Goal: Information Seeking & Learning: Learn about a topic

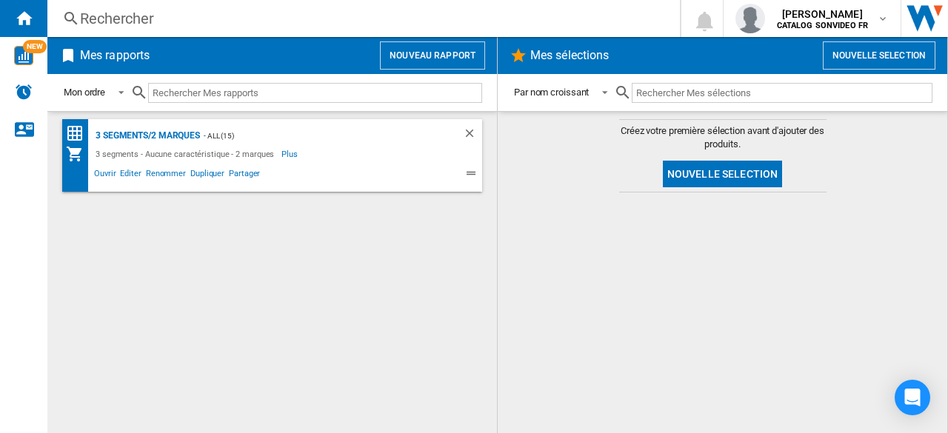
click at [410, 50] on button "Nouveau rapport" at bounding box center [432, 55] width 105 height 28
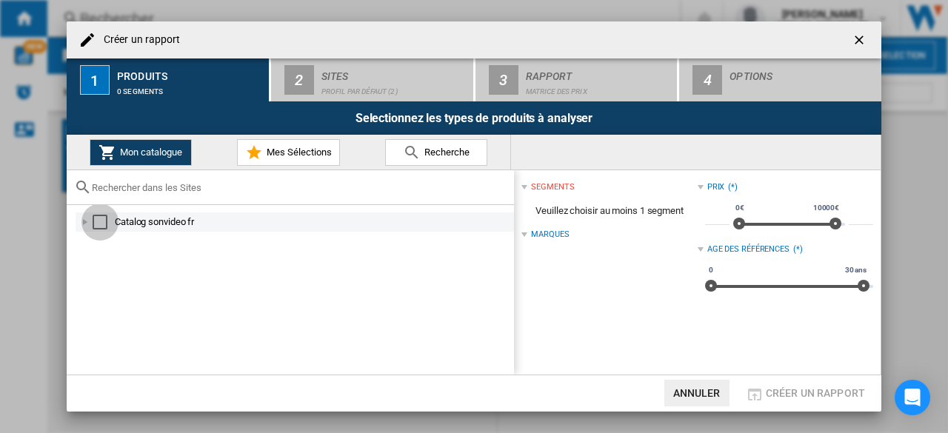
click at [95, 220] on div "Select" at bounding box center [100, 222] width 15 height 15
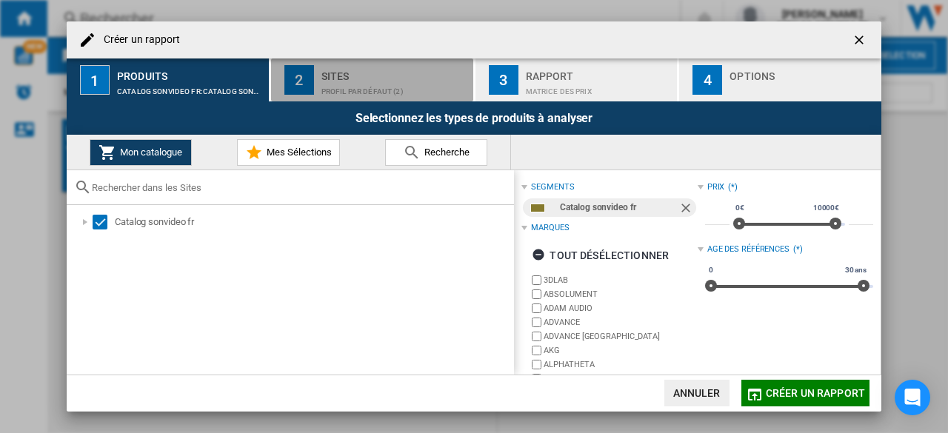
click at [342, 75] on div "Sites" at bounding box center [395, 72] width 146 height 16
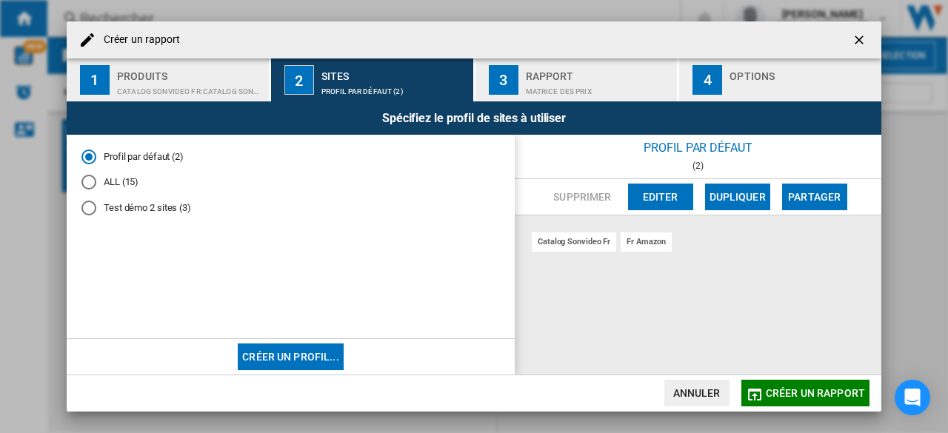
click at [91, 176] on div "ALL (15)" at bounding box center [88, 182] width 15 height 15
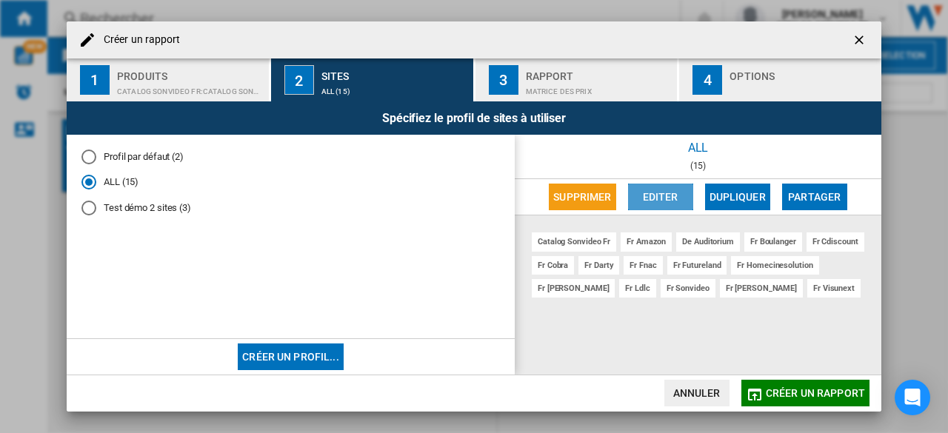
click at [668, 202] on button "Editer" at bounding box center [660, 197] width 65 height 27
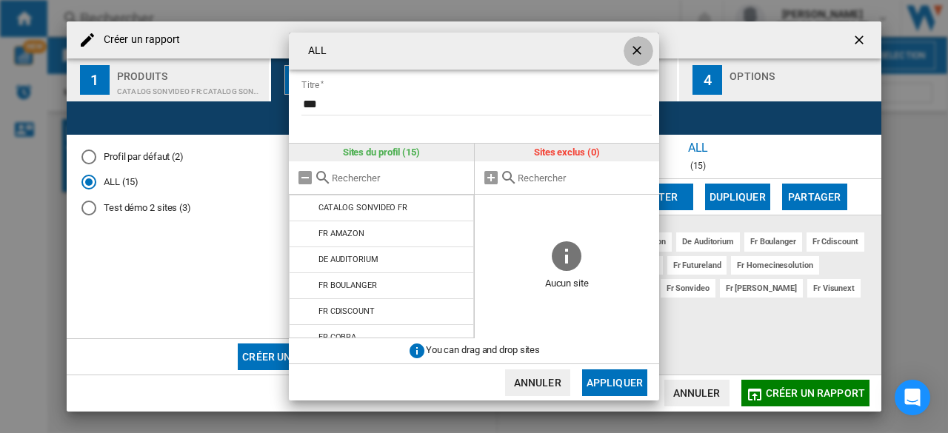
click at [645, 51] on ng-md-icon "getI18NText('BUTTONS.CLOSE_DIALOG')" at bounding box center [639, 52] width 18 height 18
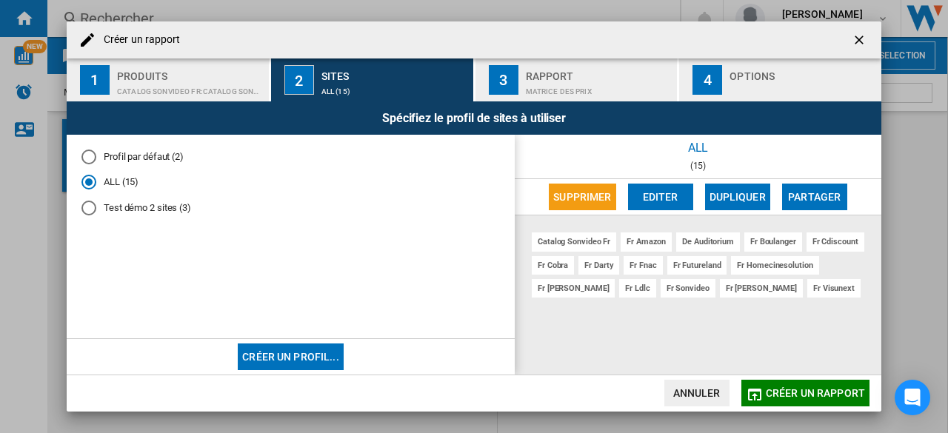
click at [861, 37] on ng-md-icon "getI18NText('BUTTONS.CLOSE_DIALOG')" at bounding box center [861, 42] width 18 height 18
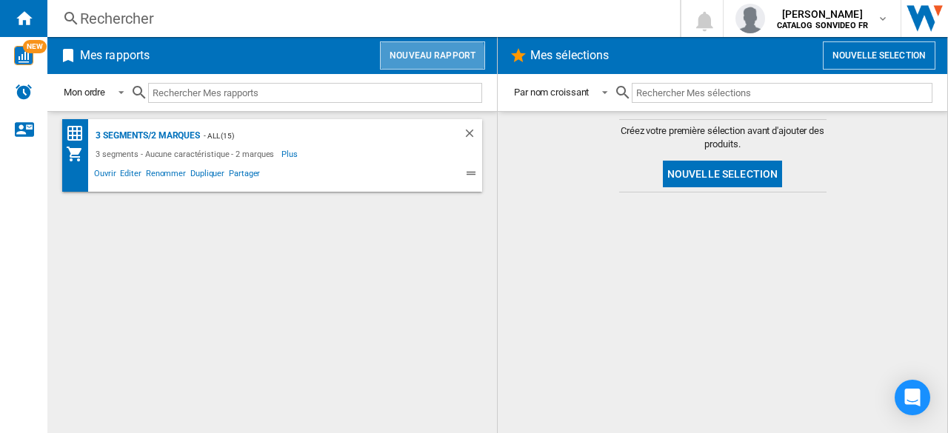
click at [432, 60] on button "Nouveau rapport" at bounding box center [432, 55] width 105 height 28
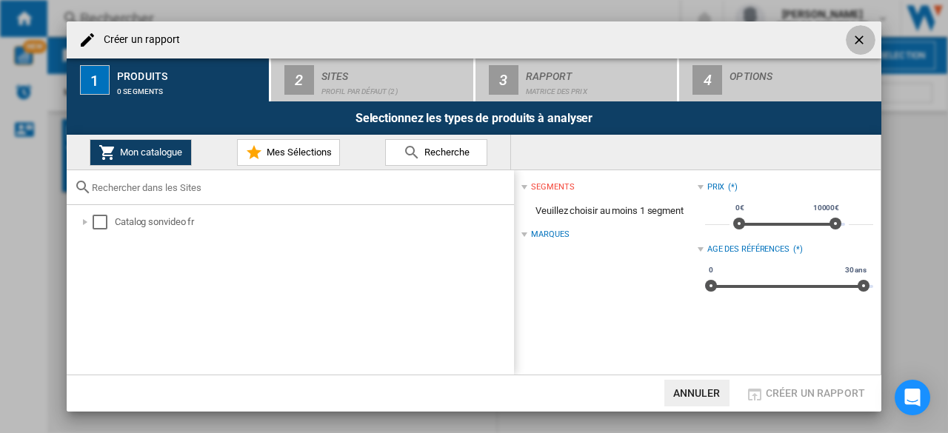
click at [864, 41] on ng-md-icon "getI18NText('BUTTONS.CLOSE_DIALOG')" at bounding box center [861, 42] width 18 height 18
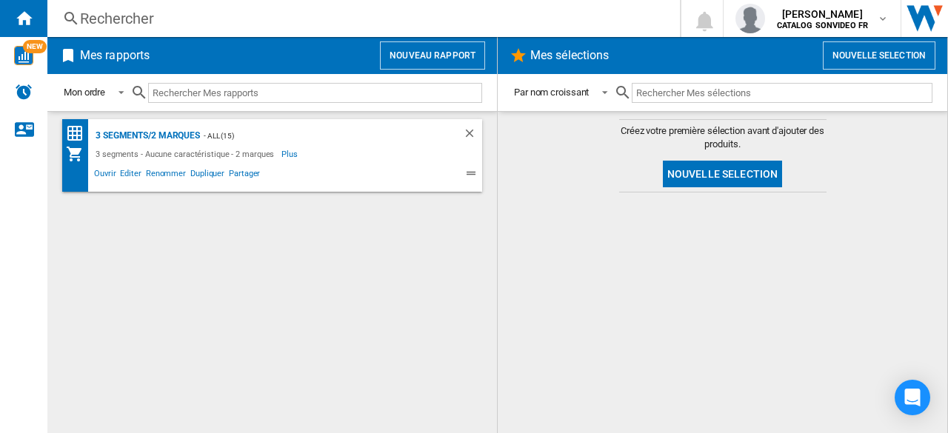
click at [862, 51] on button "Nouvelle selection" at bounding box center [879, 55] width 113 height 28
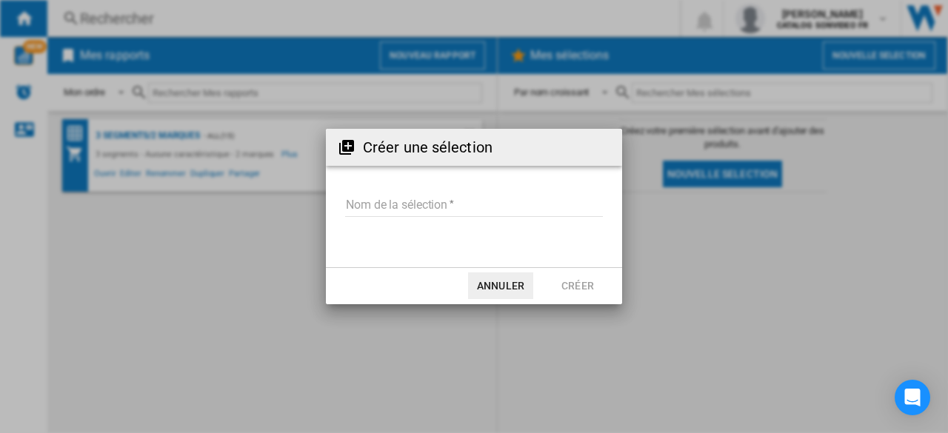
click at [387, 205] on input "Nom de la sélection" at bounding box center [474, 206] width 258 height 22
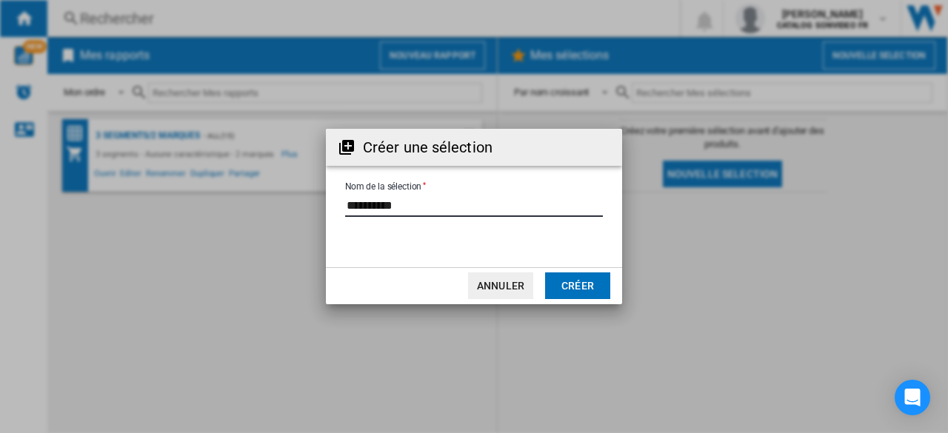
type input "*********"
click at [496, 282] on button "Annuler" at bounding box center [500, 286] width 65 height 27
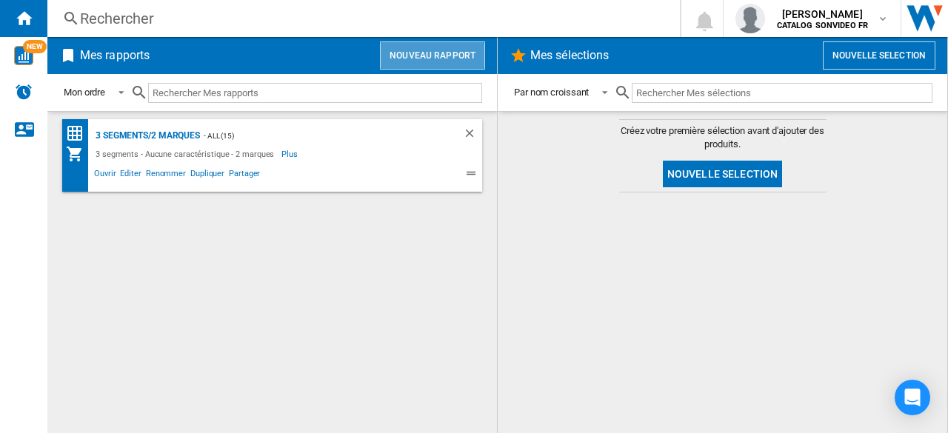
click at [442, 61] on button "Nouveau rapport" at bounding box center [432, 55] width 105 height 28
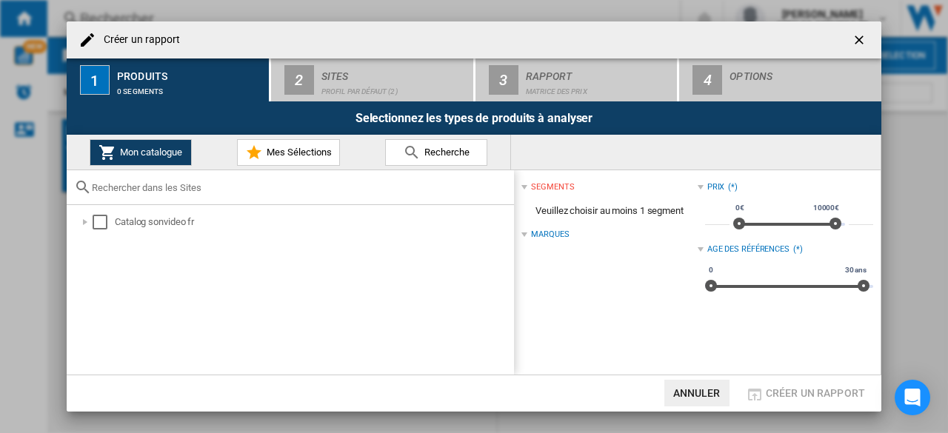
click at [862, 39] on ng-md-icon "getI18NText('BUTTONS.CLOSE_DIALOG')" at bounding box center [861, 42] width 18 height 18
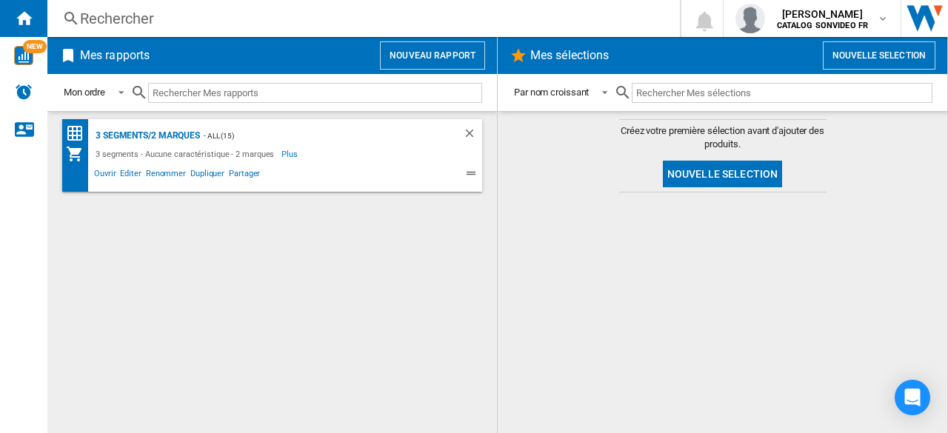
click at [848, 57] on button "Nouvelle selection" at bounding box center [879, 55] width 113 height 28
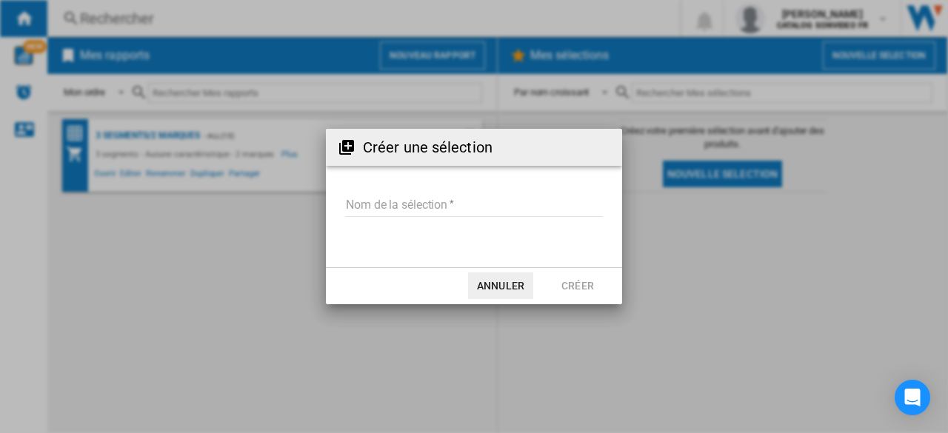
click at [372, 213] on input "Nom de la sélection" at bounding box center [474, 206] width 258 height 22
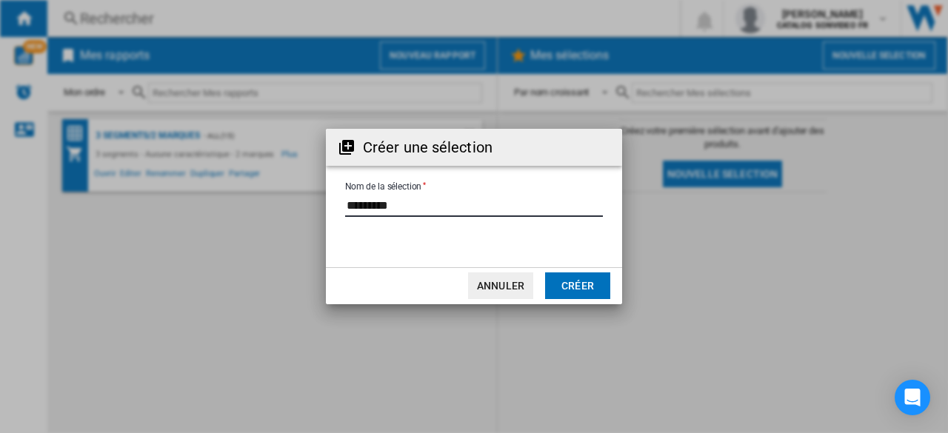
type input "*********"
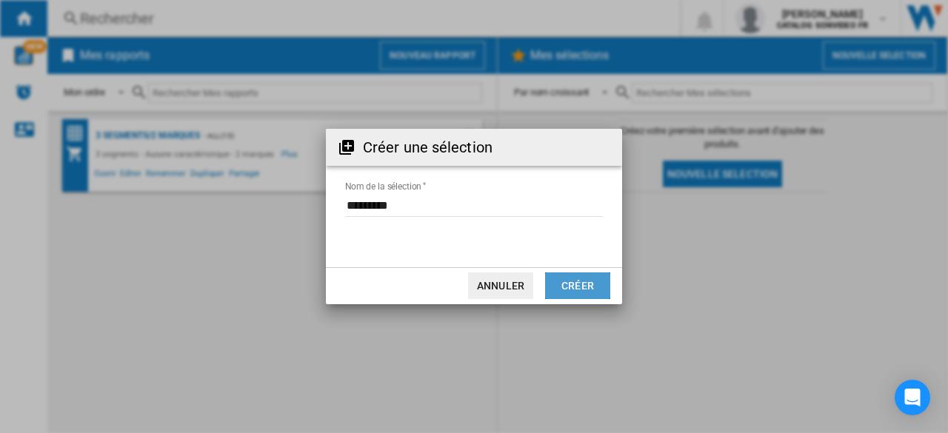
click at [575, 282] on button "Créer" at bounding box center [577, 286] width 65 height 27
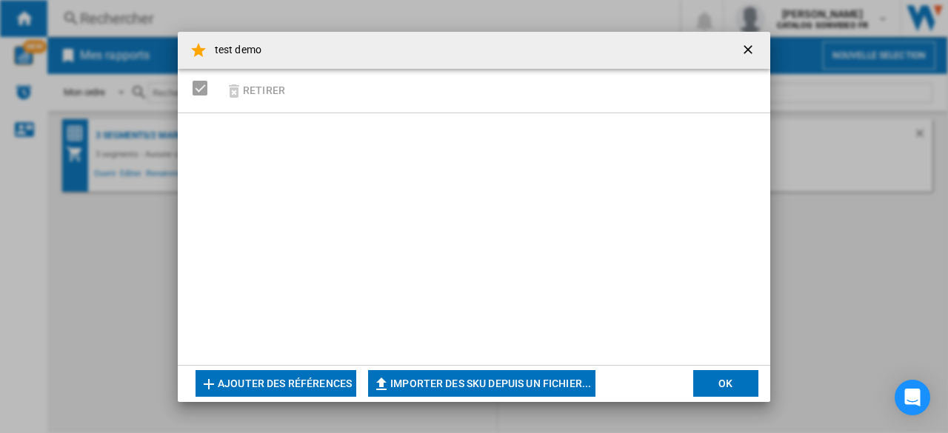
click at [280, 384] on button "Ajouter des références" at bounding box center [276, 383] width 161 height 27
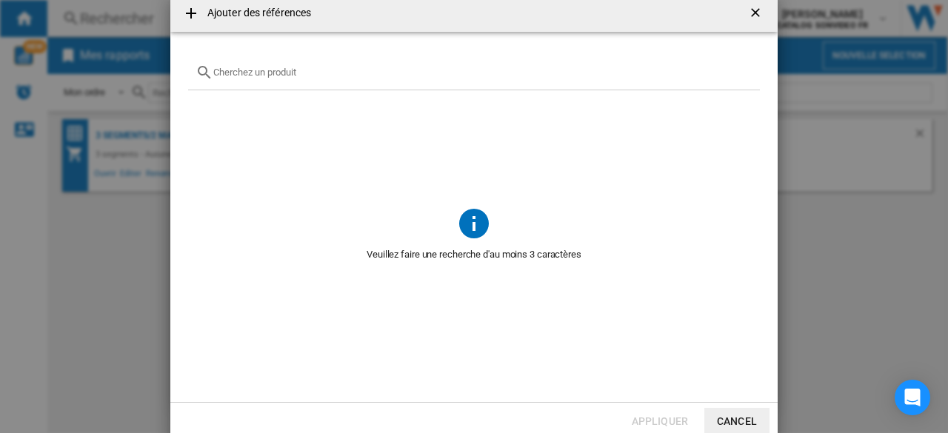
click at [267, 73] on input "text" at bounding box center [482, 72] width 539 height 11
click at [759, 12] on ng-md-icon "getI18NText('BUTTONS.CLOSE_DIALOG')" at bounding box center [757, 14] width 18 height 18
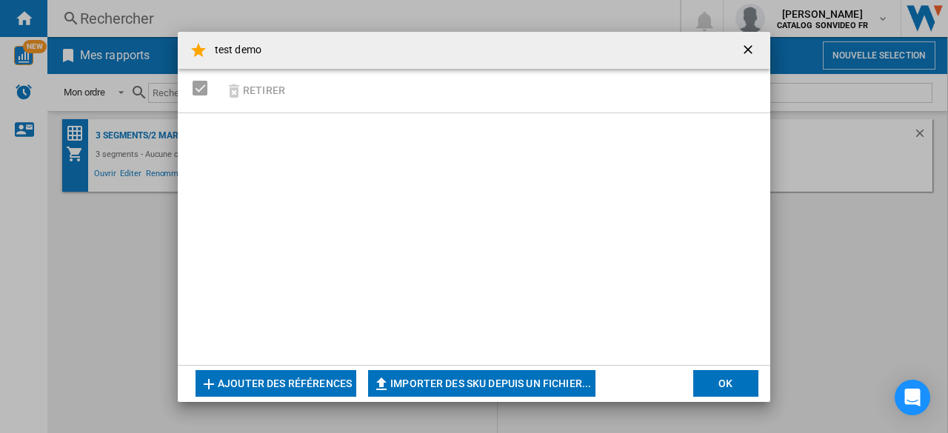
click at [751, 49] on ng-md-icon "getI18NText('BUTTONS.CLOSE_DIALOG')" at bounding box center [750, 51] width 18 height 18
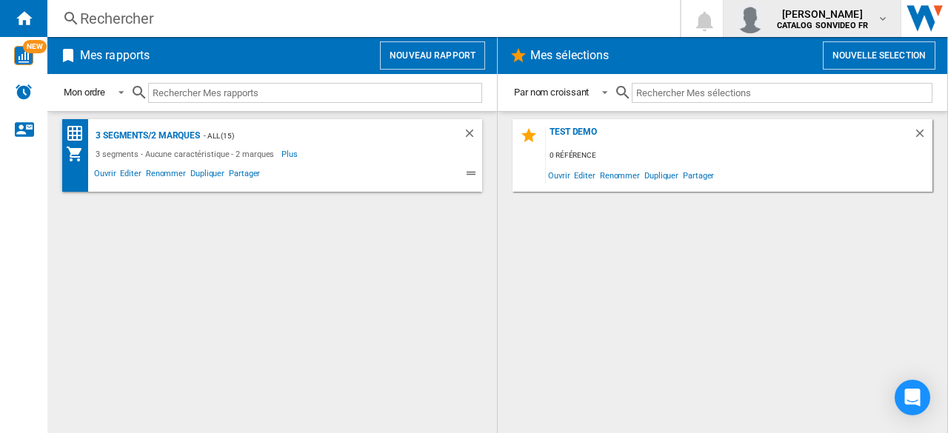
click at [434, 56] on button "Nouveau rapport" at bounding box center [432, 55] width 105 height 28
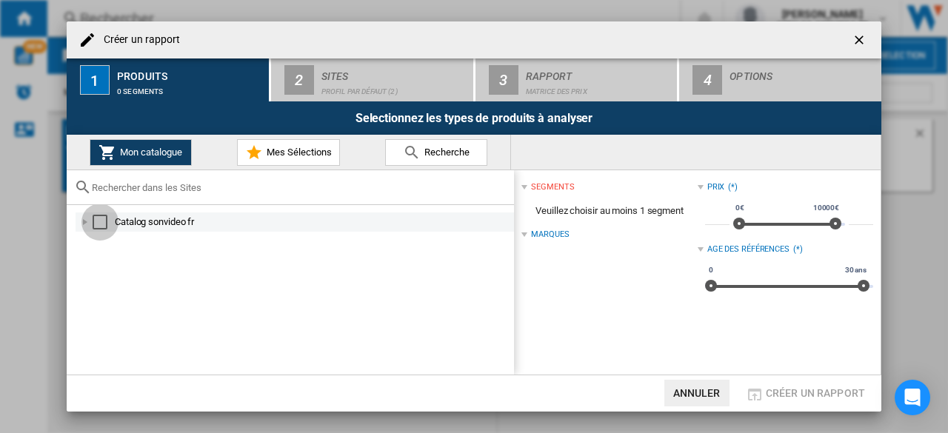
click at [101, 222] on div "Select" at bounding box center [100, 222] width 15 height 15
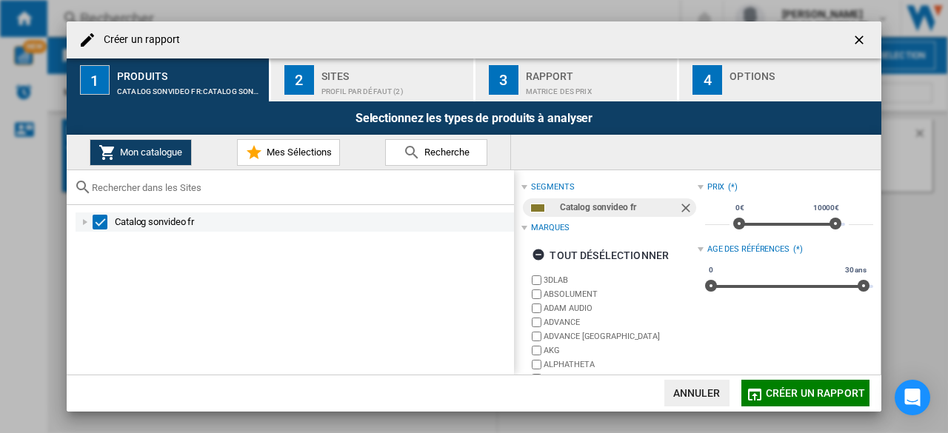
click at [83, 223] on div at bounding box center [85, 222] width 15 height 15
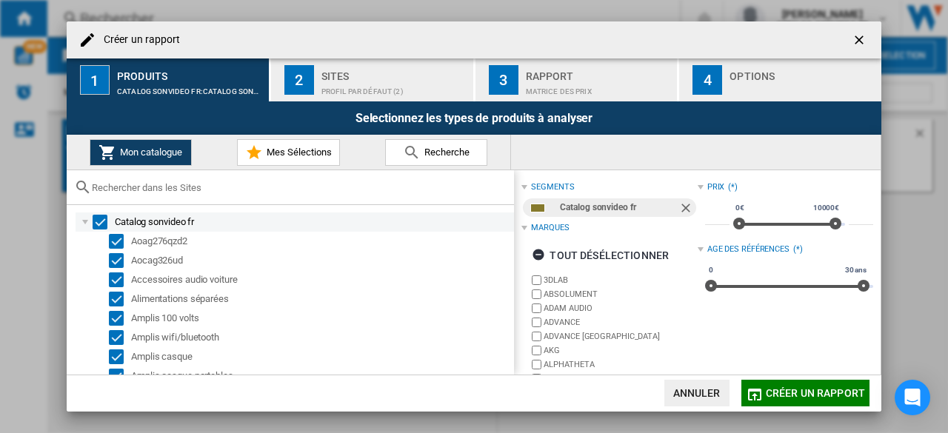
click at [98, 219] on div "Select" at bounding box center [100, 222] width 15 height 15
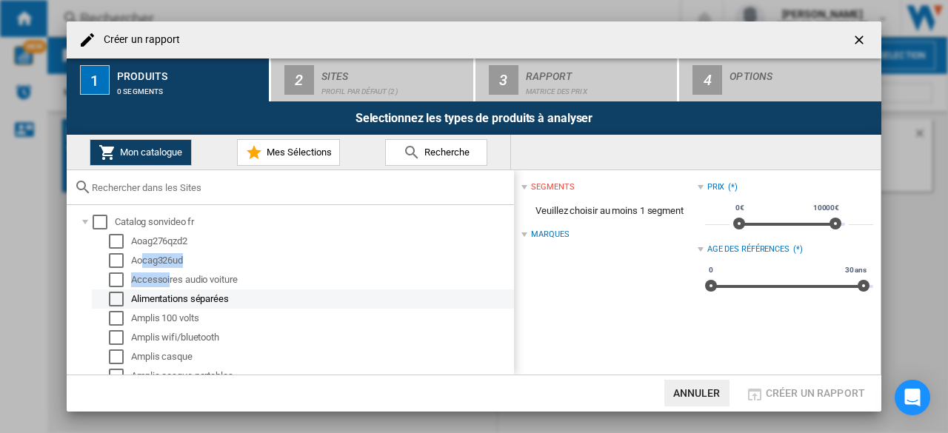
drag, startPoint x: 144, startPoint y: 251, endPoint x: 173, endPoint y: 290, distance: 49.2
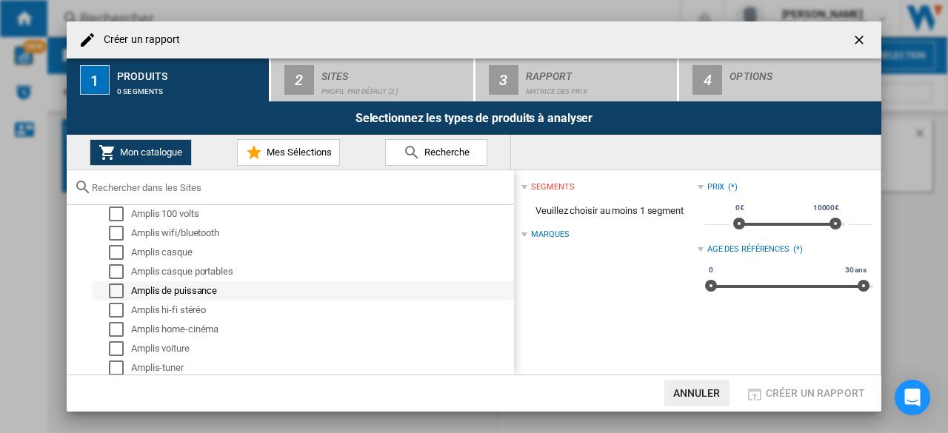
scroll to position [104, 0]
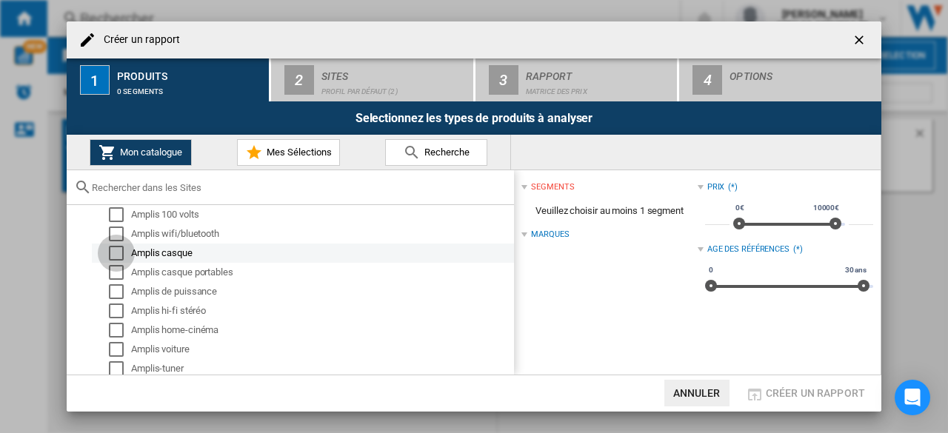
click at [113, 252] on div "Select" at bounding box center [116, 253] width 15 height 15
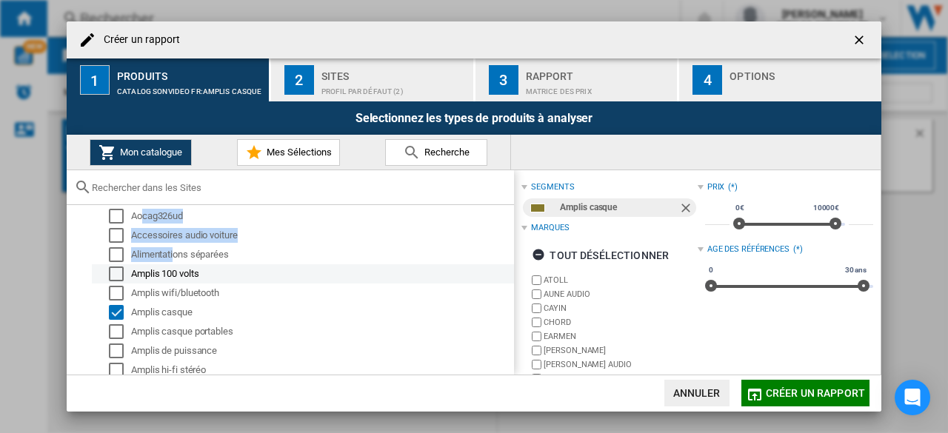
scroll to position [38, 0]
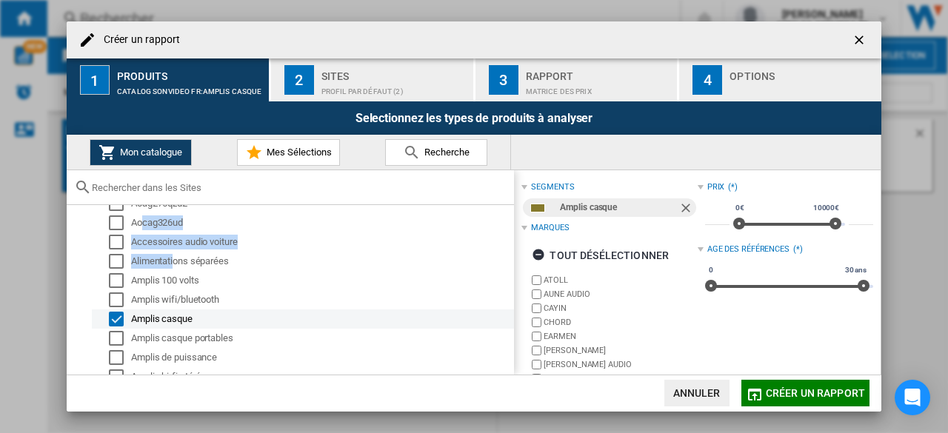
click at [119, 316] on div "Select" at bounding box center [116, 319] width 15 height 15
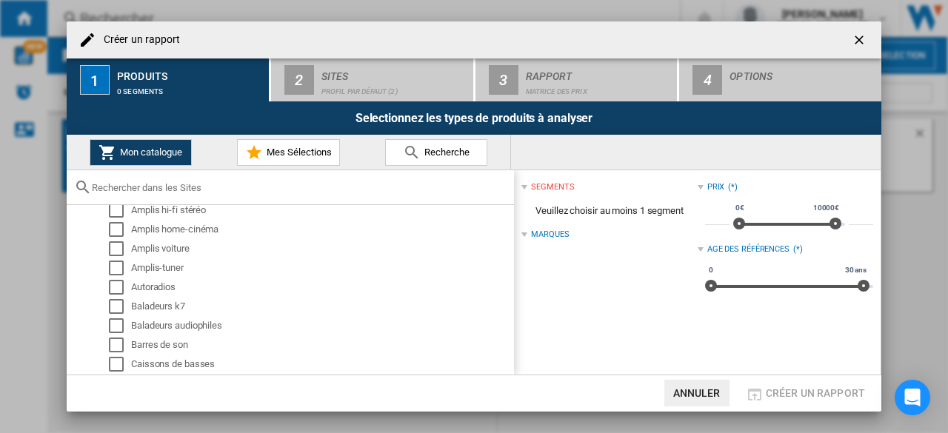
scroll to position [204, 0]
click at [111, 224] on div "Select" at bounding box center [116, 230] width 15 height 15
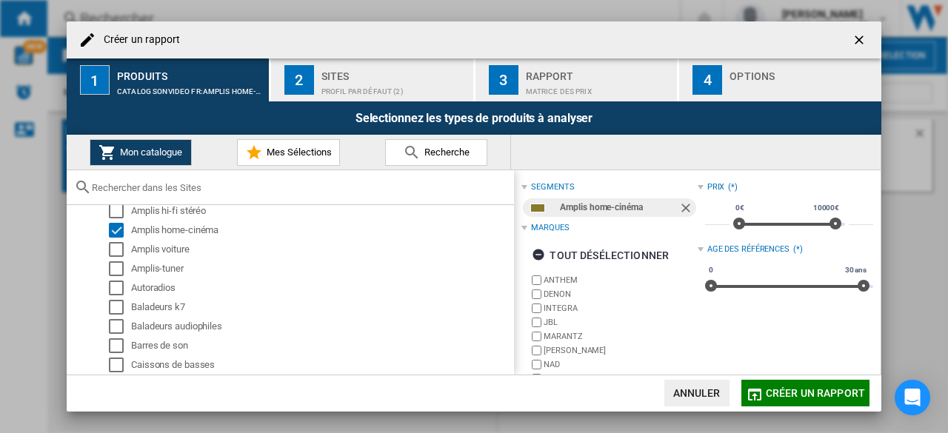
scroll to position [68, 0]
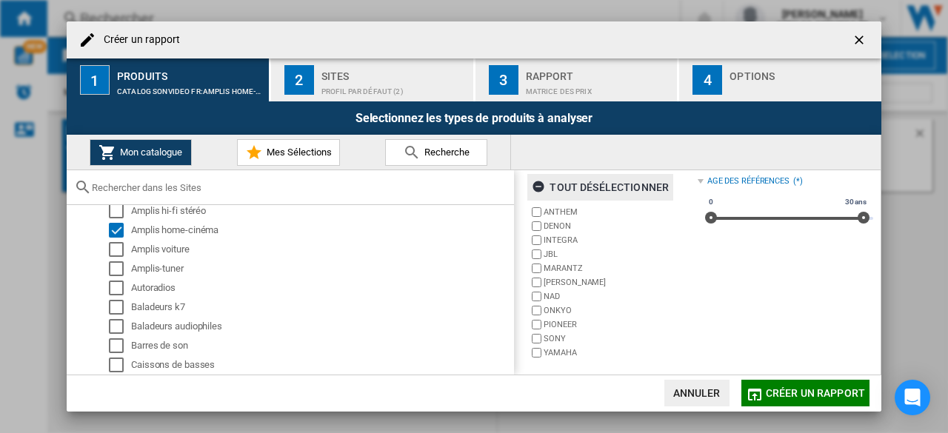
click at [588, 189] on div "tout désélectionner" at bounding box center [600, 187] width 137 height 27
click at [380, 82] on div "Profil par défaut (2)" at bounding box center [395, 88] width 146 height 16
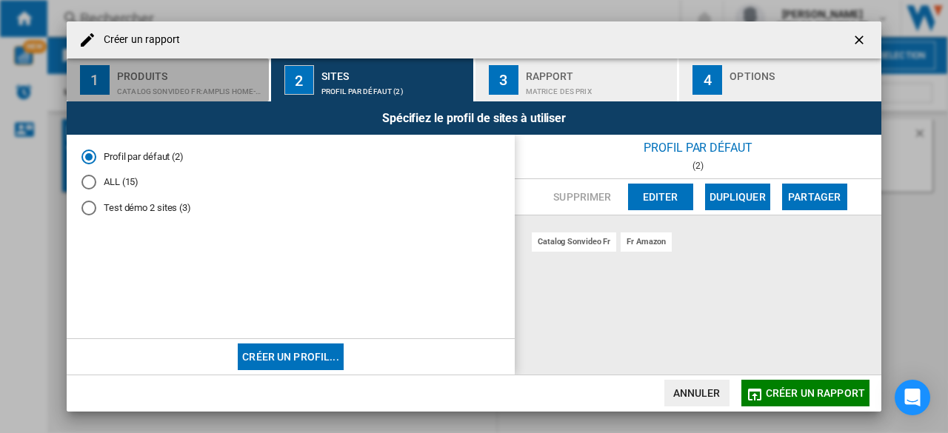
click at [161, 83] on div "CATALOG SONVIDEO FR:Amplis home-cinéma" at bounding box center [190, 88] width 146 height 16
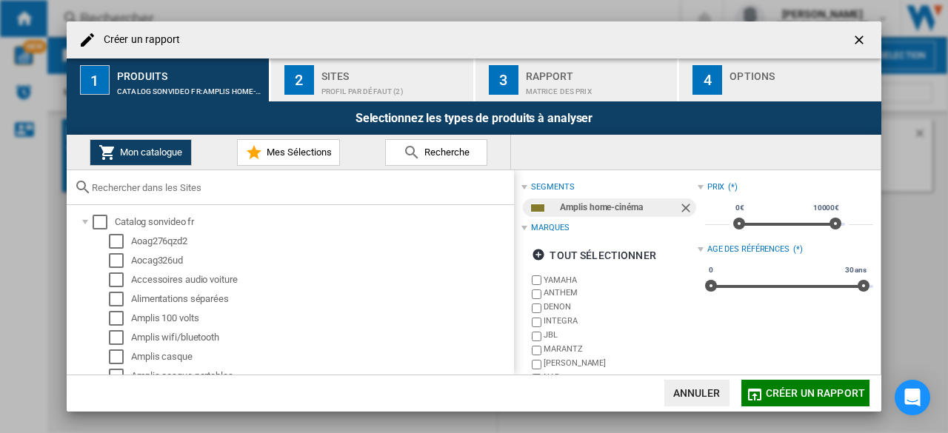
click at [343, 84] on div "Profil par défaut (2)" at bounding box center [395, 88] width 146 height 16
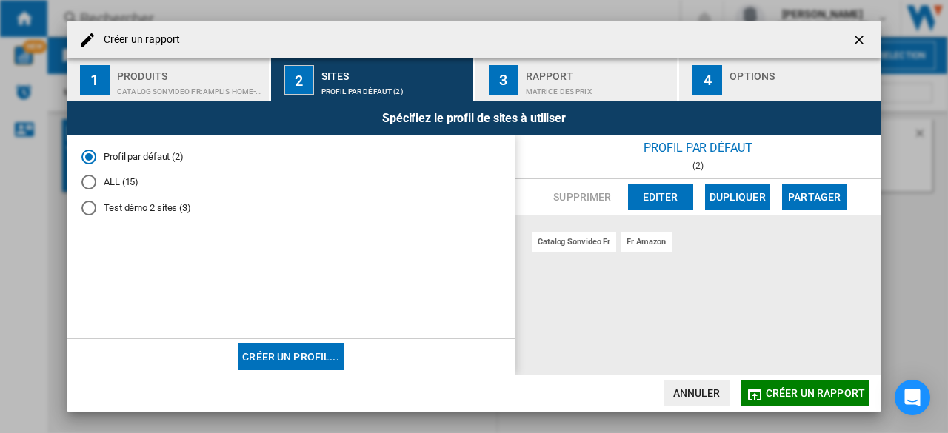
click at [90, 182] on div "ALL (15)" at bounding box center [88, 182] width 15 height 15
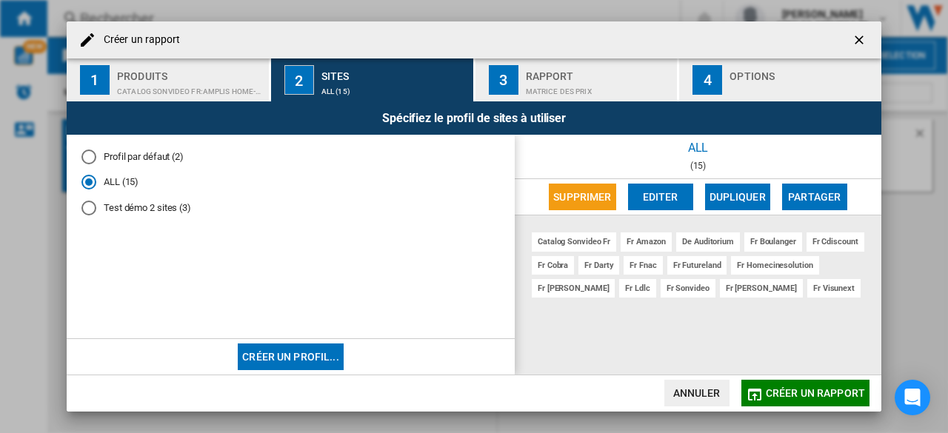
click at [656, 198] on button "Editer" at bounding box center [660, 197] width 65 height 27
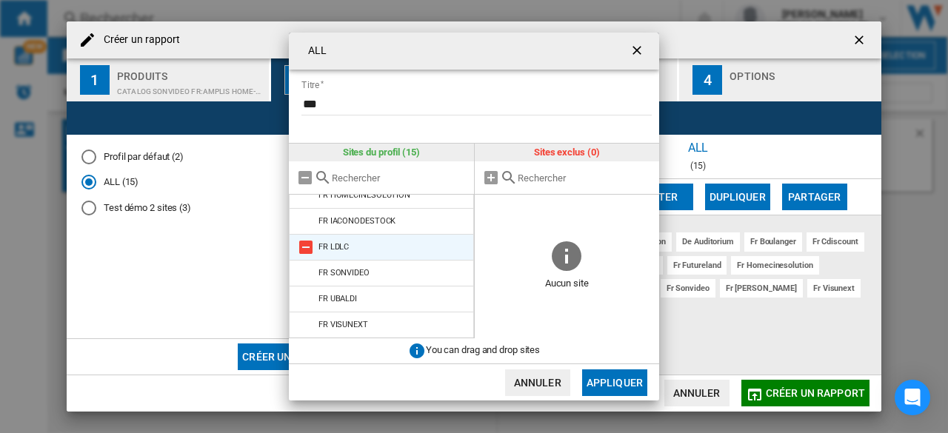
scroll to position [0, 0]
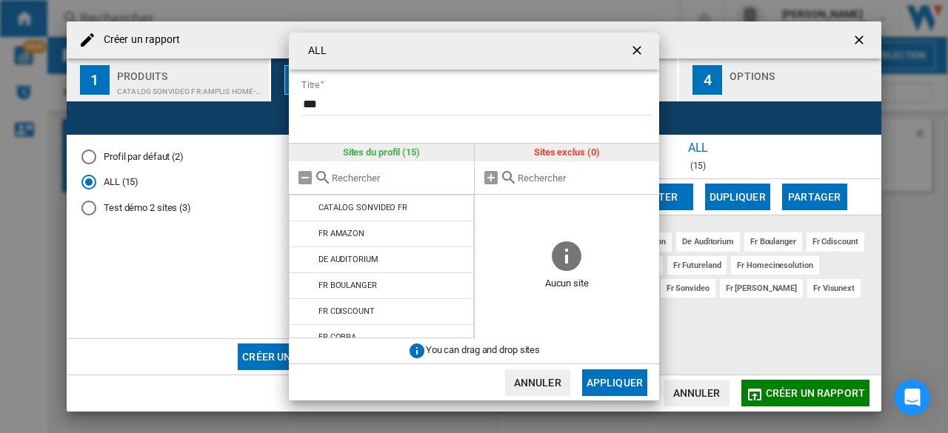
click at [632, 54] on ng-md-icon "getI18NText('BUTTONS.CLOSE_DIALOG')" at bounding box center [639, 52] width 18 height 18
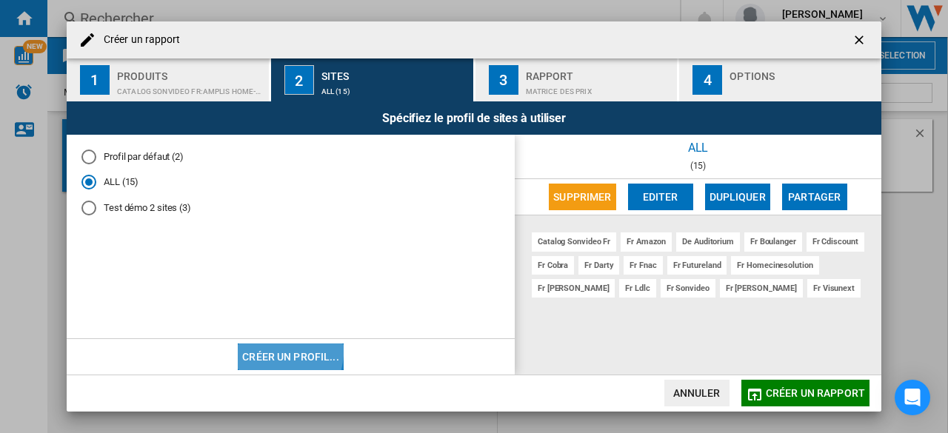
click at [270, 350] on button "Créer un profil..." at bounding box center [291, 357] width 106 height 27
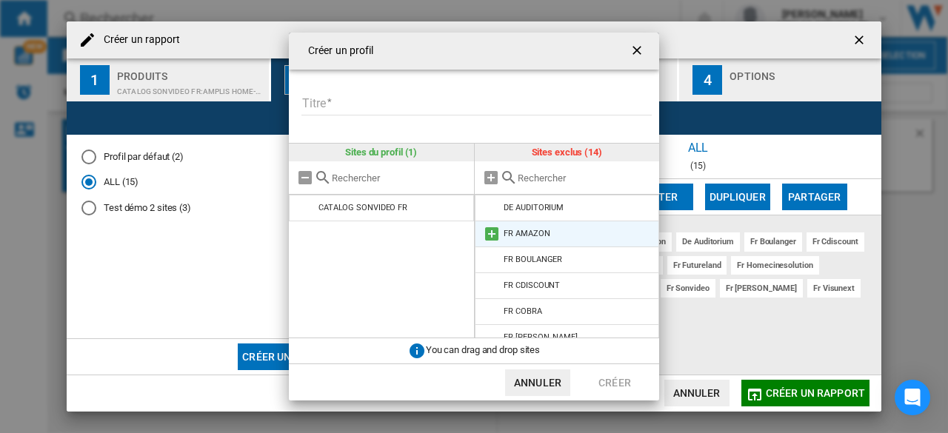
click at [490, 232] on md-icon "{{::title}} {{::getI18NText('BUTTONS.CANCEL')}} ..." at bounding box center [492, 234] width 18 height 18
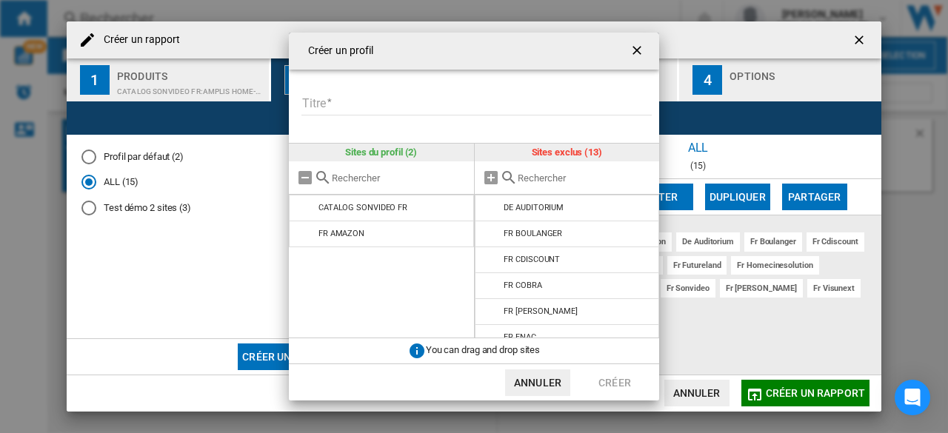
drag, startPoint x: 490, startPoint y: 232, endPoint x: 412, endPoint y: 159, distance: 107.5
drag, startPoint x: 412, startPoint y: 159, endPoint x: 333, endPoint y: 103, distance: 96.2
click at [333, 103] on input "Titre" at bounding box center [477, 104] width 350 height 22
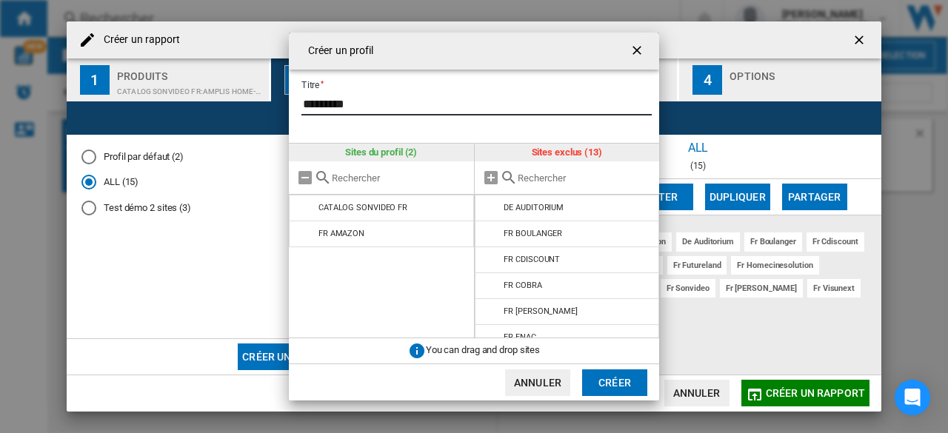
type input "*********"
click at [602, 371] on button "Créer" at bounding box center [614, 383] width 65 height 27
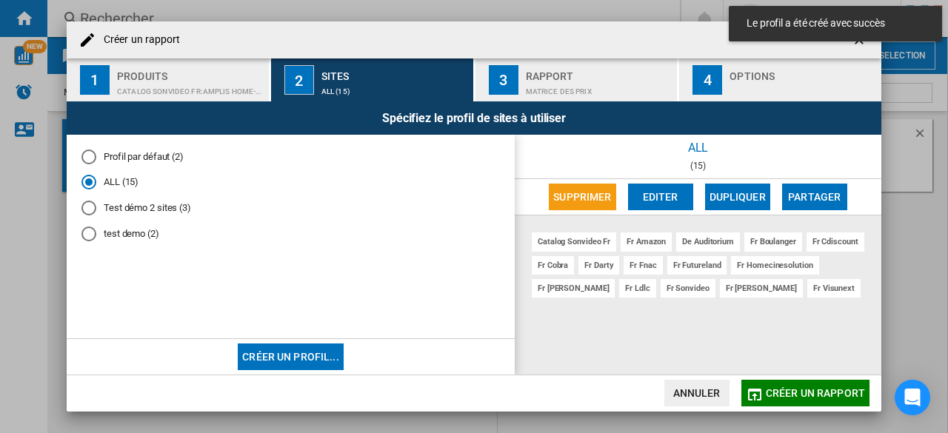
click at [99, 233] on md-radio-button "test demo (2)" at bounding box center [290, 234] width 419 height 14
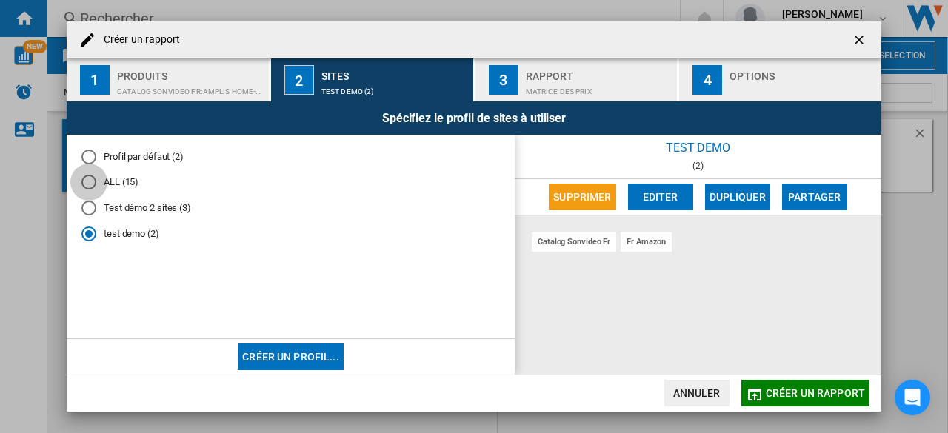
click at [92, 184] on div "ALL (15)" at bounding box center [88, 182] width 15 height 15
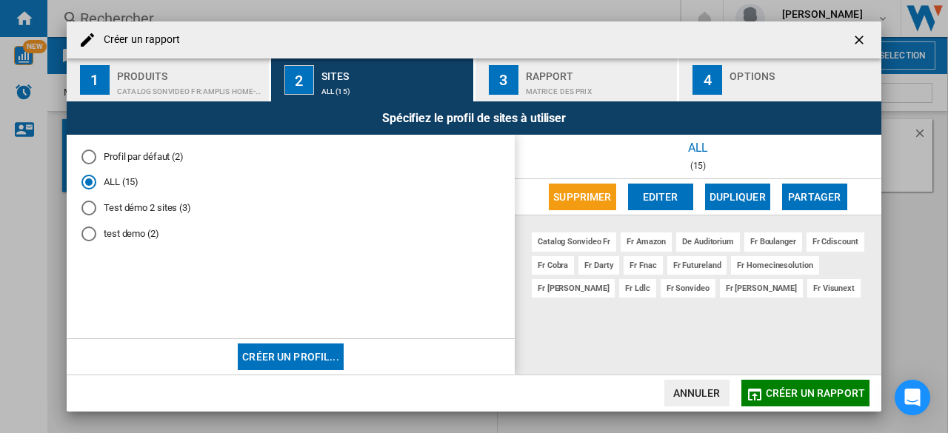
click at [563, 79] on div "Rapport" at bounding box center [599, 72] width 146 height 16
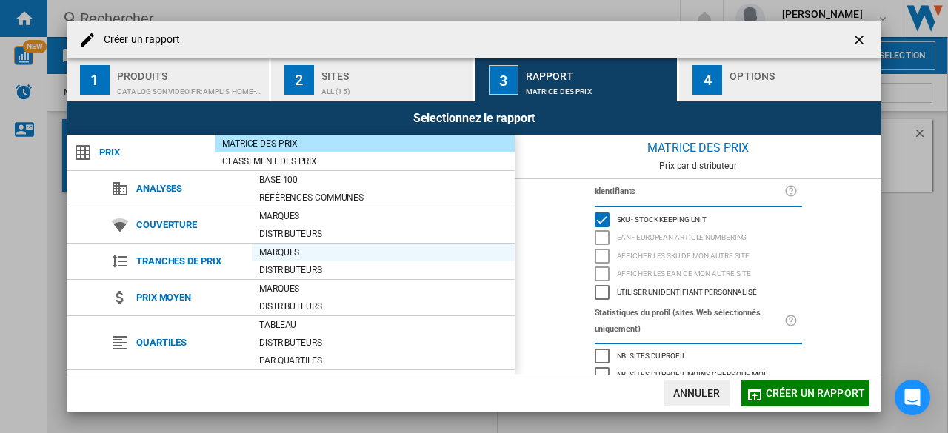
scroll to position [156, 0]
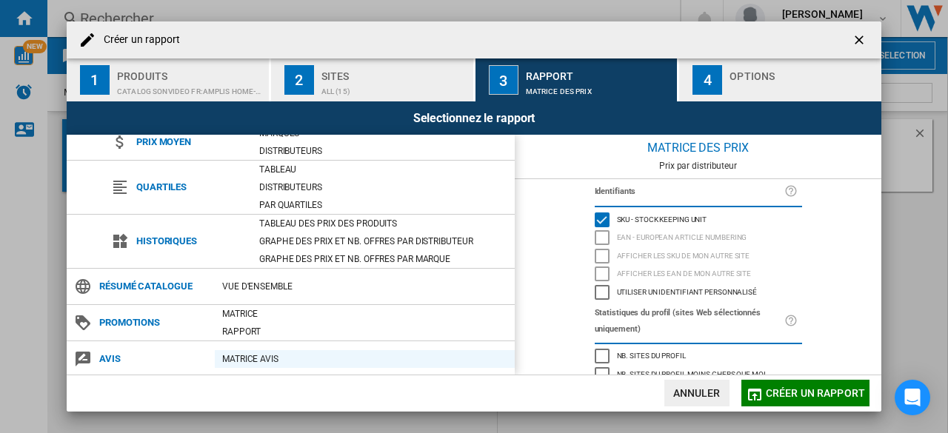
click at [250, 358] on div "Matrice AVIS" at bounding box center [365, 359] width 300 height 15
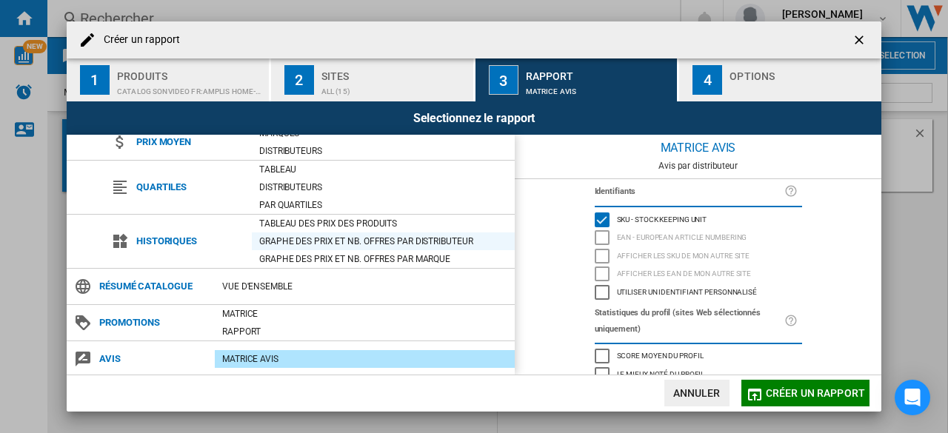
scroll to position [0, 0]
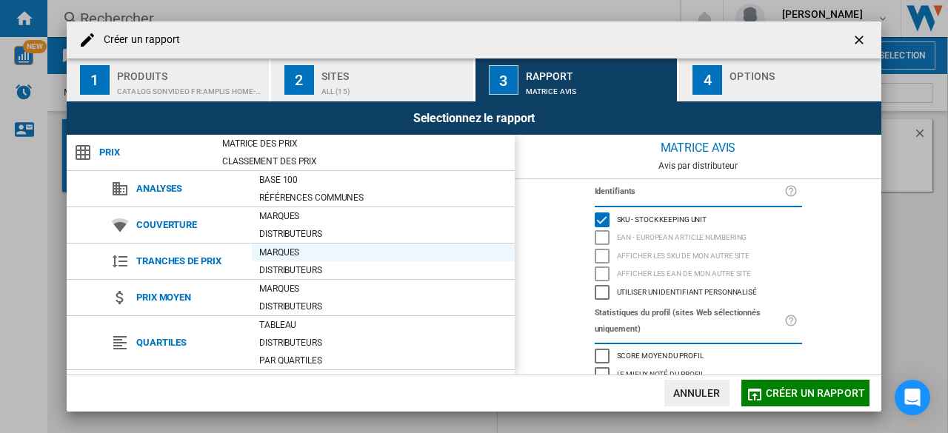
click at [287, 250] on div "Marques" at bounding box center [383, 252] width 263 height 15
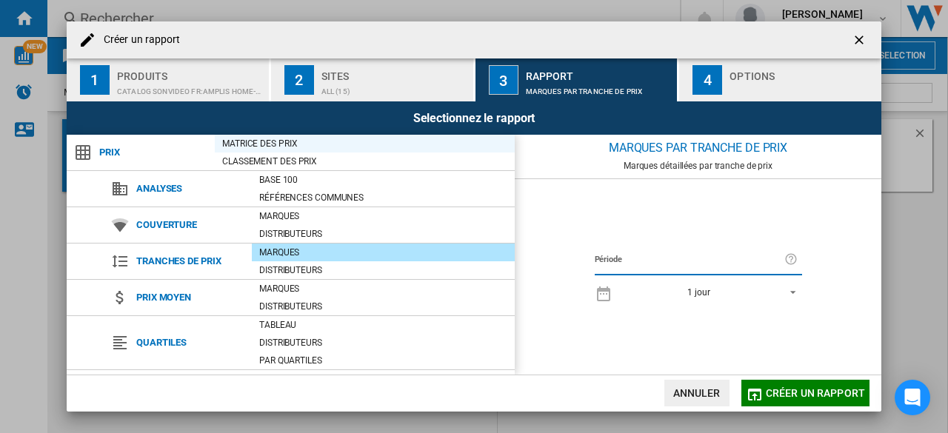
click at [230, 136] on div "Matrice des prix" at bounding box center [365, 143] width 300 height 15
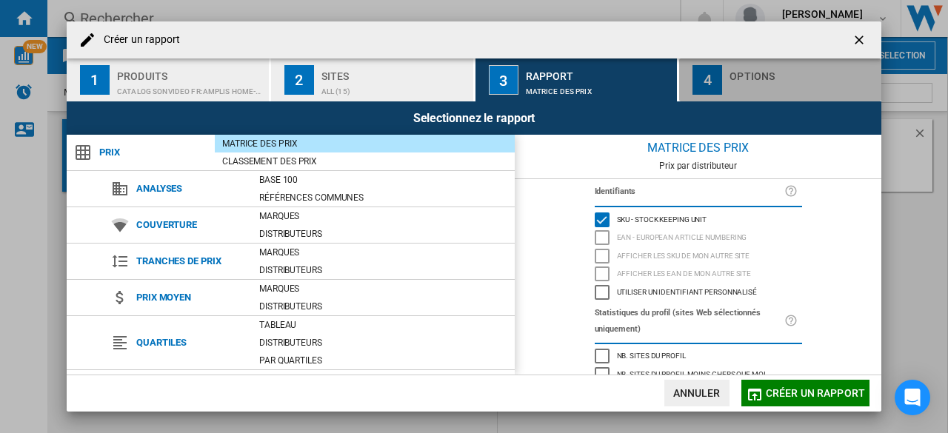
click at [742, 84] on div "button" at bounding box center [803, 88] width 146 height 16
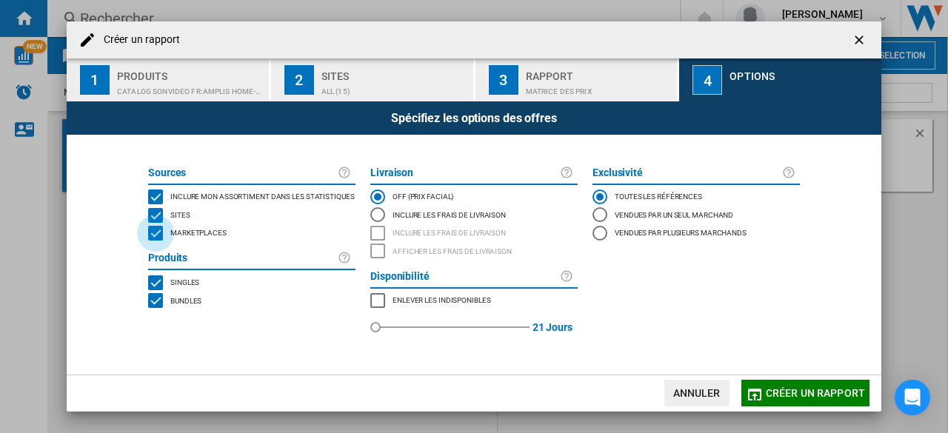
click at [154, 236] on div "MARKETPLACES" at bounding box center [155, 233] width 15 height 15
click at [154, 238] on div "MARKETPLACES" at bounding box center [155, 233] width 15 height 15
click at [377, 304] on div "MARKETPLACES" at bounding box center [377, 300] width 15 height 15
drag, startPoint x: 378, startPoint y: 328, endPoint x: 429, endPoint y: 331, distance: 51.2
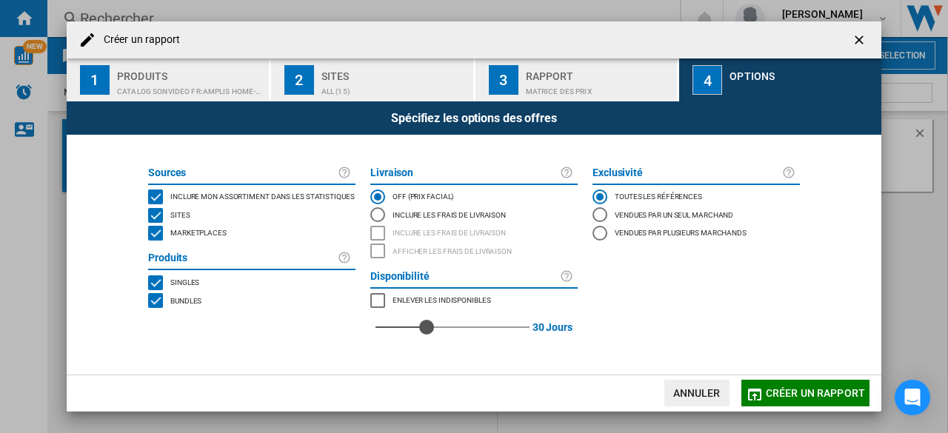
click at [429, 331] on div "red" at bounding box center [426, 327] width 15 height 15
click at [156, 307] on div "BUNDLES" at bounding box center [155, 300] width 15 height 15
click at [813, 395] on span "Créer un rapport" at bounding box center [815, 393] width 99 height 12
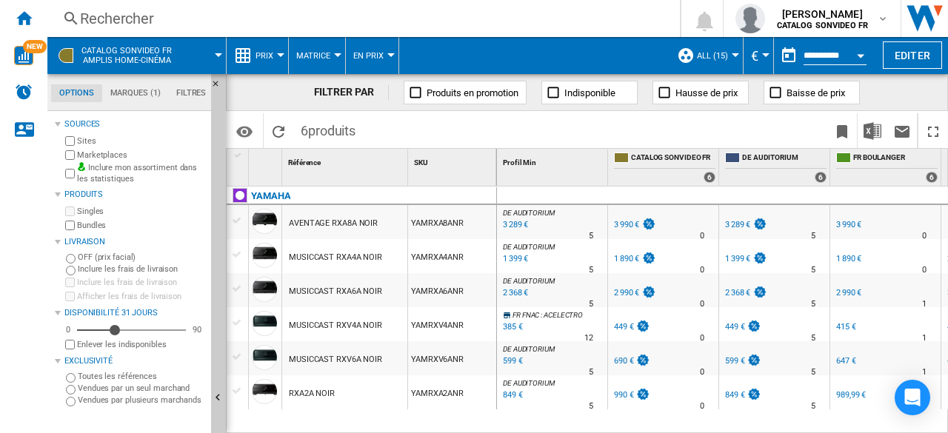
click at [138, 91] on md-tab-item "Marques (1)" at bounding box center [135, 93] width 66 height 18
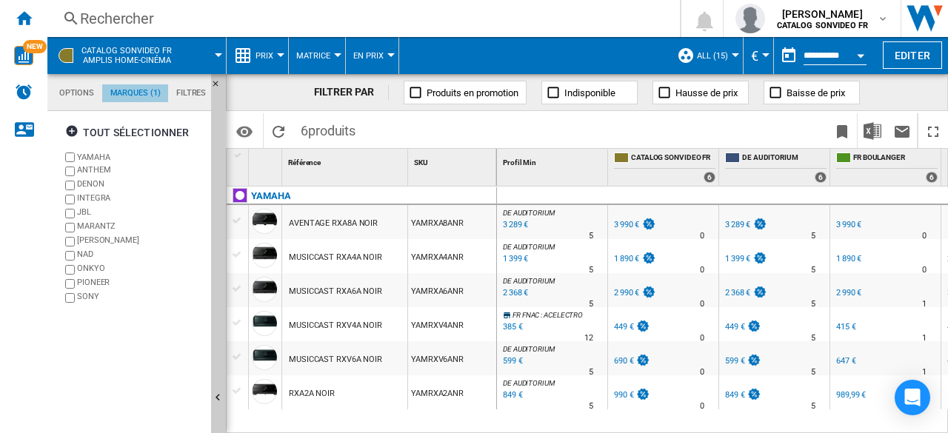
scroll to position [57, 0]
click at [187, 94] on md-tab-item "Filtres" at bounding box center [191, 93] width 46 height 18
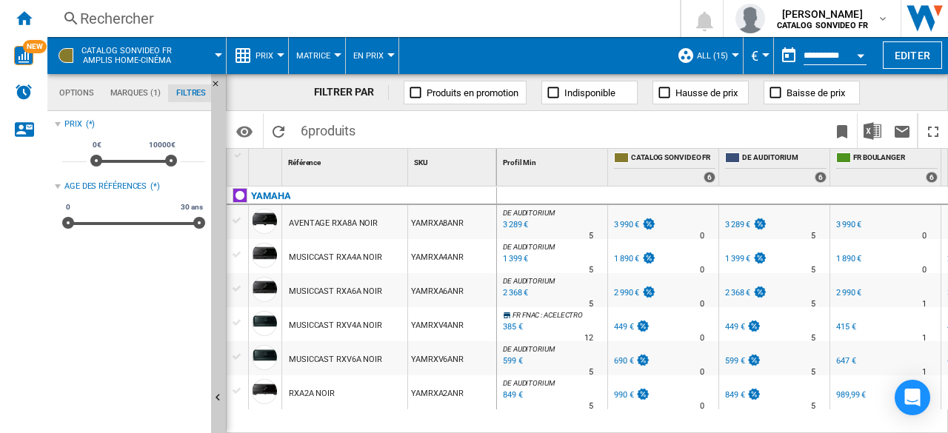
click at [717, 54] on span "ALL (15)" at bounding box center [712, 56] width 31 height 10
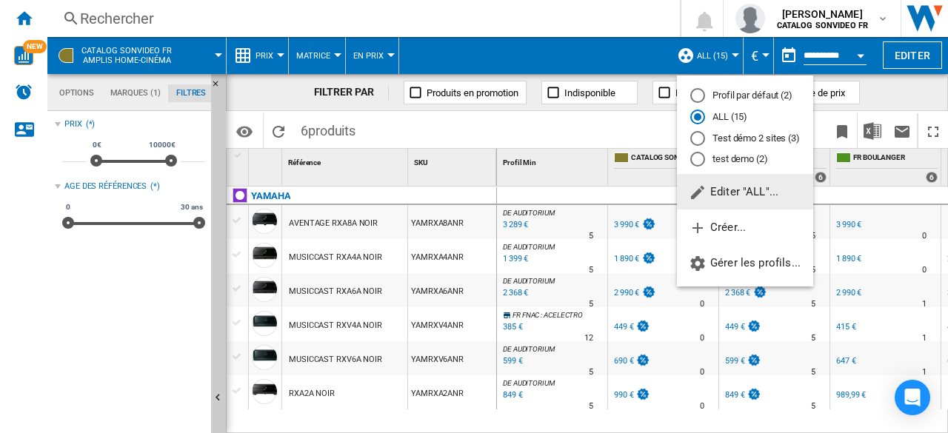
click at [151, 57] on md-backdrop at bounding box center [474, 216] width 948 height 433
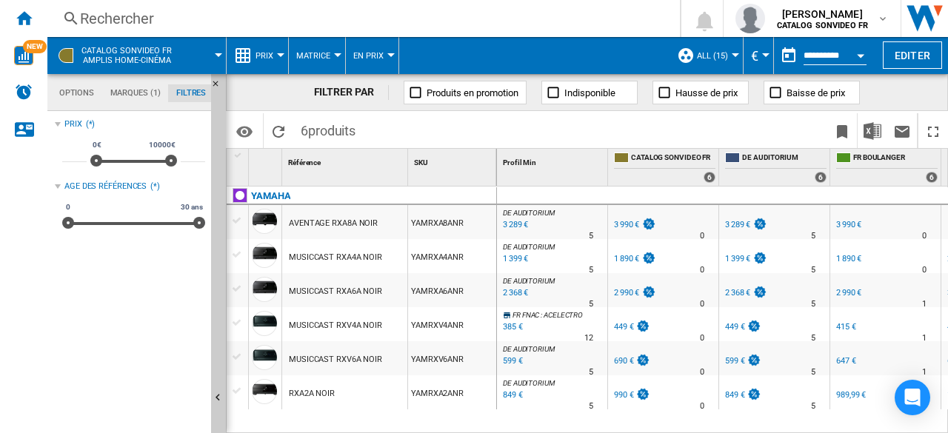
click at [151, 57] on span "CATALOG SONVIDEO FR Amplis home-cinéma" at bounding box center [126, 55] width 90 height 19
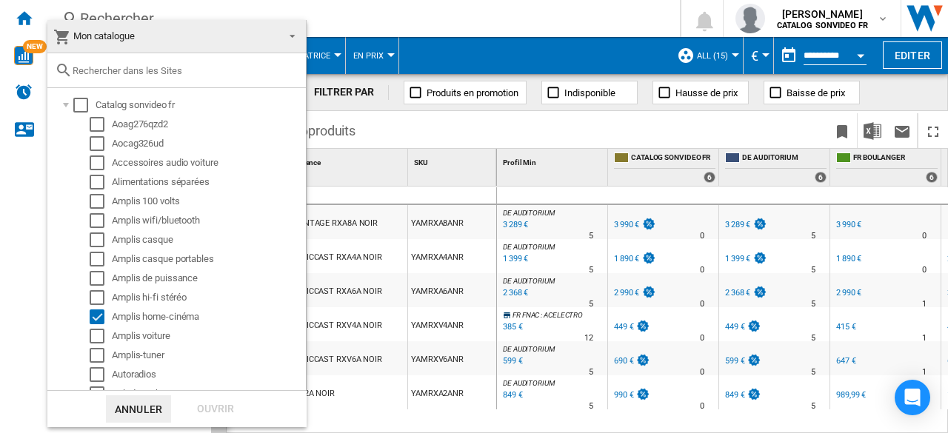
click at [553, 52] on md-backdrop at bounding box center [474, 216] width 948 height 433
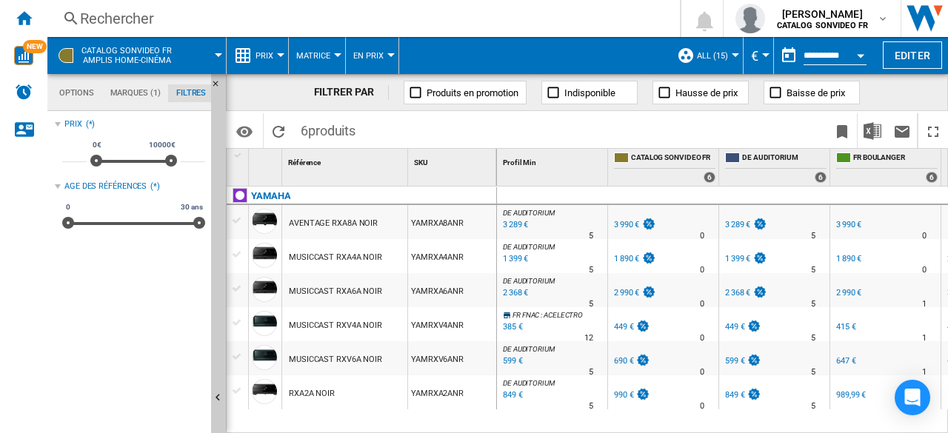
drag, startPoint x: 370, startPoint y: 127, endPoint x: 298, endPoint y: 127, distance: 71.9
click at [298, 127] on div "Identifiants SKU - Stock Keeping Unit EAN - European Article Numbering Afficher…" at bounding box center [587, 129] width 722 height 37
click at [363, 130] on span "6 produits" at bounding box center [328, 128] width 70 height 31
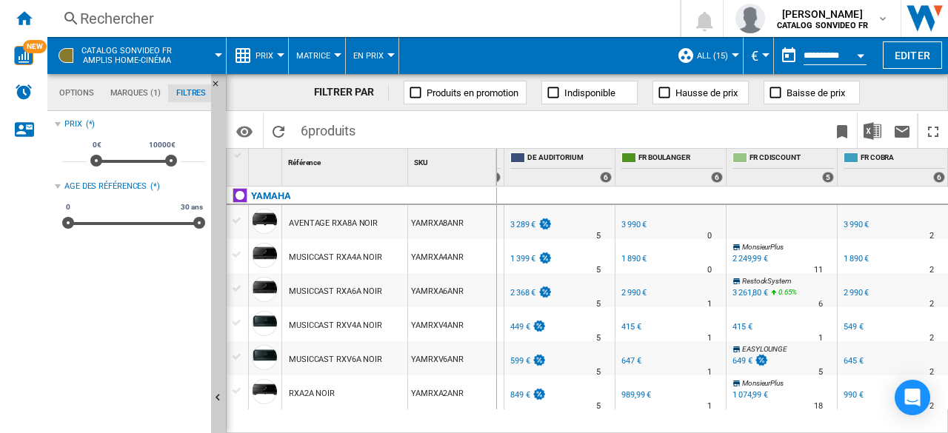
scroll to position [0, 292]
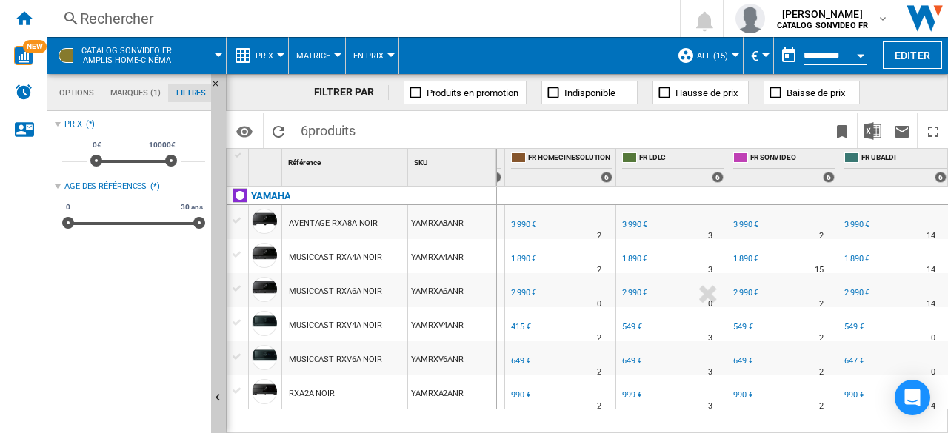
click at [523, 224] on div "3 990 €" at bounding box center [523, 225] width 25 height 10
click at [308, 224] on div "AVENTAGE RXA8A NOIR" at bounding box center [333, 224] width 89 height 34
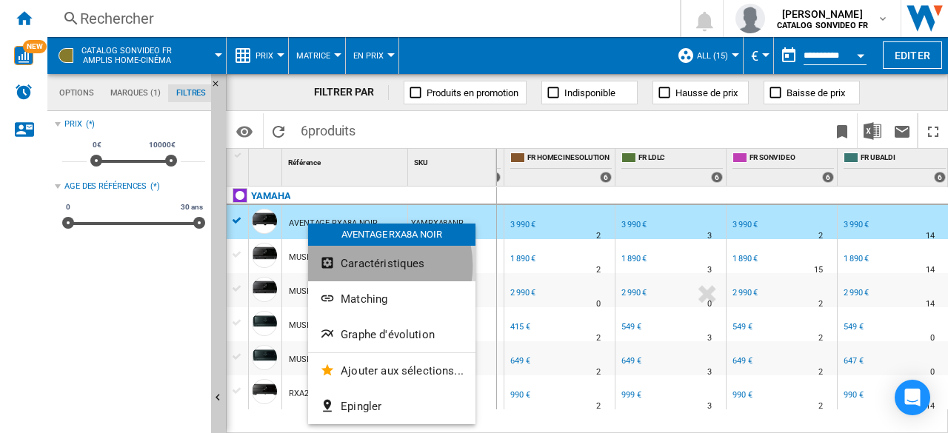
click at [369, 266] on span "Caractéristiques" at bounding box center [383, 263] width 84 height 13
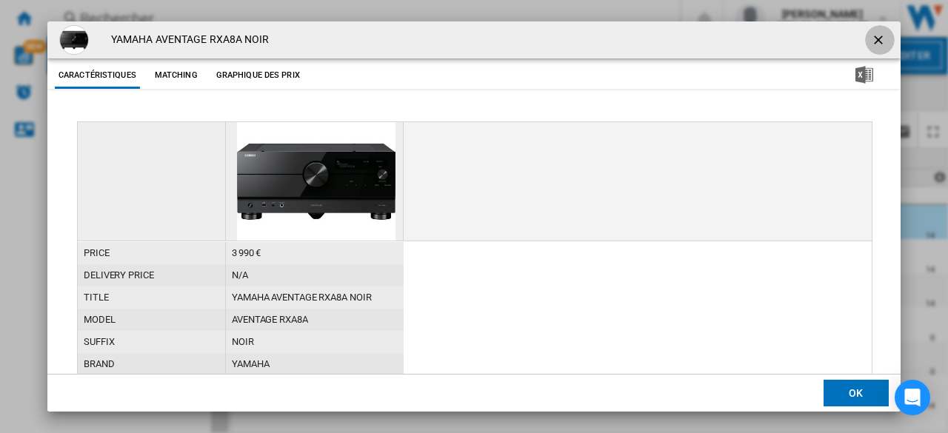
click at [871, 38] on ng-md-icon "getI18NText('BUTTONS.CLOSE_DIALOG')" at bounding box center [880, 42] width 18 height 18
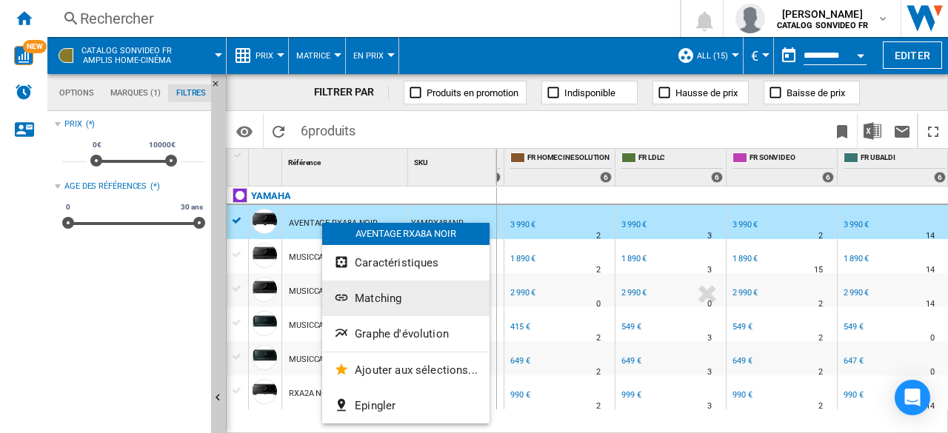
click at [376, 298] on span "Matching" at bounding box center [378, 298] width 47 height 13
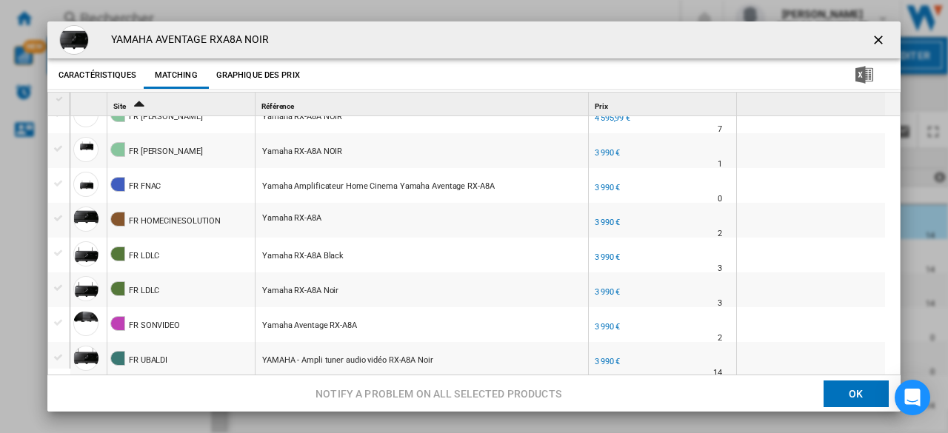
scroll to position [159, 0]
click at [648, 253] on div "FR LDLC -1.0 % 3 990 € % N/A 3 FR LDLC" at bounding box center [663, 259] width 142 height 34
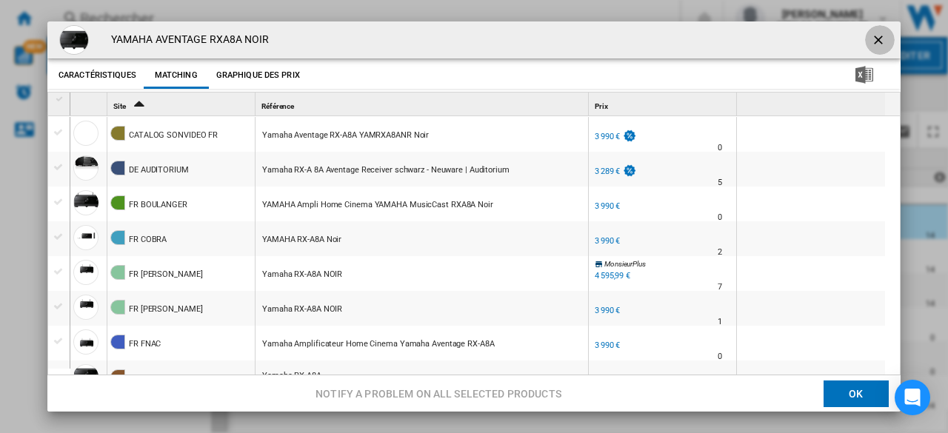
click at [871, 36] on ng-md-icon "getI18NText('BUTTONS.CLOSE_DIALOG')" at bounding box center [880, 42] width 18 height 18
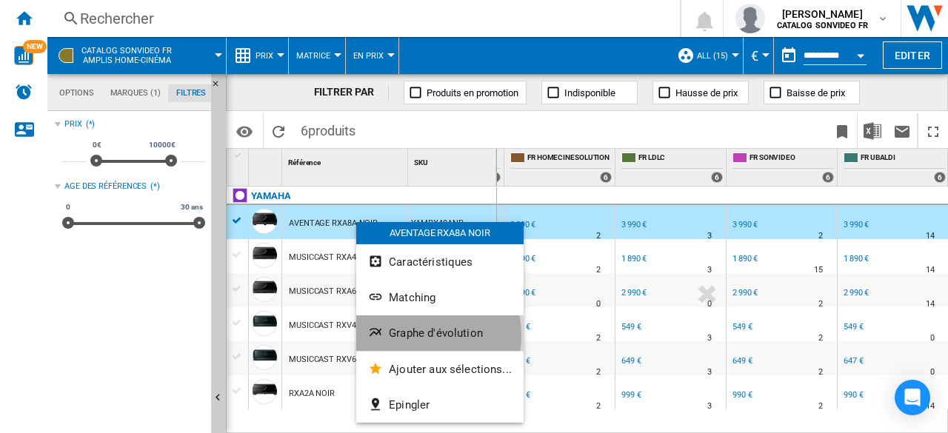
click at [427, 336] on span "Graphe d'évolution" at bounding box center [436, 333] width 94 height 13
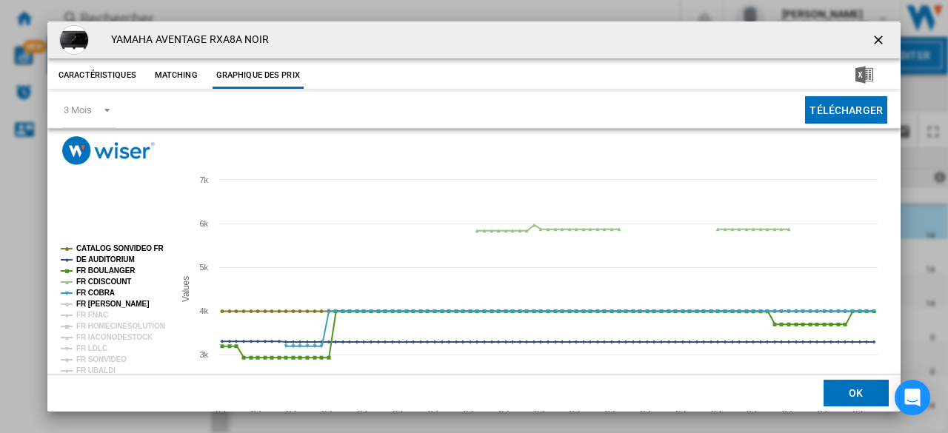
click at [83, 302] on tspan "FR [PERSON_NAME]" at bounding box center [112, 304] width 73 height 8
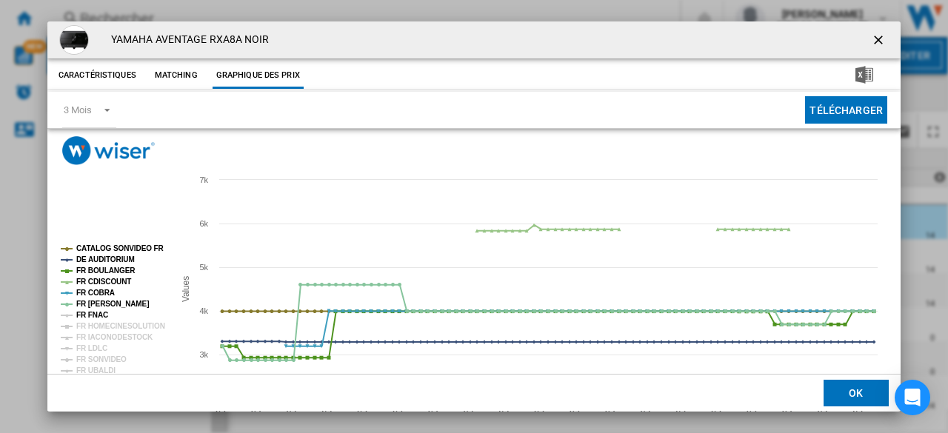
click at [89, 315] on tspan "FR FNAC" at bounding box center [92, 315] width 32 height 8
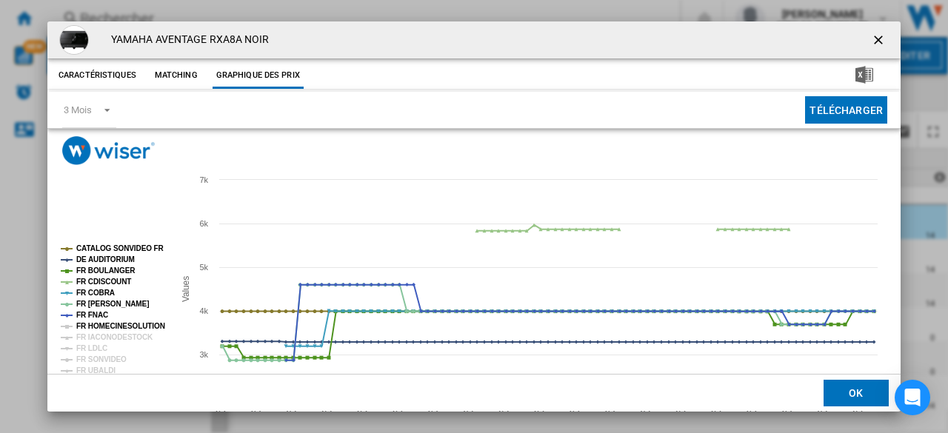
click at [99, 327] on tspan "FR HOMECINESOLUTION" at bounding box center [120, 326] width 89 height 8
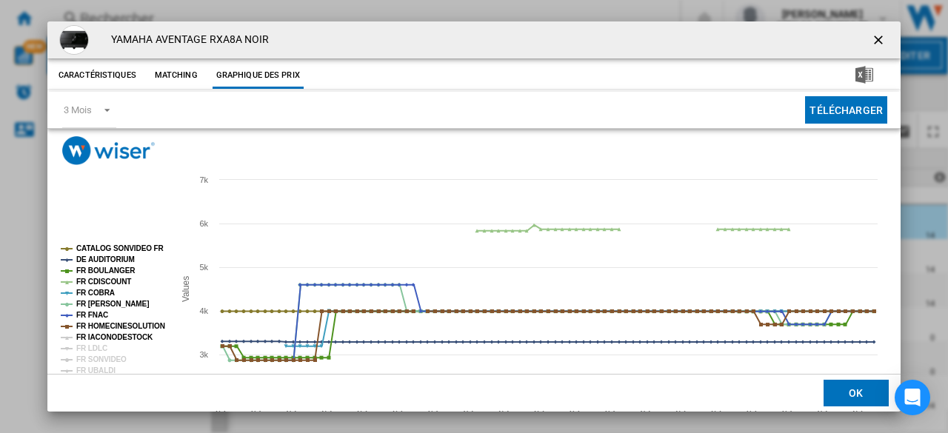
click at [99, 340] on tspan "FR IACONODESTOCK" at bounding box center [114, 337] width 77 height 8
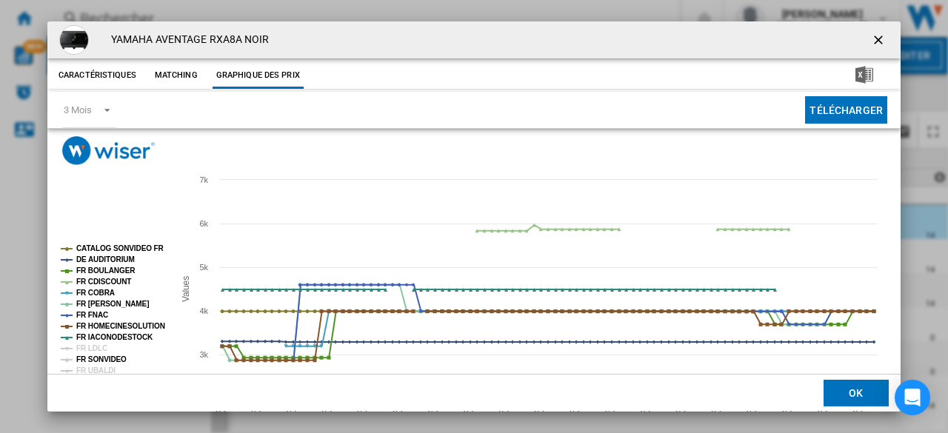
click at [98, 359] on tspan "FR SONVIDEO" at bounding box center [101, 360] width 50 height 8
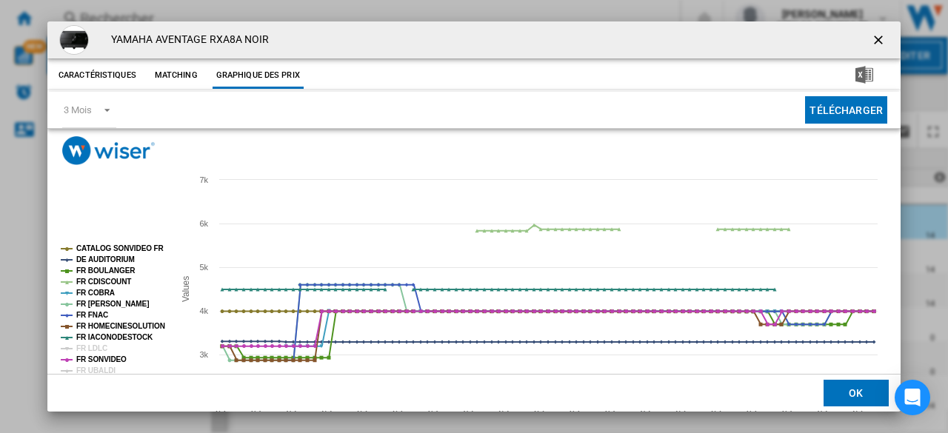
click at [871, 35] on ng-md-icon "getI18NText('BUTTONS.CLOSE_DIALOG')" at bounding box center [880, 42] width 18 height 18
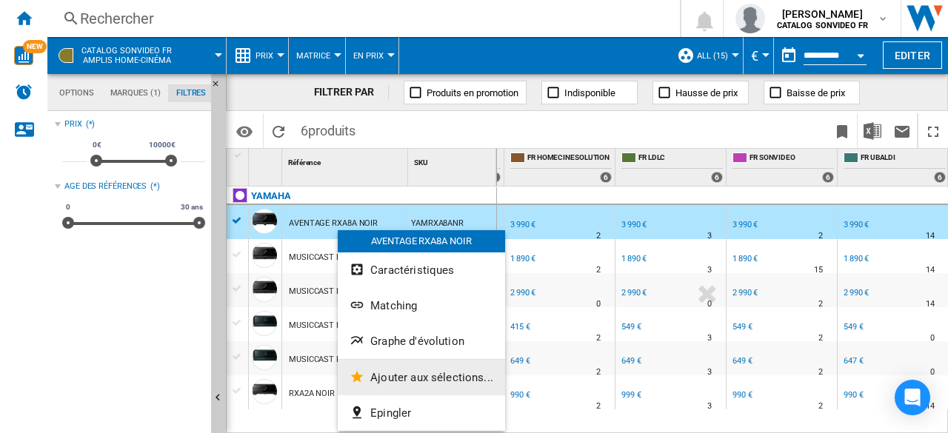
click at [389, 377] on span "Ajouter aux sélections..." at bounding box center [431, 377] width 123 height 13
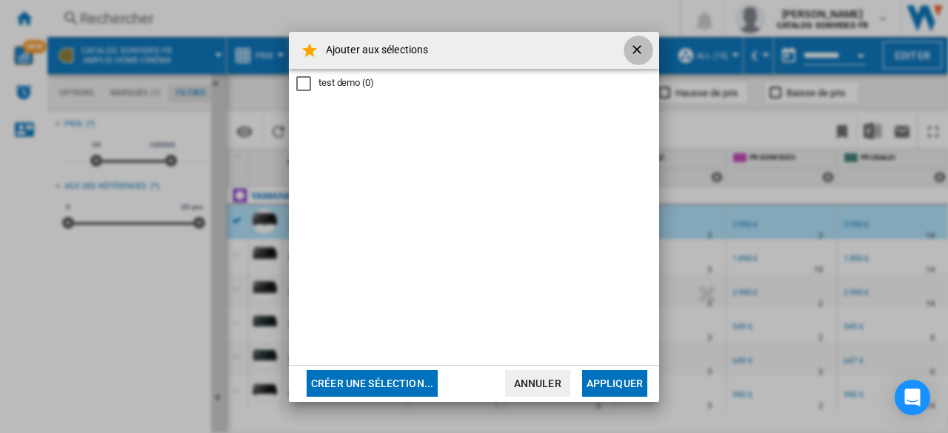
click at [633, 49] on ng-md-icon "getI18NText('BUTTONS.CLOSE_DIALOG')" at bounding box center [639, 51] width 18 height 18
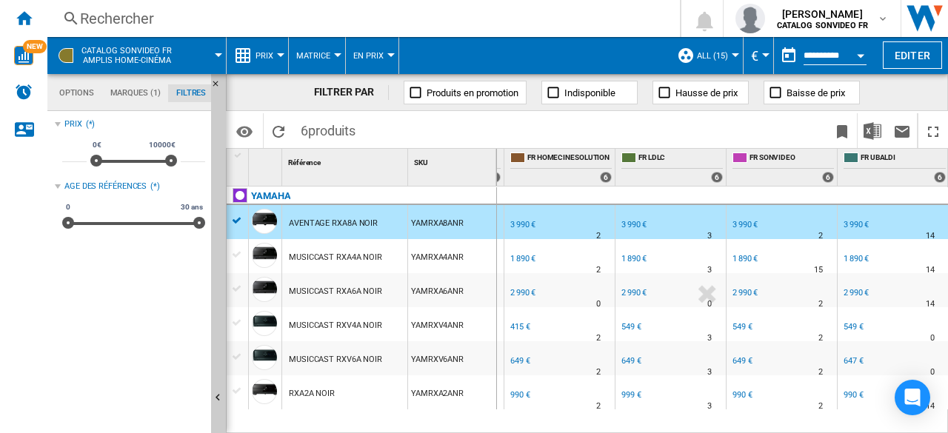
click at [81, 85] on md-tab-item "Options" at bounding box center [76, 93] width 51 height 18
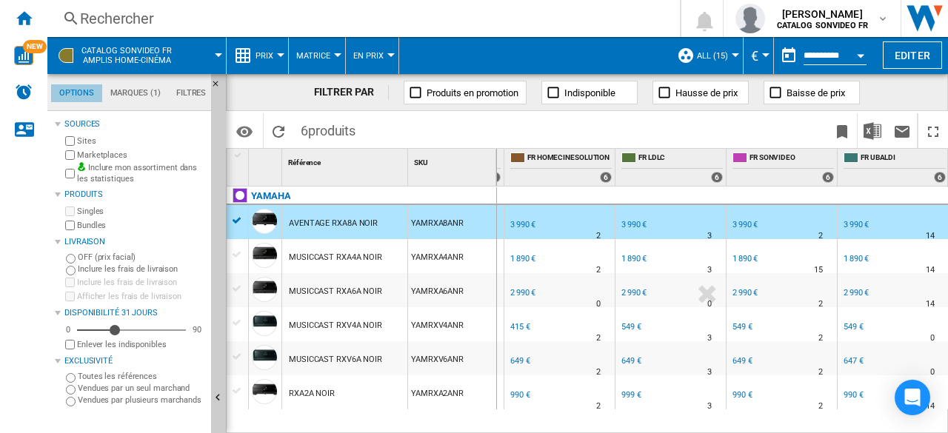
scroll to position [17, 0]
click at [630, 291] on div "2 990 €" at bounding box center [634, 293] width 25 height 10
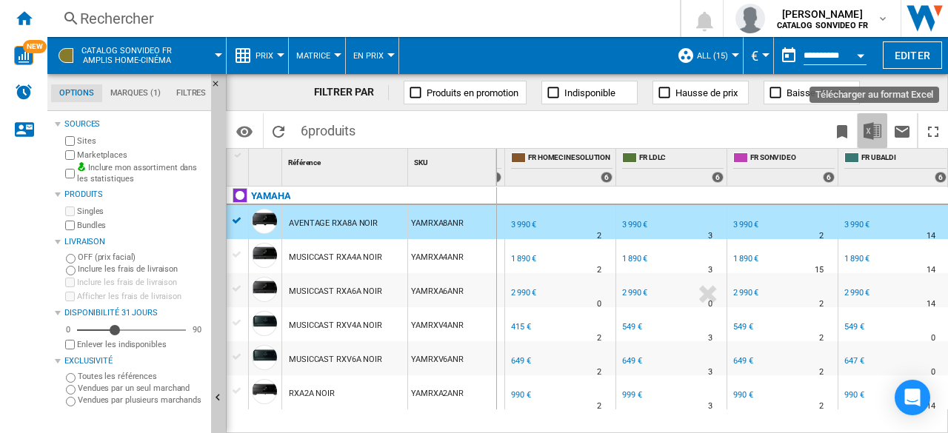
click at [871, 130] on img "Télécharger au format Excel" at bounding box center [873, 131] width 18 height 18
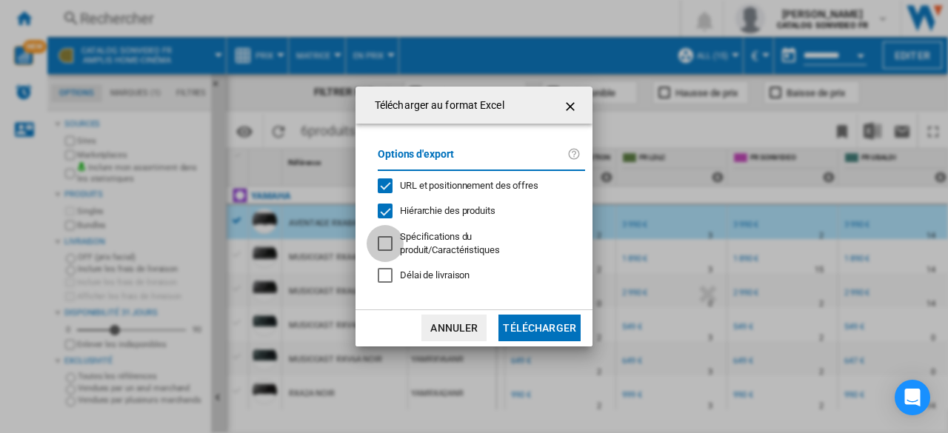
click at [391, 237] on div at bounding box center [385, 243] width 15 height 15
click at [387, 270] on div "Délai de livraison" at bounding box center [385, 275] width 15 height 15
click at [542, 319] on button "Télécharger" at bounding box center [540, 328] width 82 height 27
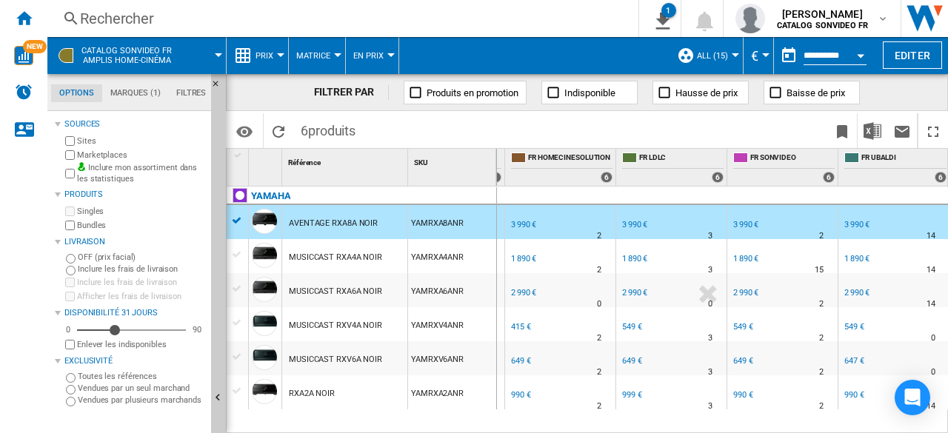
scroll to position [0, 993]
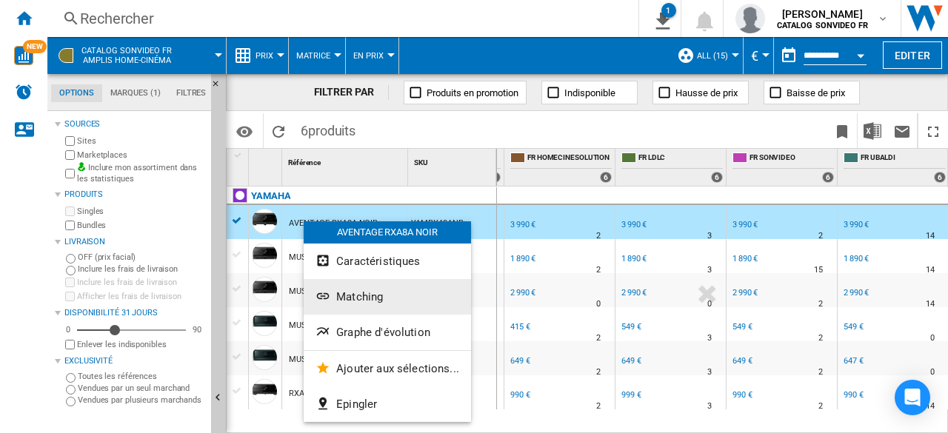
click at [359, 301] on span "Matching" at bounding box center [359, 296] width 47 height 13
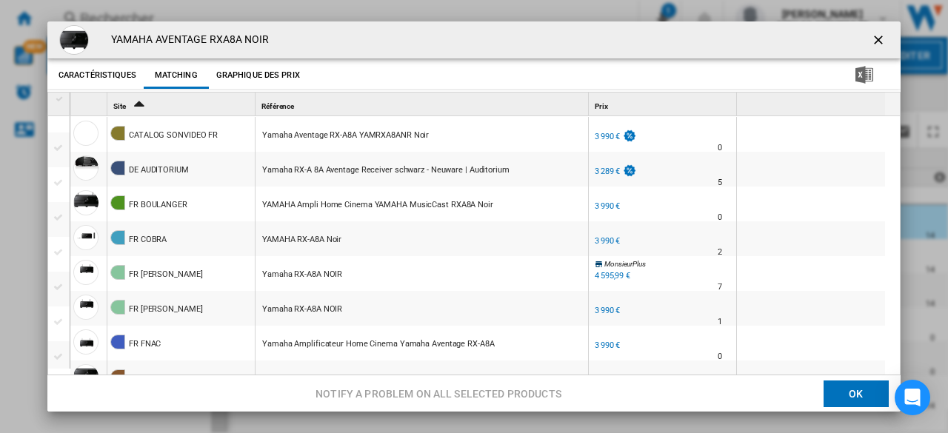
scroll to position [0, 0]
click at [871, 39] on ng-md-icon "getI18NText('BUTTONS.CLOSE_DIALOG')" at bounding box center [880, 42] width 18 height 18
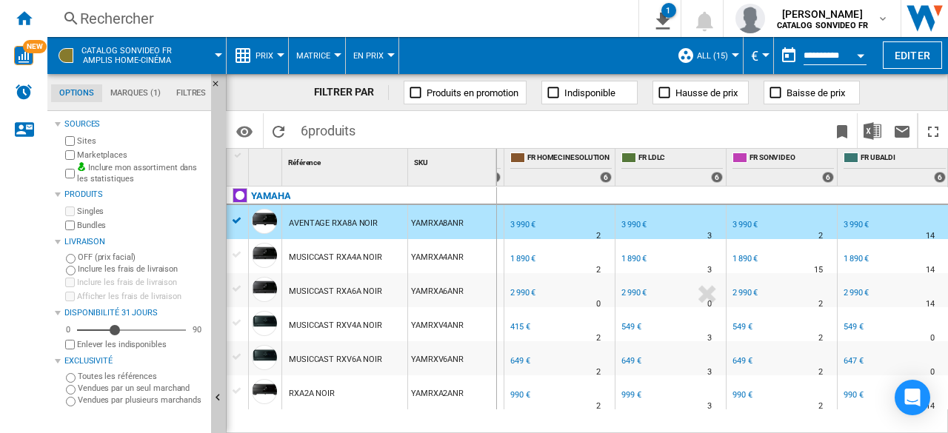
click at [860, 54] on div "Open calendar" at bounding box center [860, 56] width 7 height 4
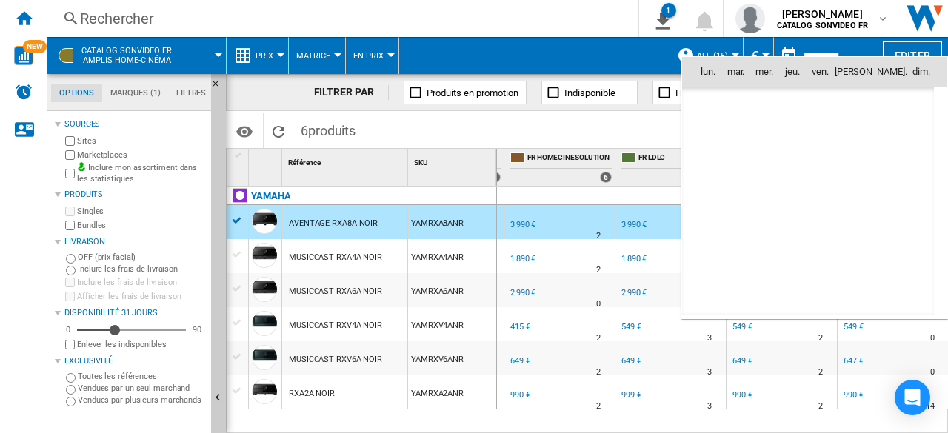
scroll to position [7068, 0]
click at [567, 121] on div at bounding box center [474, 216] width 948 height 433
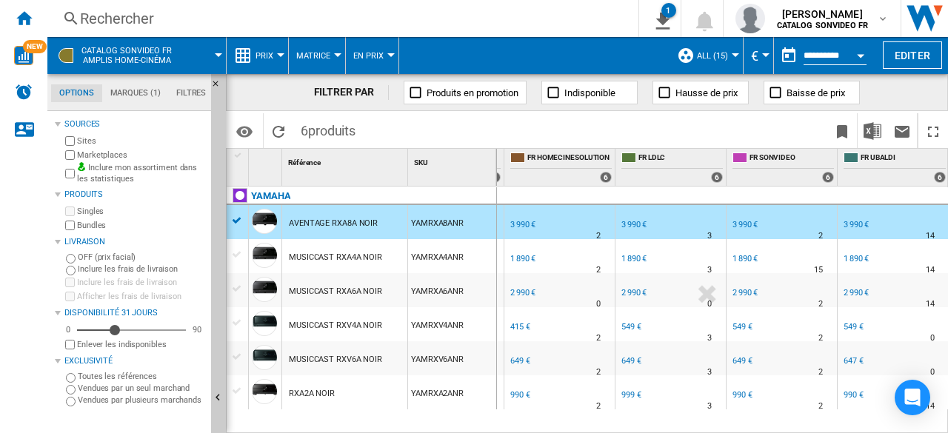
click at [267, 53] on span "Prix" at bounding box center [265, 56] width 18 height 10
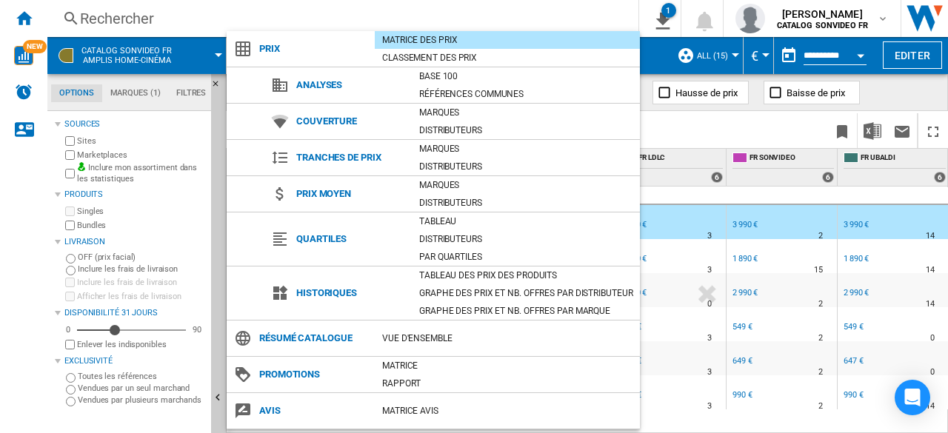
click at [693, 127] on md-backdrop at bounding box center [474, 216] width 948 height 433
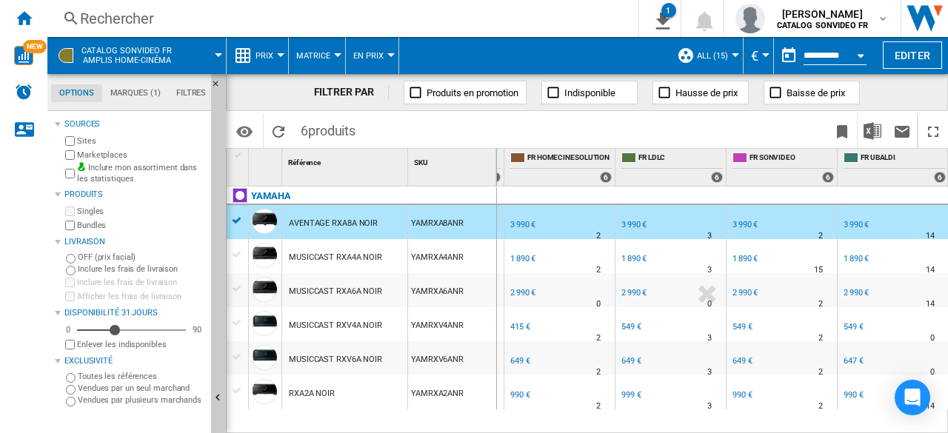
click at [372, 58] on span "En Prix" at bounding box center [368, 56] width 30 height 10
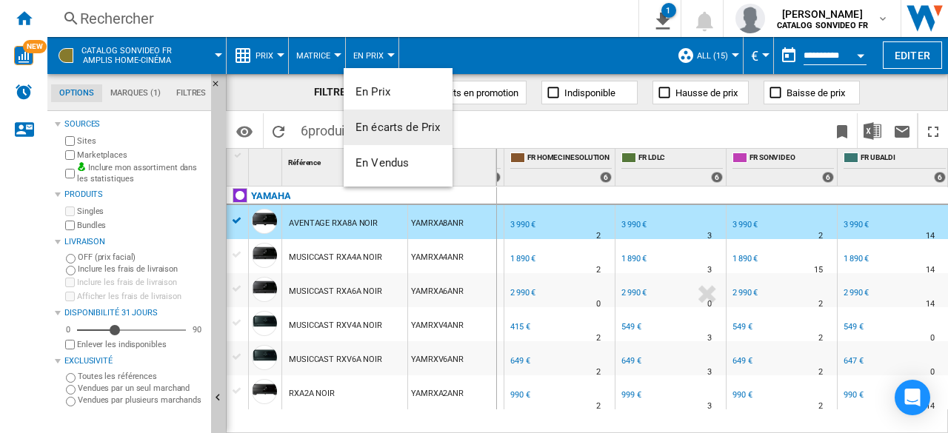
click at [393, 124] on span "En écarts de Prix" at bounding box center [398, 127] width 85 height 13
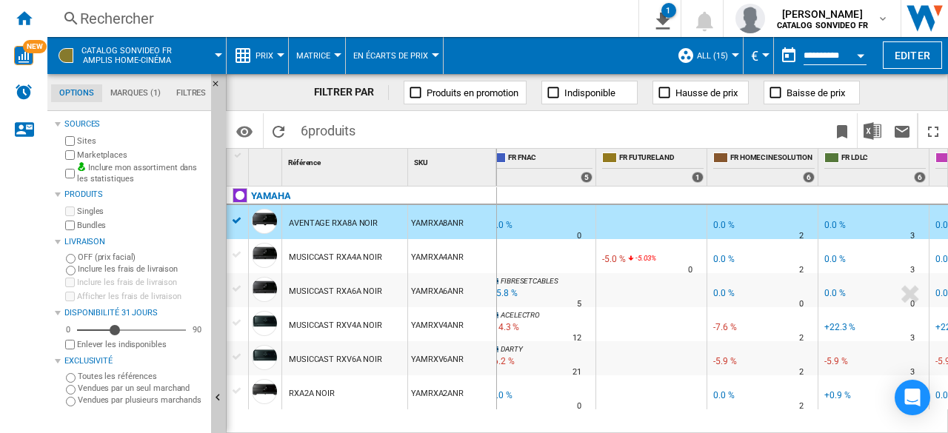
scroll to position [0, 788]
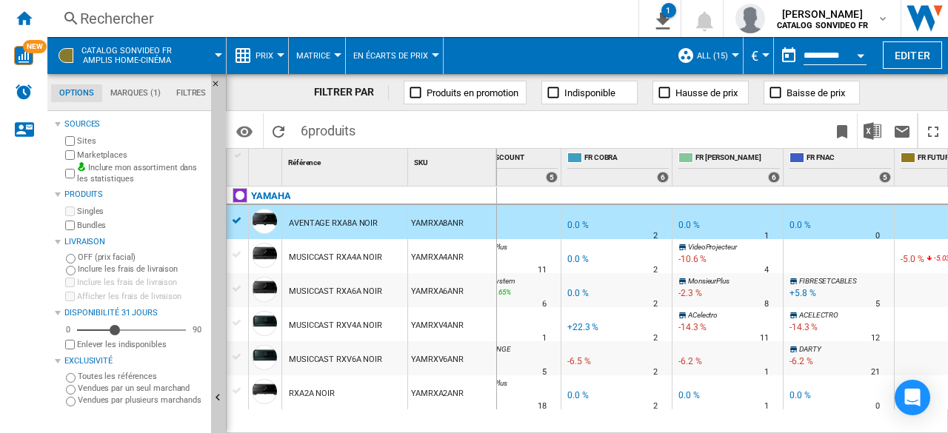
click at [373, 57] on span "En écarts de Prix" at bounding box center [390, 56] width 75 height 10
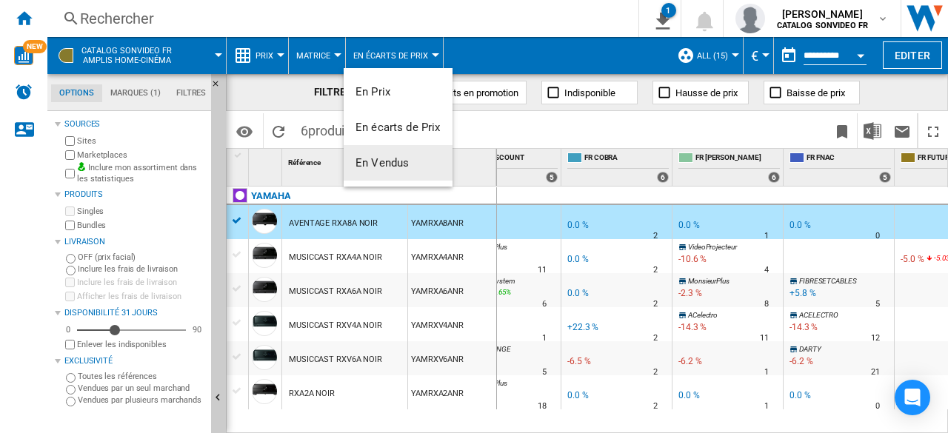
click at [397, 162] on span "En Vendus" at bounding box center [382, 162] width 53 height 13
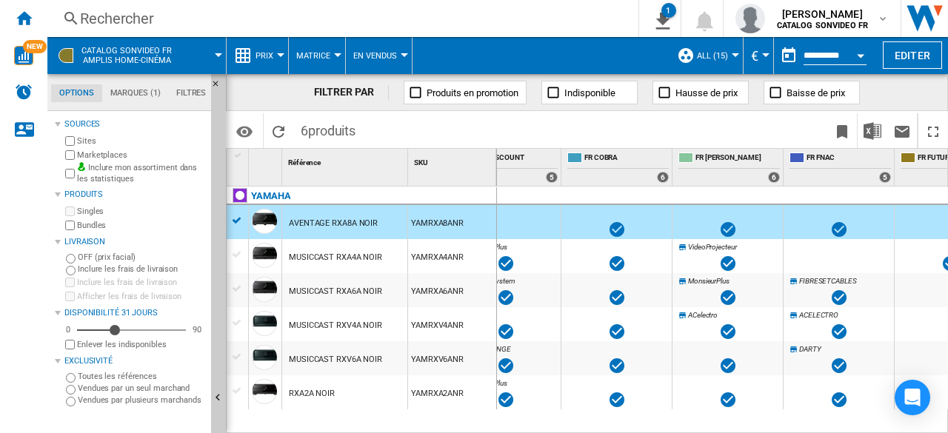
click at [284, 255] on div "MUSICCAST RXA4A NOIR" at bounding box center [344, 256] width 125 height 34
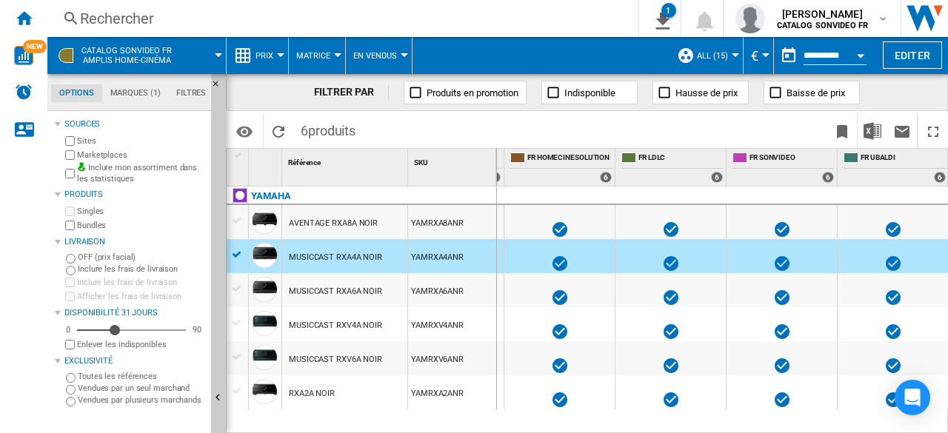
click at [381, 60] on button "En Vendus" at bounding box center [378, 55] width 51 height 37
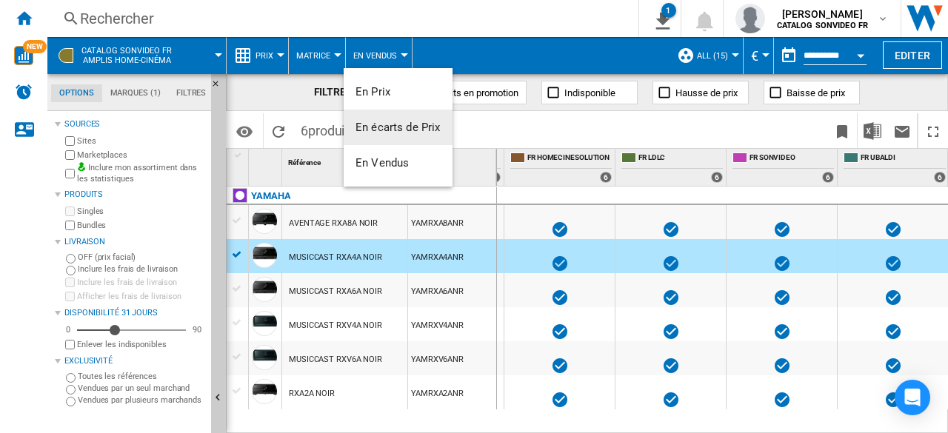
click at [322, 57] on md-backdrop at bounding box center [474, 216] width 948 height 433
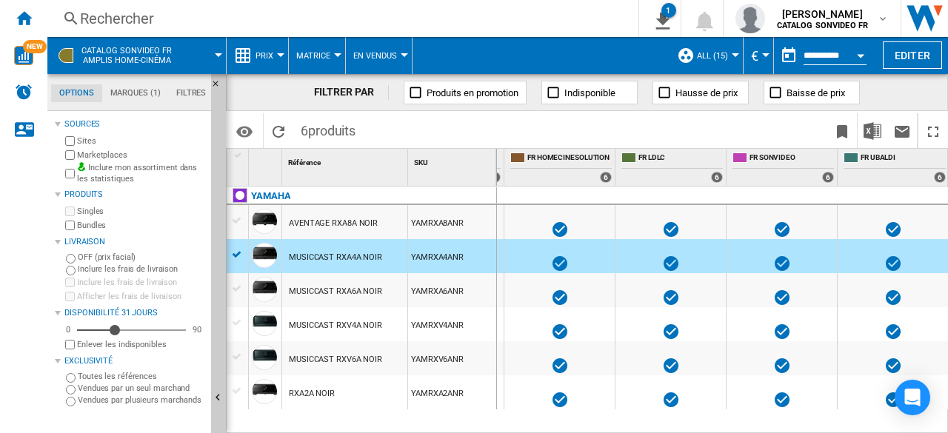
click at [318, 56] on span "Matrice" at bounding box center [313, 56] width 34 height 10
click at [125, 22] on md-backdrop at bounding box center [474, 216] width 948 height 433
click at [102, 17] on div "Rechercher" at bounding box center [340, 18] width 520 height 21
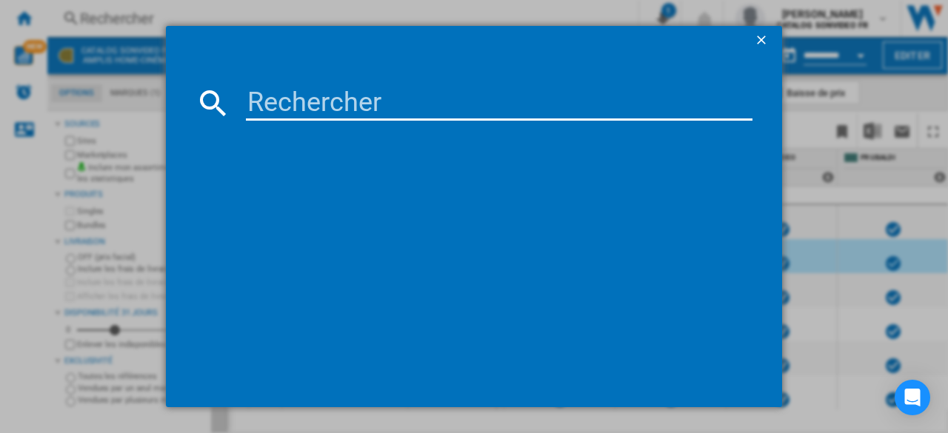
click at [765, 39] on ng-md-icon "getI18NText('BUTTONS.CLOSE_DIALOG')" at bounding box center [763, 42] width 18 height 18
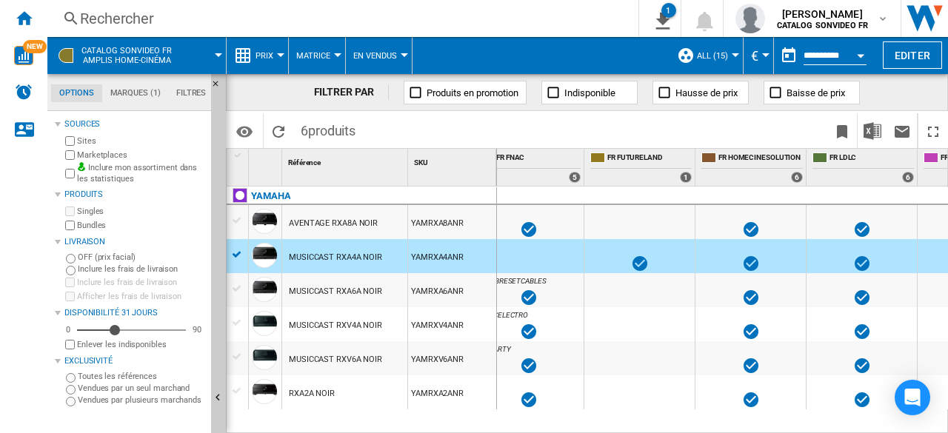
scroll to position [0, 782]
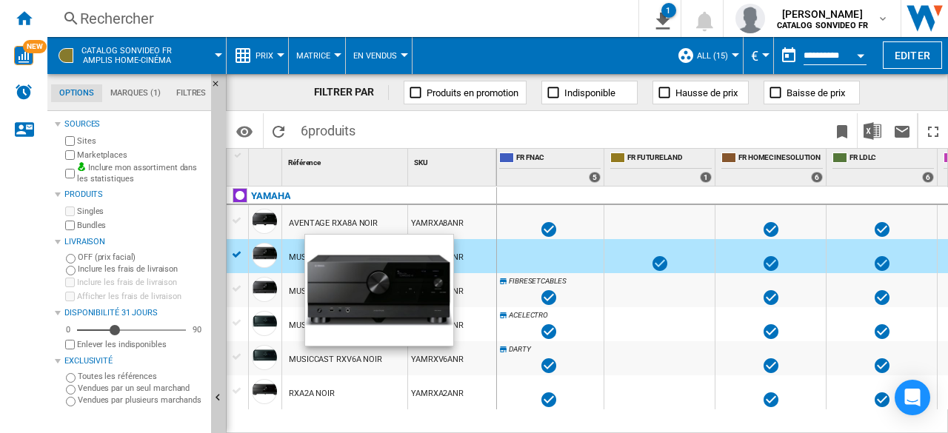
click at [279, 254] on div at bounding box center [265, 259] width 33 height 34
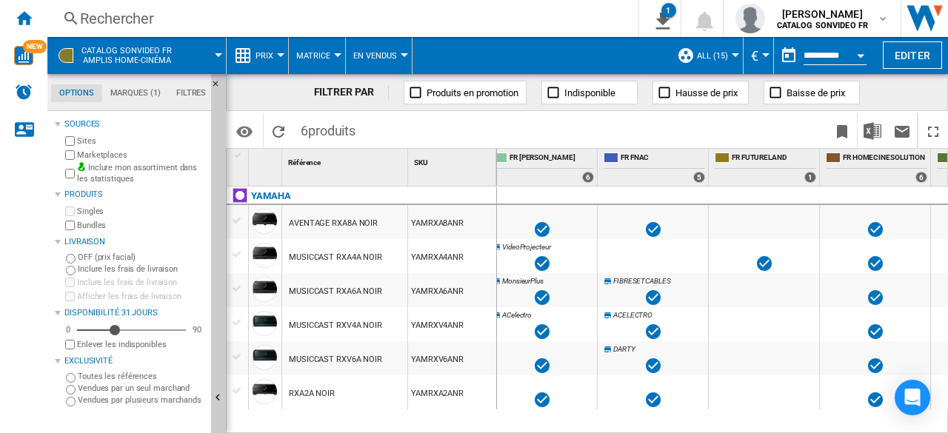
scroll to position [0, 670]
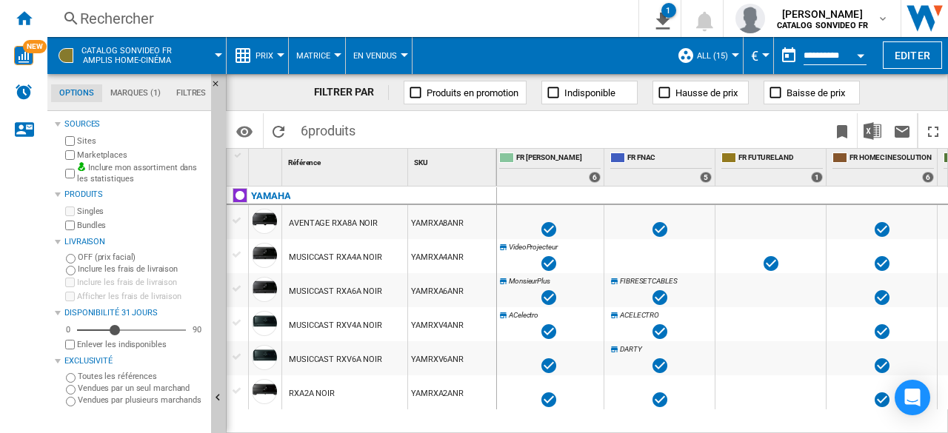
click at [264, 57] on span "Prix" at bounding box center [265, 56] width 18 height 10
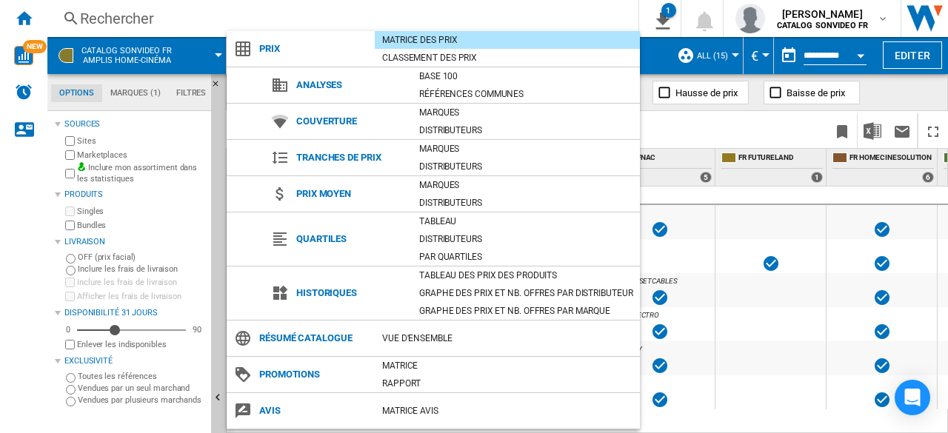
click at [679, 133] on md-backdrop at bounding box center [474, 216] width 948 height 433
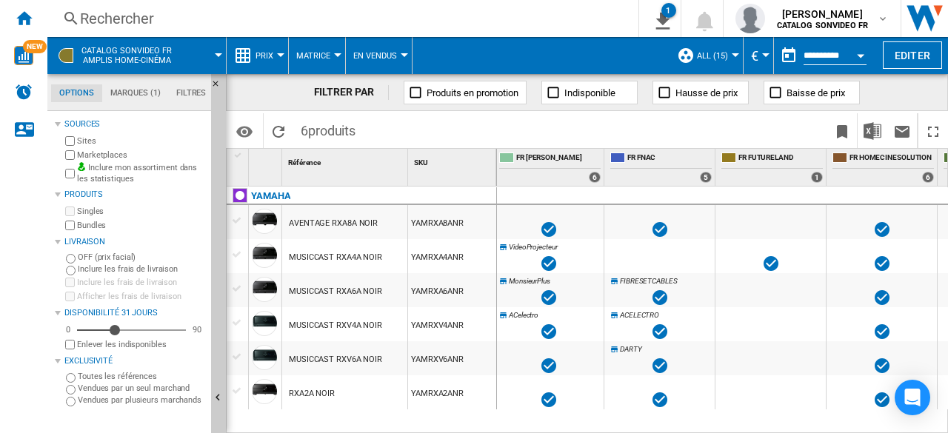
click at [379, 58] on span "En Vendus" at bounding box center [375, 56] width 44 height 10
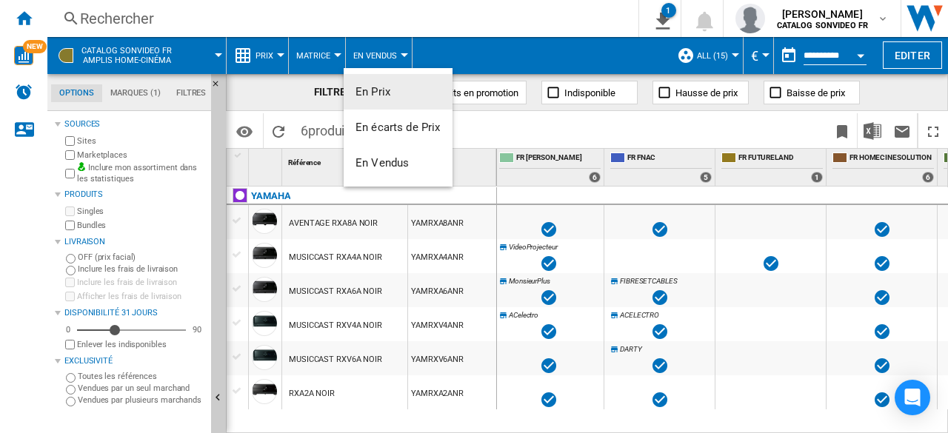
click at [386, 94] on span "En Prix" at bounding box center [373, 91] width 35 height 13
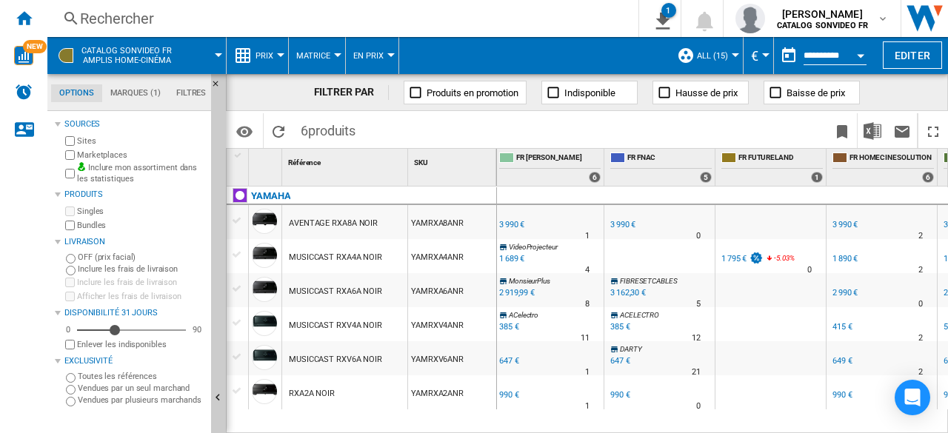
click at [864, 353] on div "FR HOMECINESOLUTION" at bounding box center [882, 349] width 104 height 9
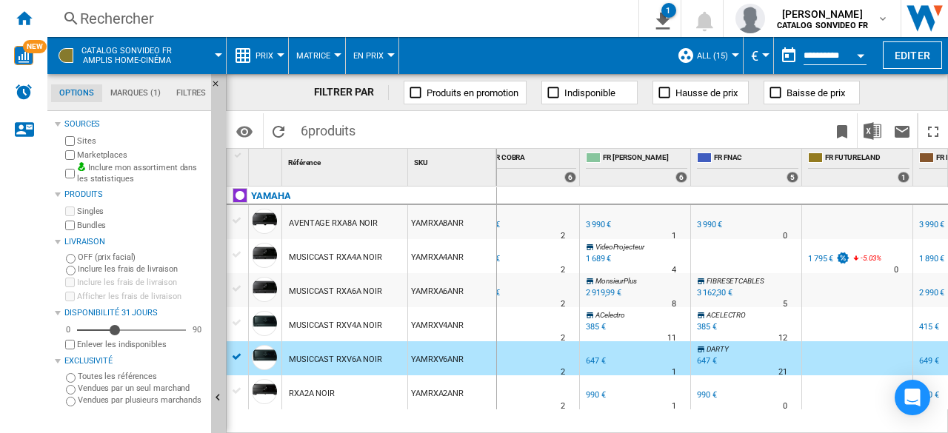
scroll to position [0, 822]
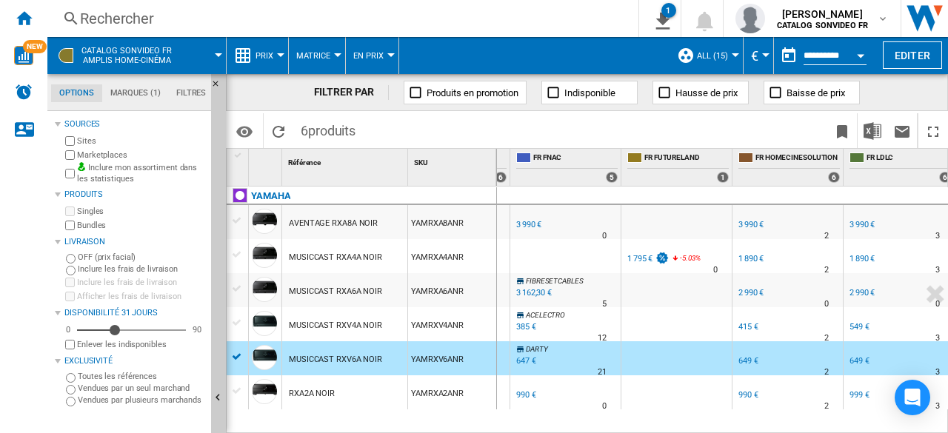
click at [271, 56] on span "Prix" at bounding box center [265, 56] width 18 height 10
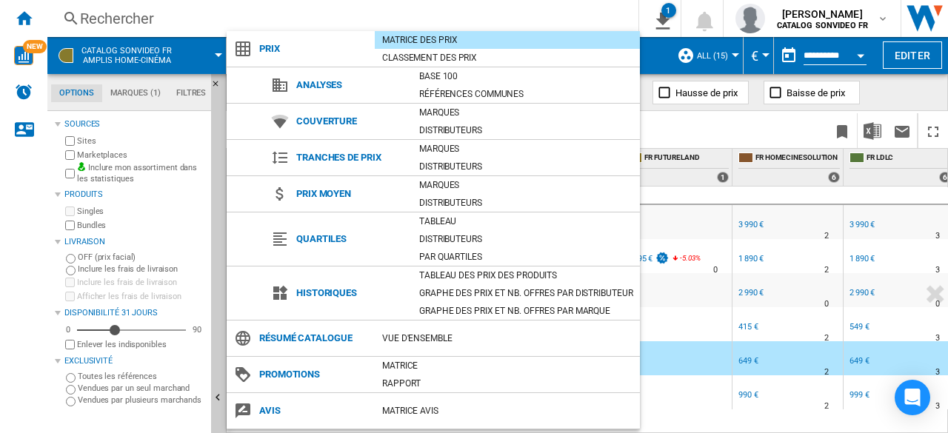
click at [705, 130] on md-backdrop at bounding box center [474, 216] width 948 height 433
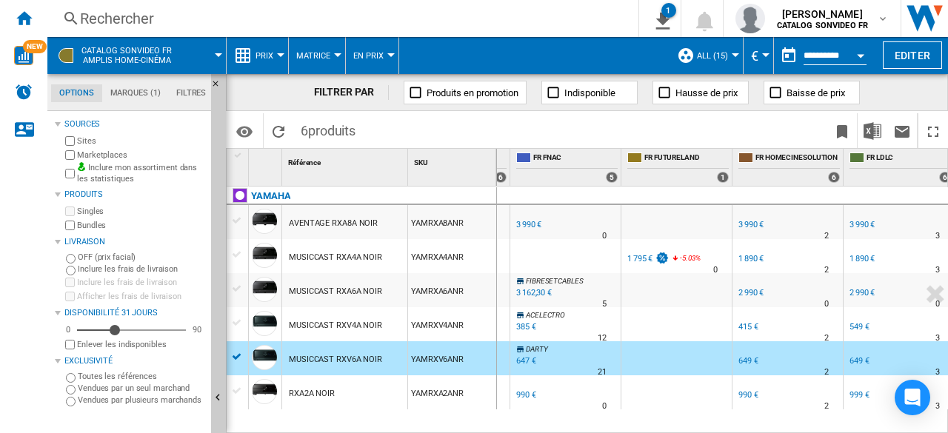
click at [271, 52] on span "Prix" at bounding box center [265, 56] width 18 height 10
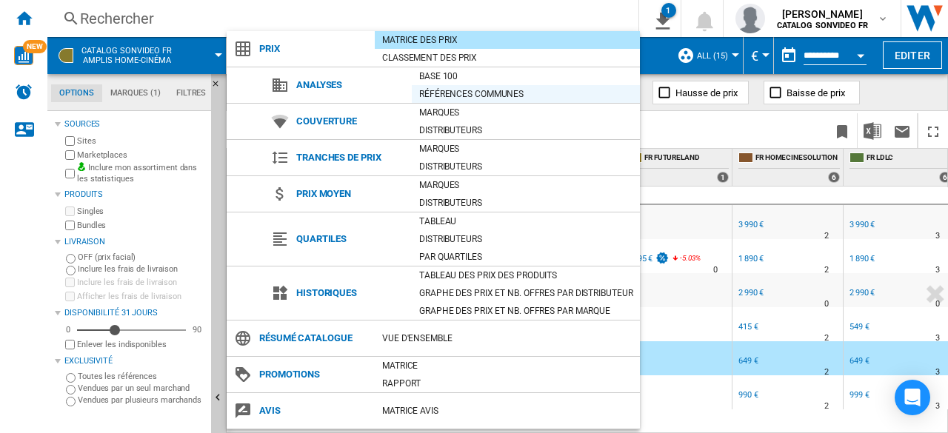
click at [437, 94] on div "Références communes" at bounding box center [526, 94] width 228 height 15
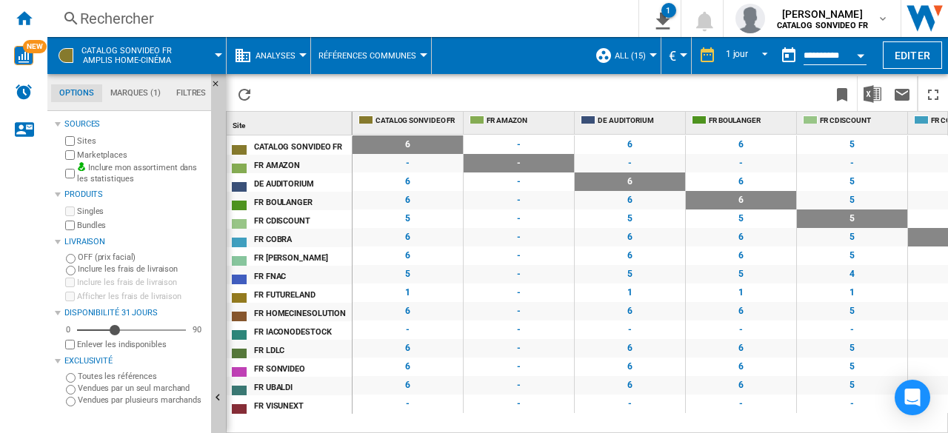
click at [632, 367] on div "6" at bounding box center [630, 367] width 110 height 19
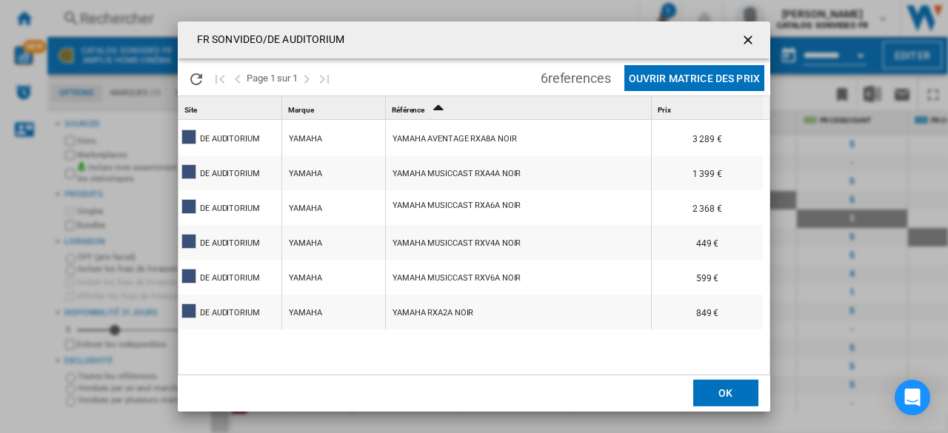
click at [741, 38] on ng-md-icon "getI18NText('BUTTONS.CLOSE_DIALOG')" at bounding box center [750, 42] width 18 height 18
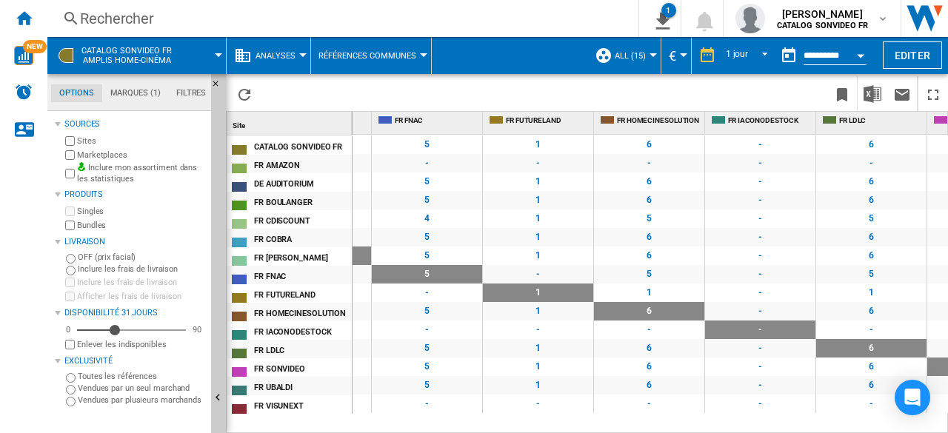
scroll to position [0, 662]
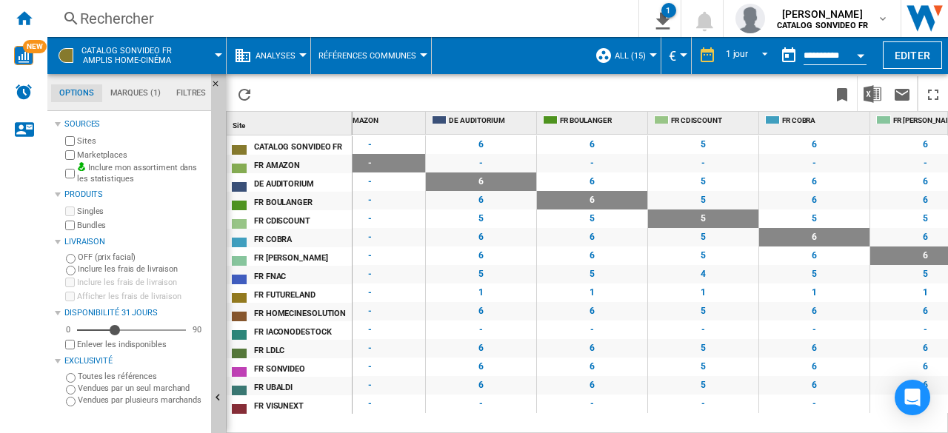
click at [353, 47] on button "Références Communes" at bounding box center [371, 55] width 105 height 37
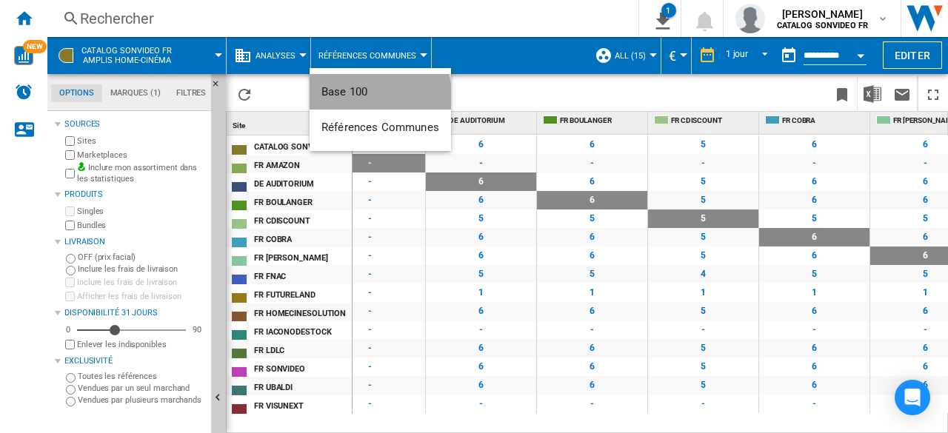
click at [356, 99] on button "Base 100" at bounding box center [381, 92] width 142 height 36
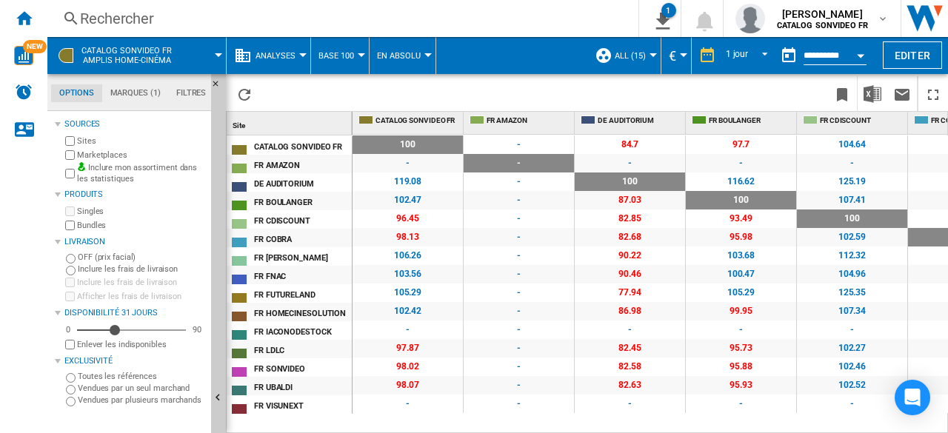
click at [393, 54] on span "En Absolu" at bounding box center [399, 56] width 44 height 10
click at [402, 132] on span "En Relatif" at bounding box center [403, 127] width 49 height 13
click at [330, 61] on button "Base 100" at bounding box center [340, 55] width 43 height 37
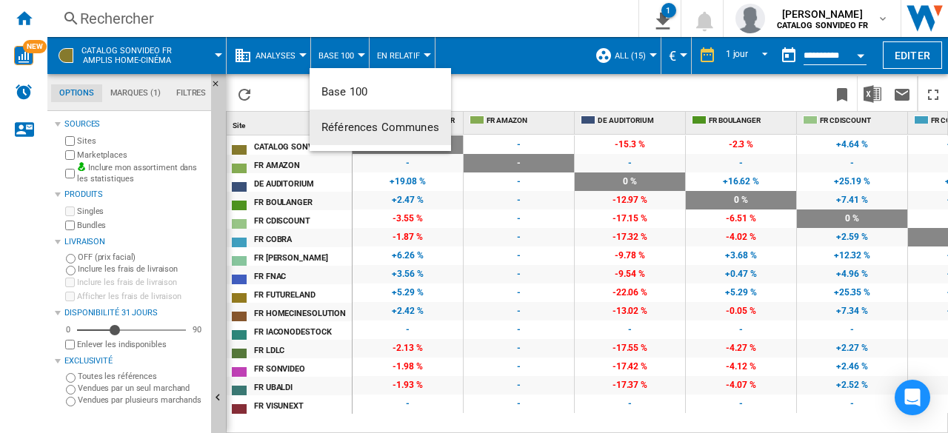
click at [374, 124] on span "Références Communes" at bounding box center [381, 127] width 118 height 13
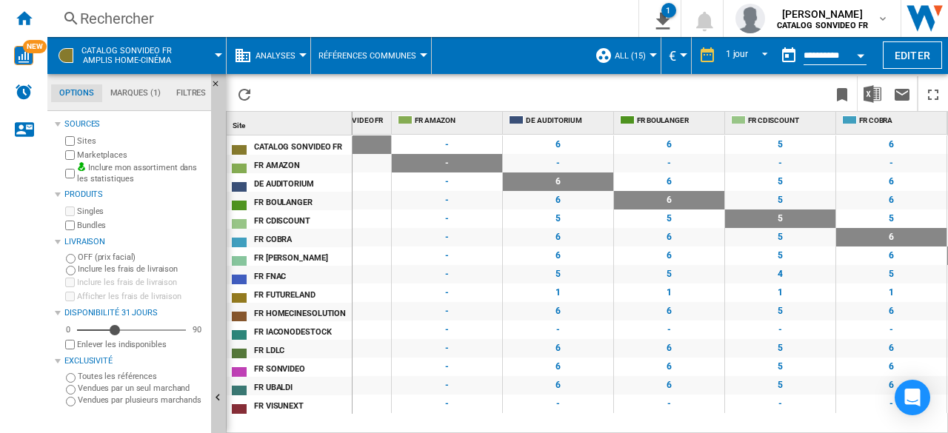
click at [336, 51] on span "Références Communes" at bounding box center [368, 56] width 98 height 10
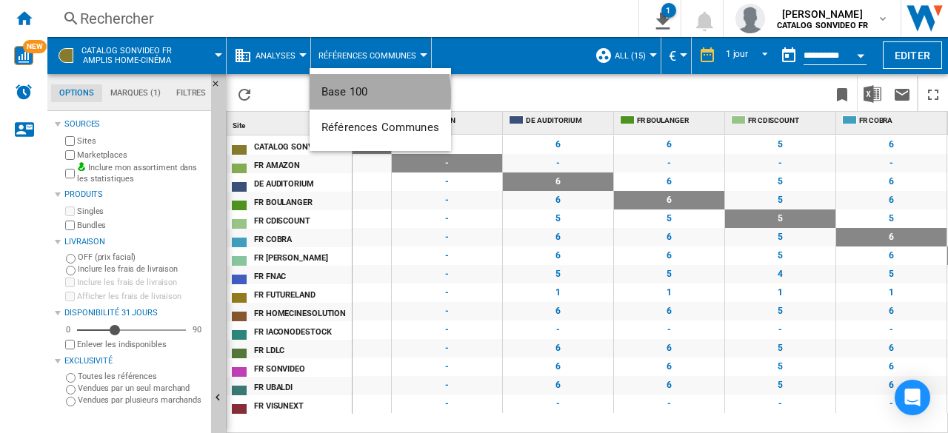
click at [341, 96] on span "Base 100" at bounding box center [345, 91] width 46 height 13
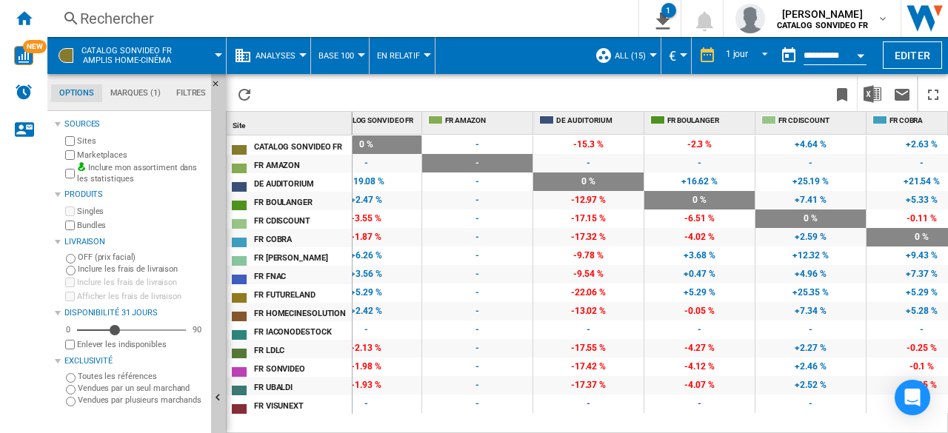
click at [279, 57] on span "Analyses" at bounding box center [276, 56] width 40 height 10
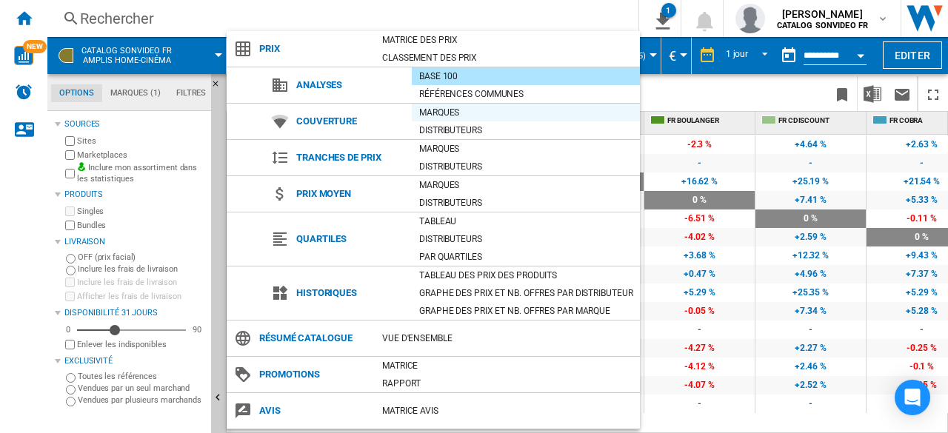
click at [440, 116] on div "Marques" at bounding box center [526, 112] width 228 height 15
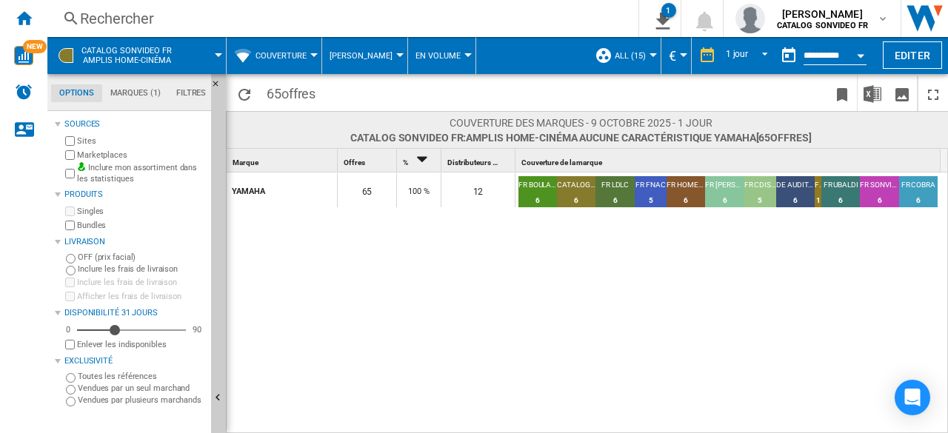
click at [366, 56] on span "[PERSON_NAME]" at bounding box center [361, 56] width 63 height 10
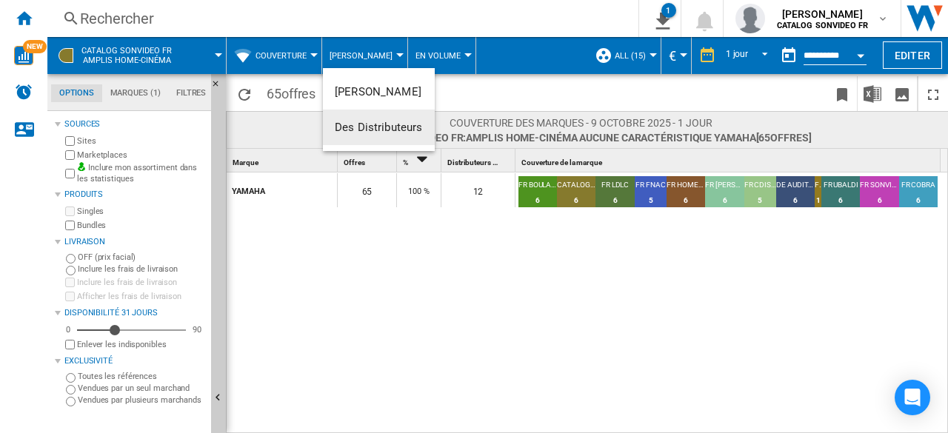
click at [431, 269] on md-backdrop at bounding box center [474, 216] width 948 height 433
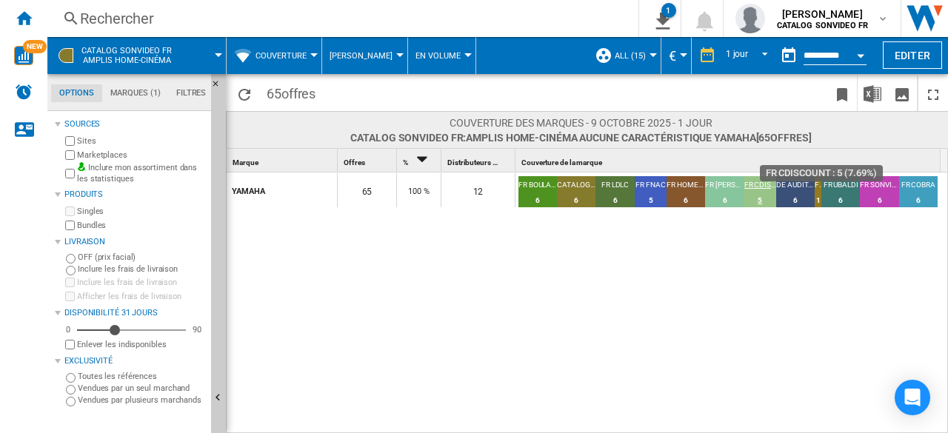
click at [764, 199] on div "5" at bounding box center [761, 200] width 33 height 15
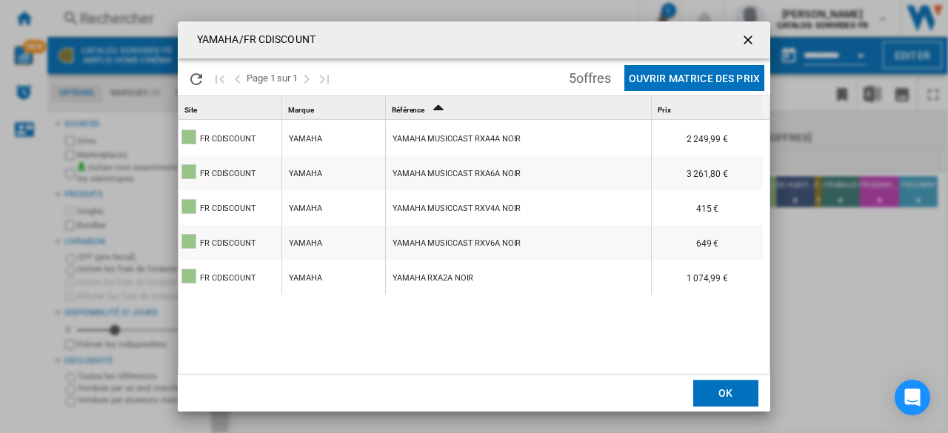
click at [745, 36] on ng-md-icon "getI18NText('BUTTONS.CLOSE_DIALOG')" at bounding box center [750, 42] width 18 height 18
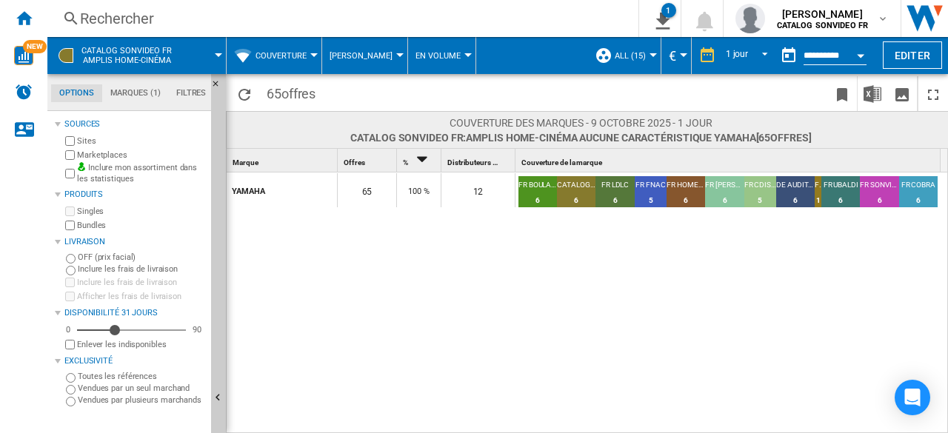
click at [367, 54] on span "[PERSON_NAME]" at bounding box center [361, 56] width 63 height 10
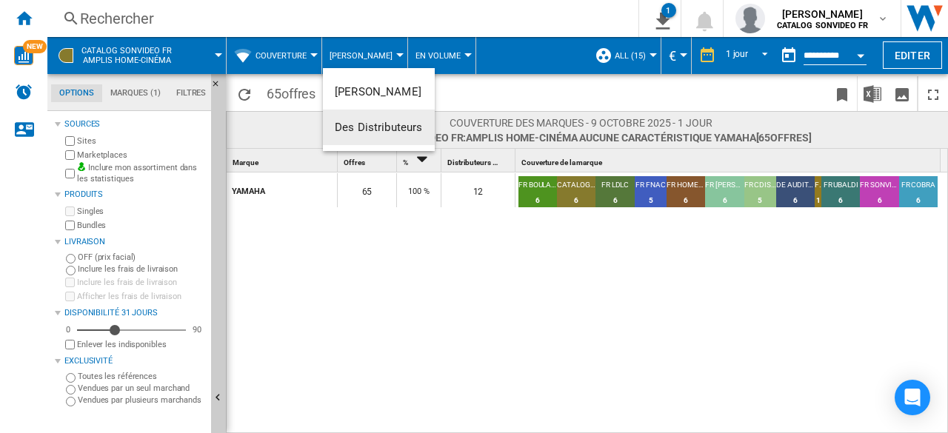
click at [354, 127] on span "Des Distributeurs" at bounding box center [379, 127] width 88 height 13
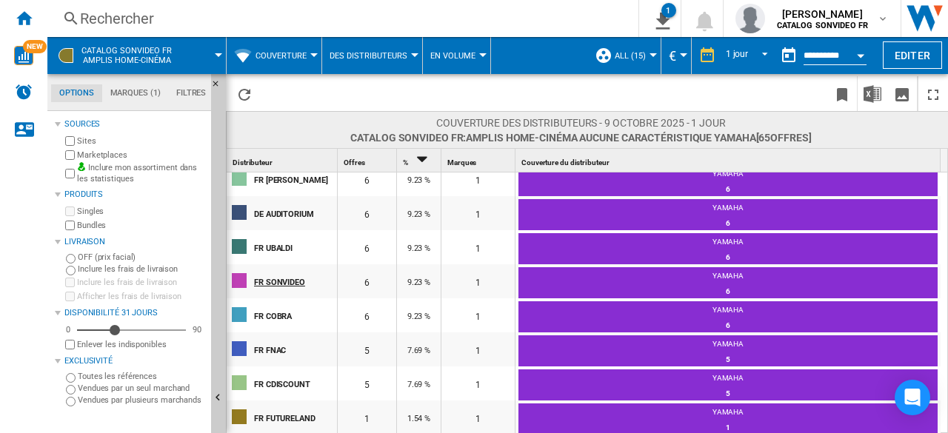
scroll to position [147, 0]
click at [458, 55] on span "En volume" at bounding box center [452, 56] width 45 height 10
click at [476, 127] on span "En pourcentage" at bounding box center [473, 127] width 79 height 13
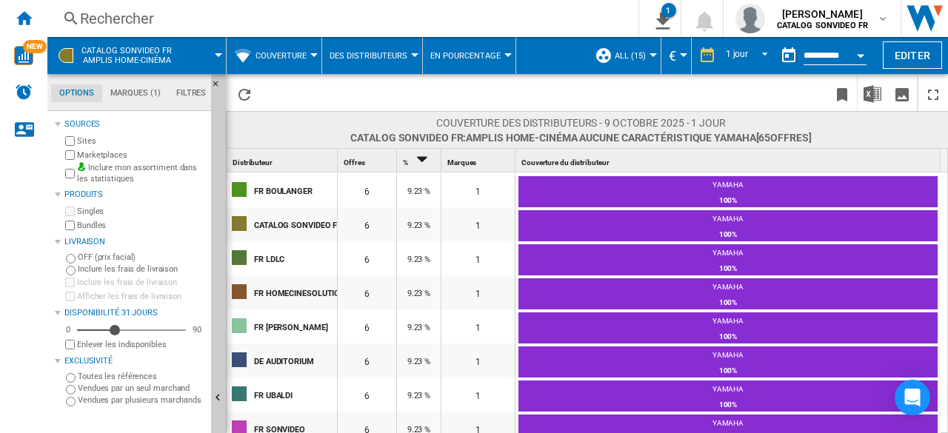
click at [838, 57] on input "**********" at bounding box center [835, 57] width 63 height 13
click at [738, 57] on div "1 jour" at bounding box center [737, 55] width 22 height 10
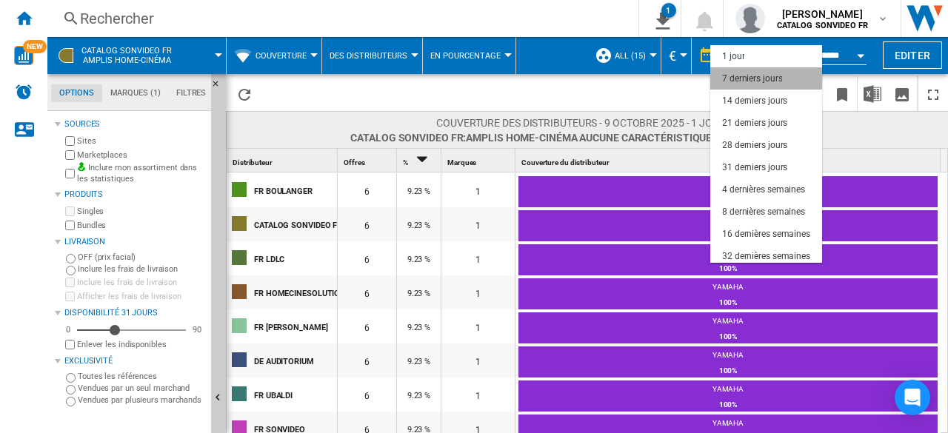
click at [755, 79] on div "7 derniers jours" at bounding box center [752, 79] width 60 height 13
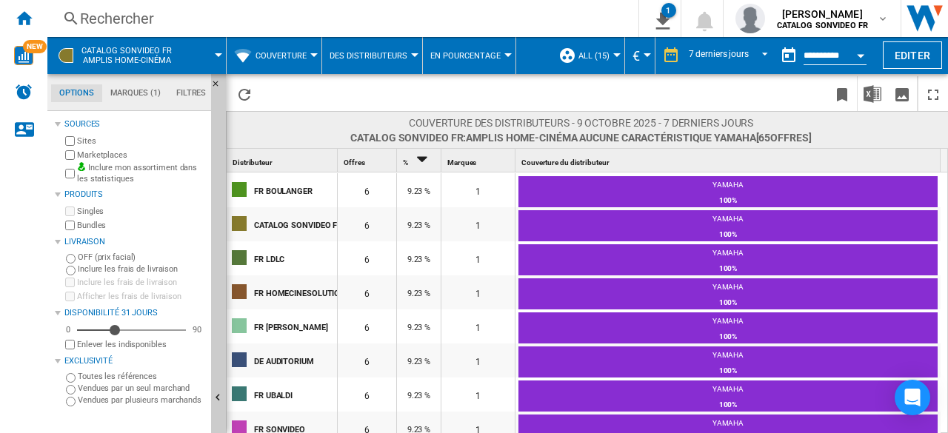
click at [277, 55] on span "Couverture" at bounding box center [281, 56] width 51 height 10
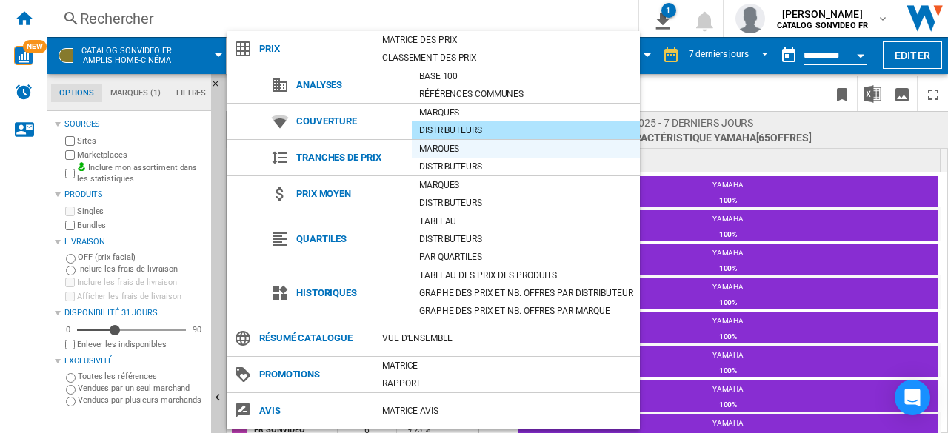
click at [444, 149] on div "Marques" at bounding box center [526, 149] width 228 height 15
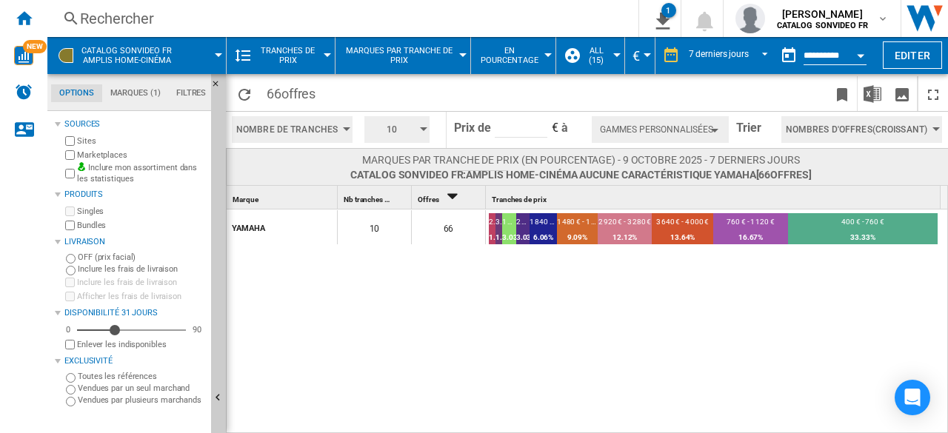
click at [322, 130] on span "Nombre de Tranches" at bounding box center [286, 129] width 101 height 27
click at [404, 136] on md-backdrop at bounding box center [474, 216] width 948 height 433
click at [530, 123] on input "*****" at bounding box center [521, 127] width 53 height 22
click at [658, 133] on button "Gammes personnalisées" at bounding box center [661, 129] width 138 height 27
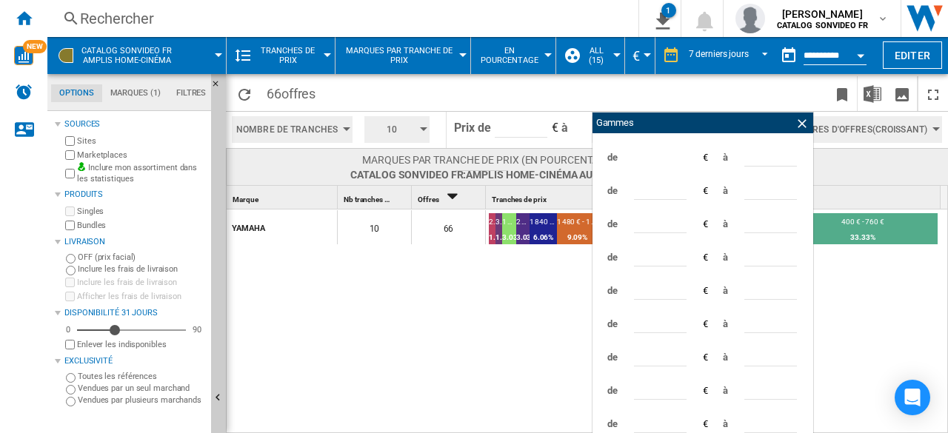
click at [461, 293] on div "YAMAHA 10 66 2 200 € - 2 560 € 1 1.52% 3 280 € - 3 640 € 1 1.52% 1 120 € - 1 48…" at bounding box center [588, 322] width 722 height 225
click at [408, 128] on span "10" at bounding box center [392, 129] width 46 height 27
click at [376, 159] on button "3" at bounding box center [397, 156] width 71 height 15
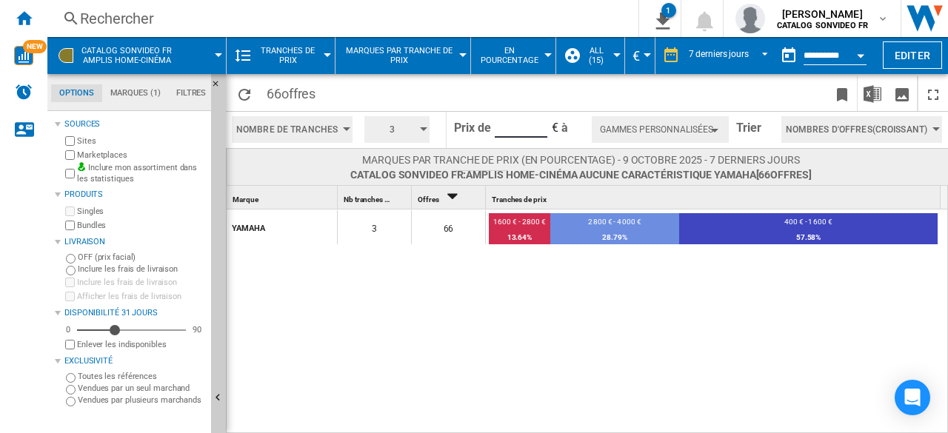
click at [518, 124] on input "*****" at bounding box center [521, 127] width 53 height 22
type input "*"
click at [512, 127] on input "*" at bounding box center [521, 127] width 53 height 22
type input "***"
click at [662, 128] on button "Gammes personnalisées" at bounding box center [661, 129] width 138 height 27
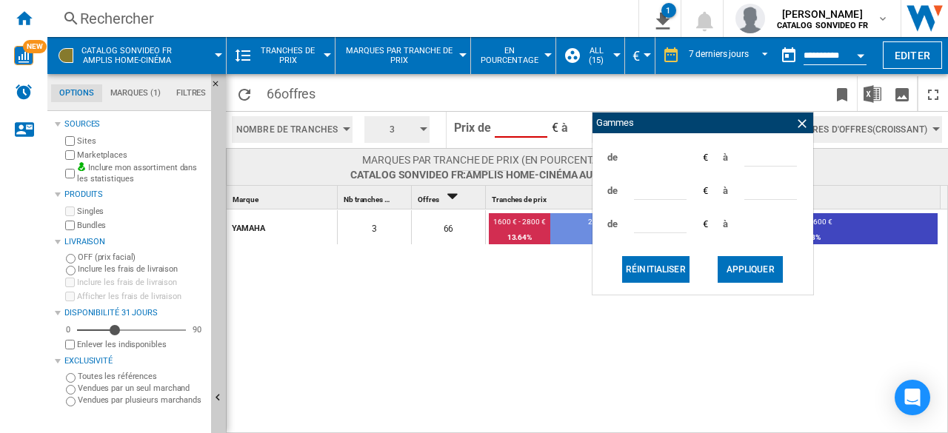
click at [516, 126] on input "***" at bounding box center [521, 127] width 53 height 22
click at [553, 130] on span "€" at bounding box center [555, 128] width 7 height 14
click at [739, 260] on button "Appliquer" at bounding box center [750, 269] width 65 height 27
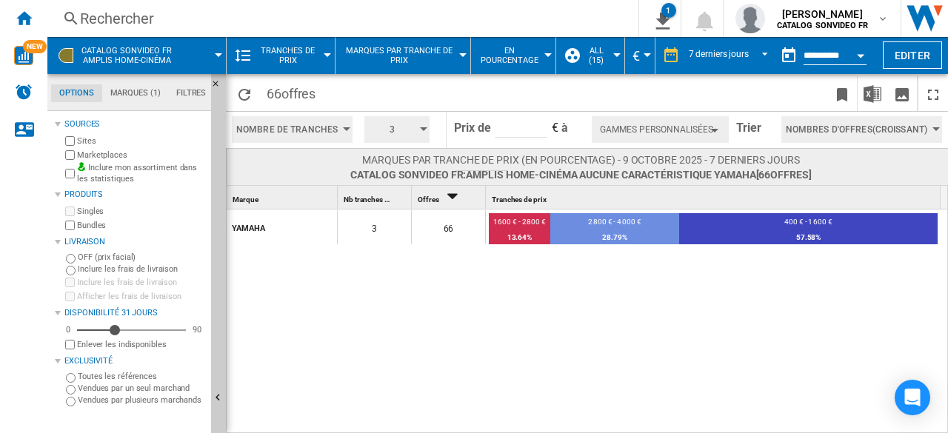
click at [836, 123] on span "Nombres d'offres(Croissant)" at bounding box center [857, 129] width 142 height 27
click at [517, 268] on md-backdrop at bounding box center [474, 216] width 948 height 433
click at [696, 131] on button "Gammes personnalisées" at bounding box center [661, 129] width 138 height 27
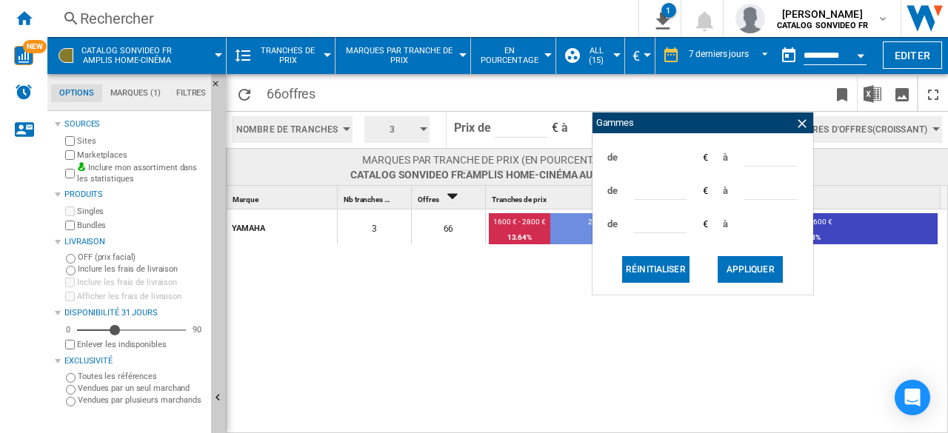
click at [622, 98] on span at bounding box center [702, 93] width 252 height 35
click at [286, 54] on span "Tranches de prix" at bounding box center [288, 55] width 64 height 19
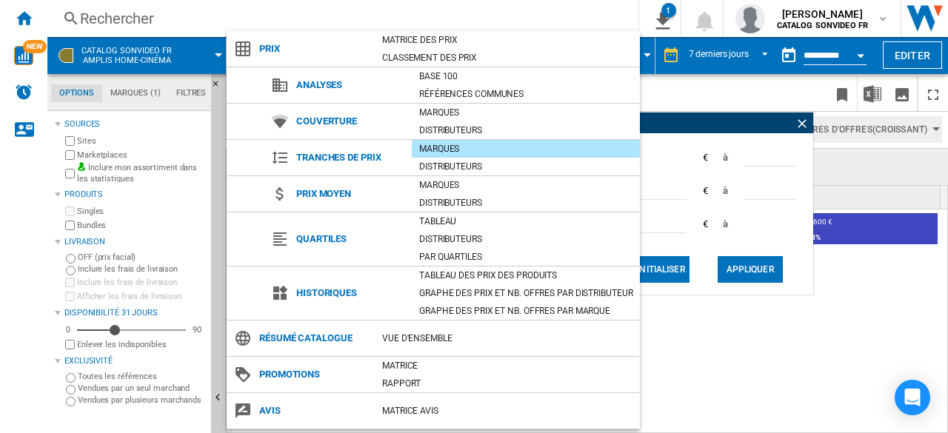
click at [803, 127] on md-backdrop at bounding box center [474, 216] width 948 height 433
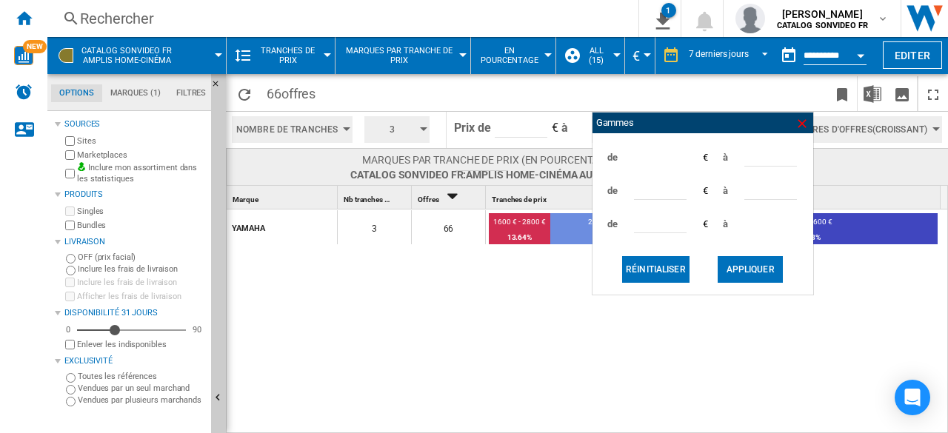
click at [802, 125] on ng-md-icon at bounding box center [802, 123] width 15 height 15
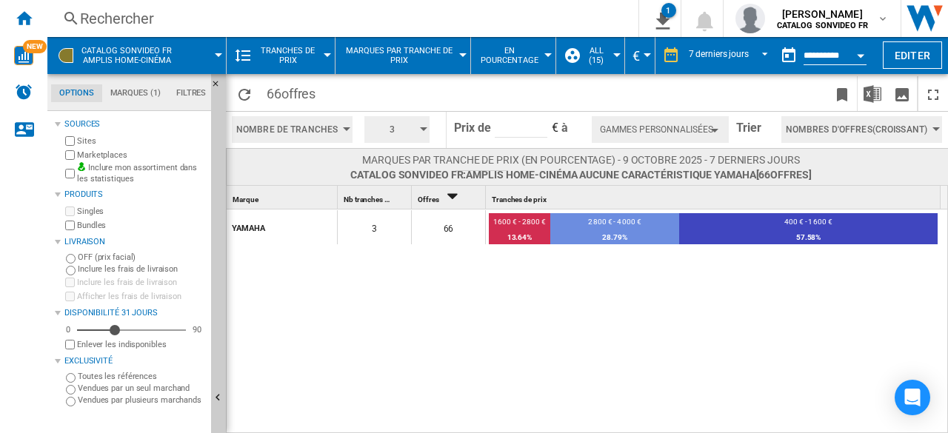
click at [310, 55] on span "Tranches de prix" at bounding box center [288, 55] width 64 height 19
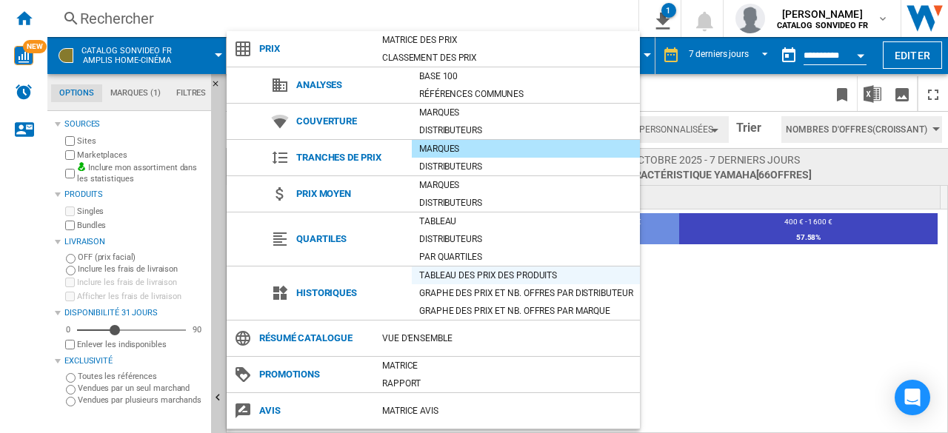
click at [491, 276] on div "Tableau des prix des produits" at bounding box center [526, 275] width 228 height 15
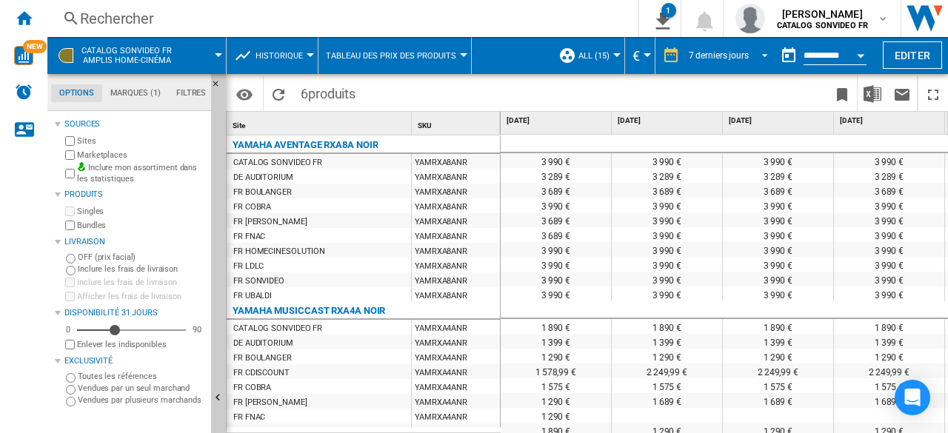
click at [739, 55] on div "7 derniers jours" at bounding box center [719, 55] width 60 height 10
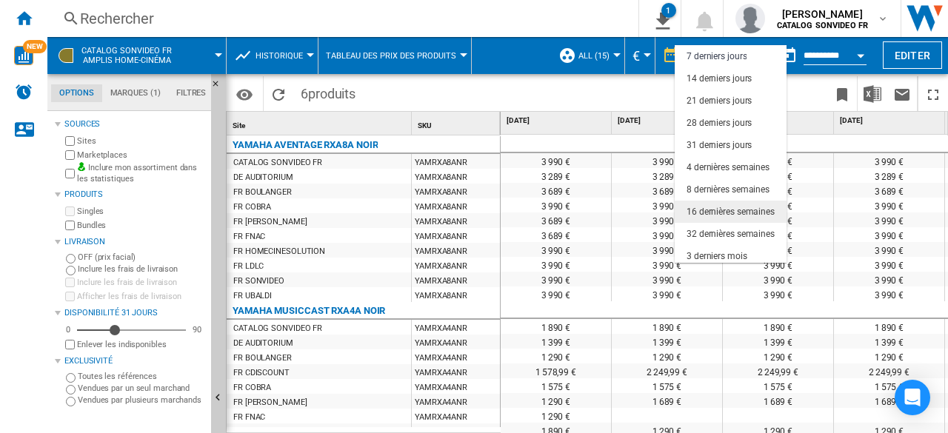
scroll to position [93, 0]
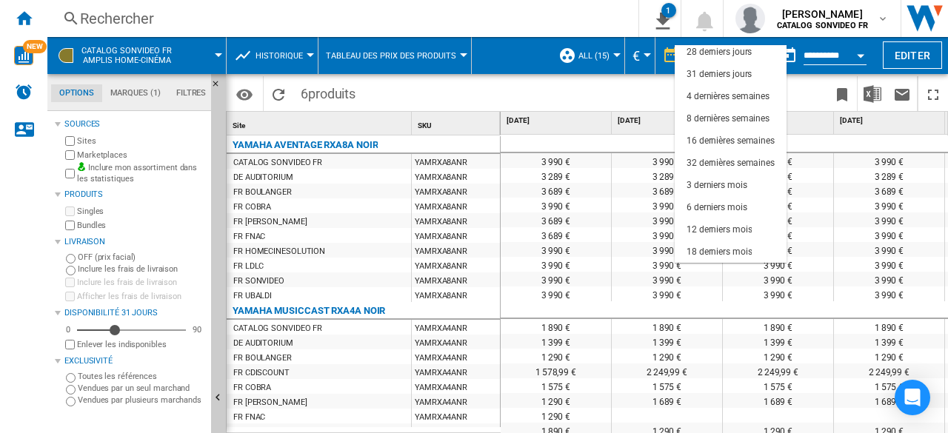
click at [599, 101] on md-backdrop at bounding box center [474, 216] width 948 height 433
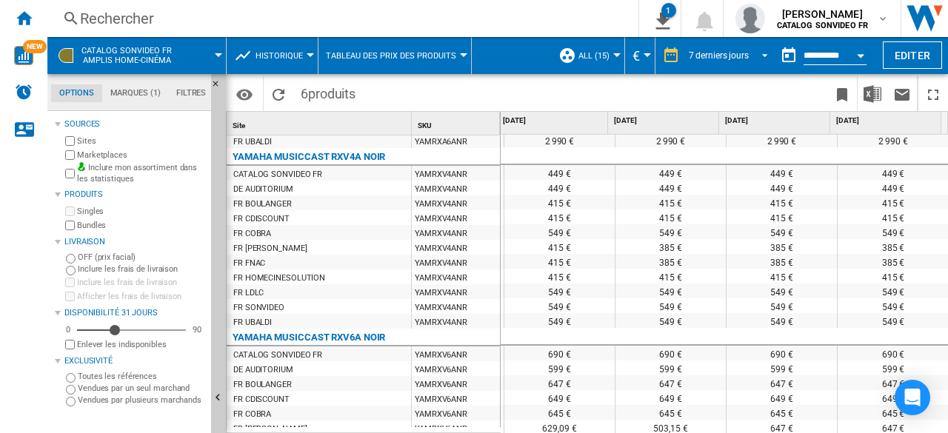
scroll to position [584, 448]
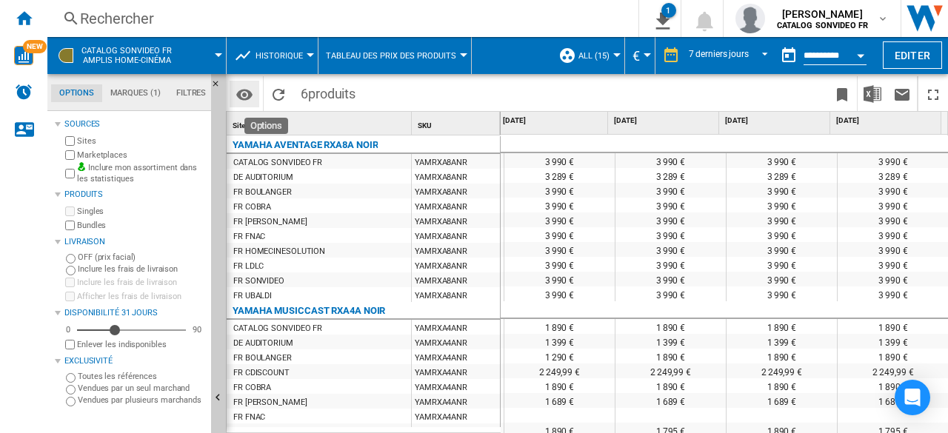
click at [246, 93] on md-icon "Options" at bounding box center [245, 95] width 18 height 18
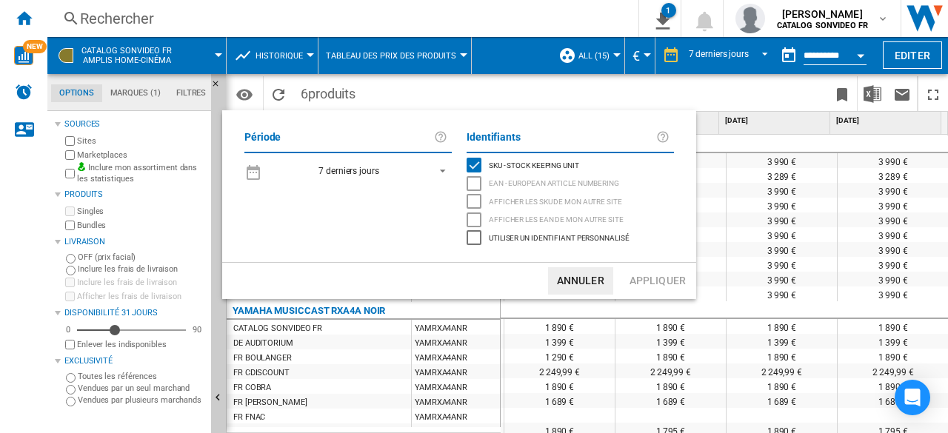
click at [382, 174] on span "7 derniers jours" at bounding box center [349, 171] width 156 height 13
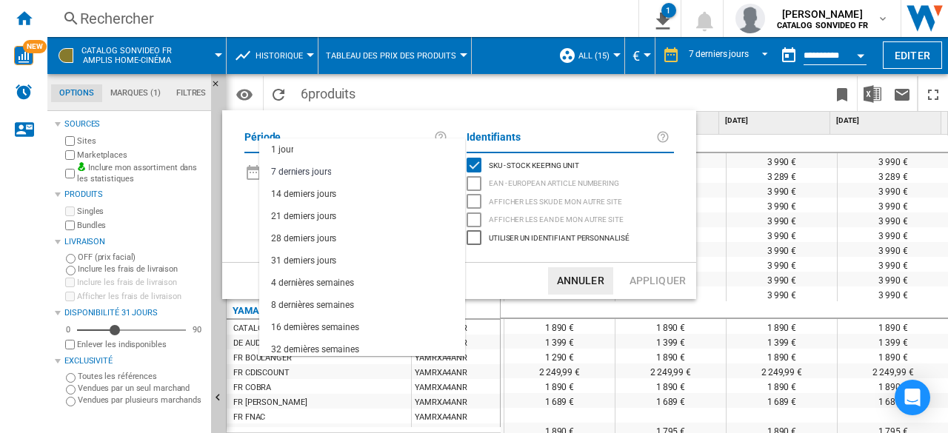
click at [612, 90] on md-backdrop at bounding box center [474, 216] width 948 height 433
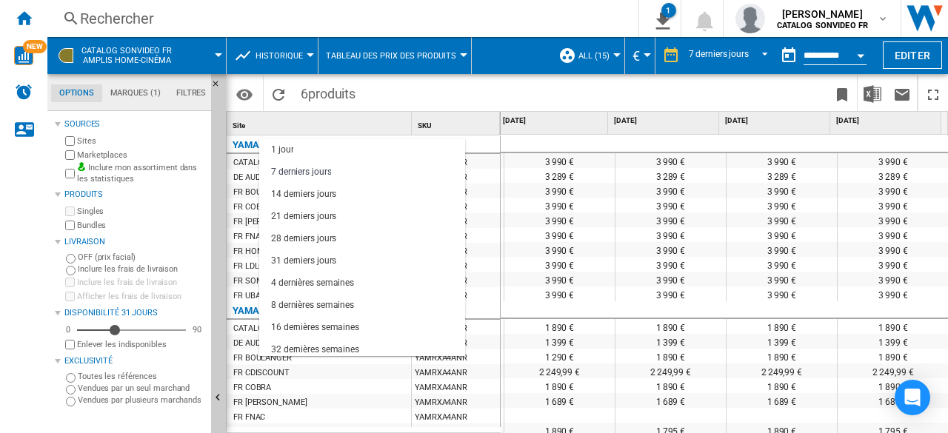
click at [141, 91] on md-backdrop at bounding box center [474, 216] width 948 height 433
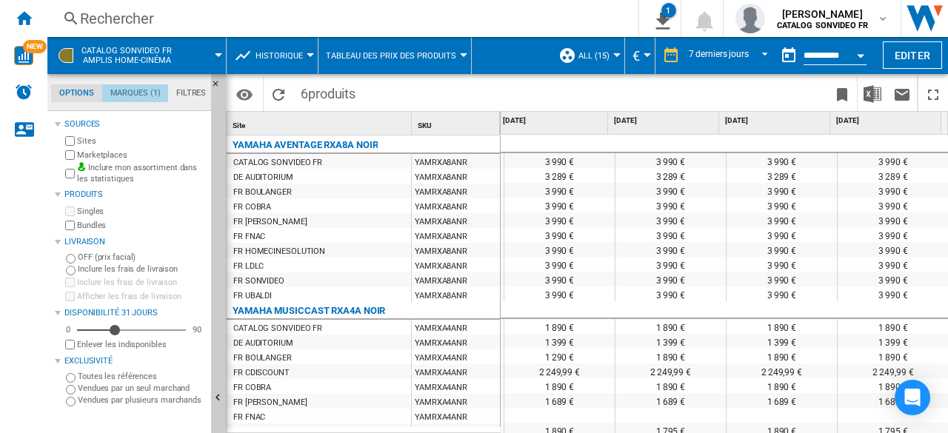
click at [139, 92] on md-tab-item "Marques (1)" at bounding box center [135, 93] width 66 height 18
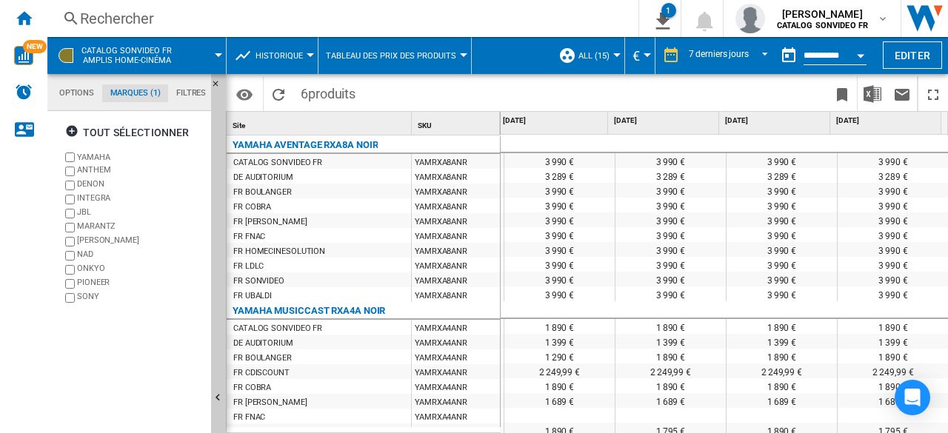
click at [383, 54] on span "Tableau des prix des produits" at bounding box center [391, 56] width 130 height 10
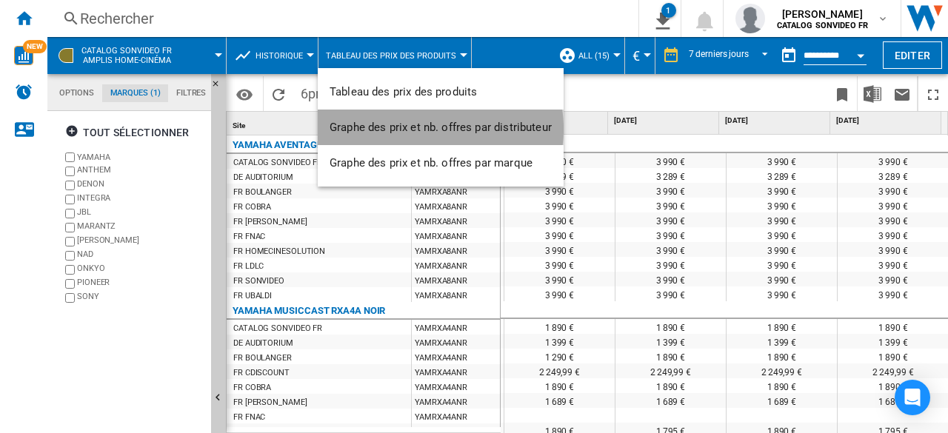
click at [431, 129] on span "Graphe des prix et nb. offres par distributeur" at bounding box center [441, 127] width 222 height 13
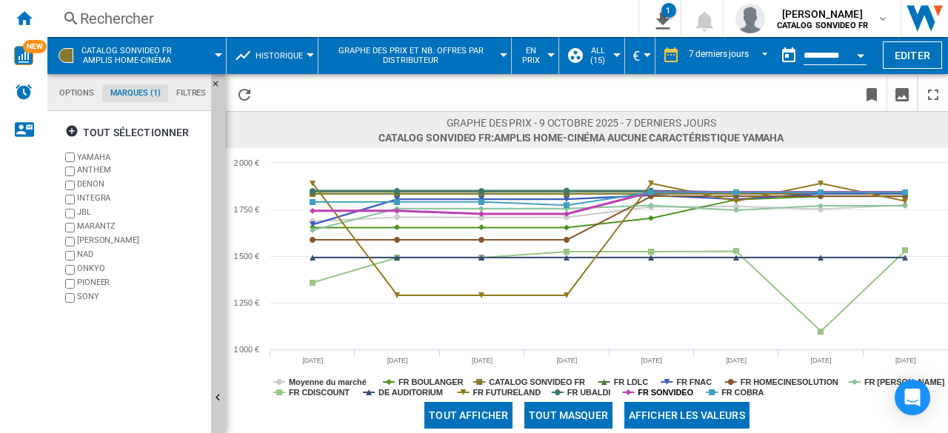
click at [670, 390] on tspan "FR SONVIDEO" at bounding box center [666, 392] width 56 height 9
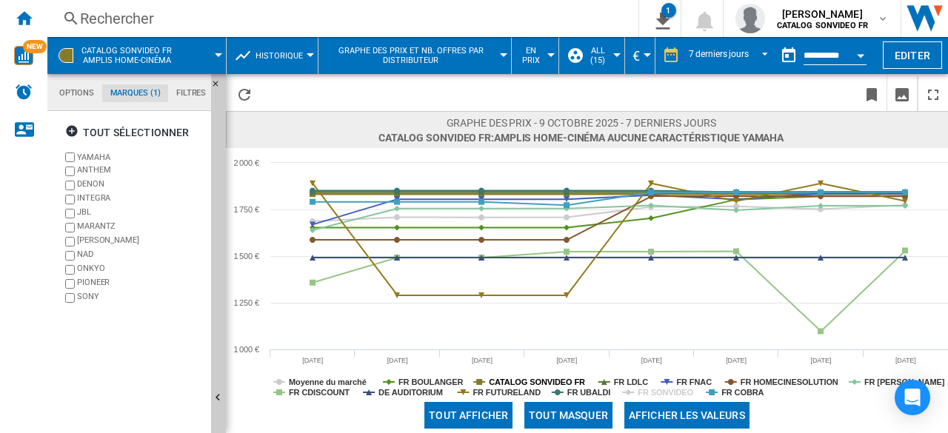
click at [520, 380] on tspan "CATALOG SONVIDEO FR" at bounding box center [537, 382] width 96 height 9
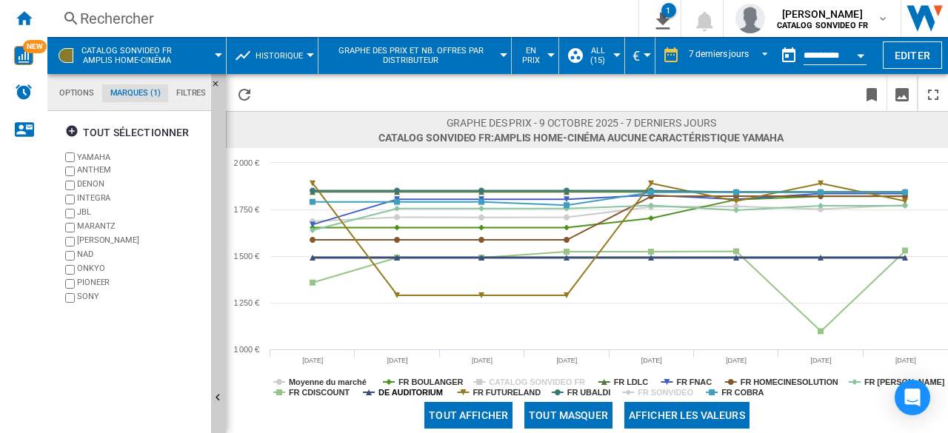
click at [398, 390] on tspan "DE AUDITORIUM" at bounding box center [411, 392] width 64 height 9
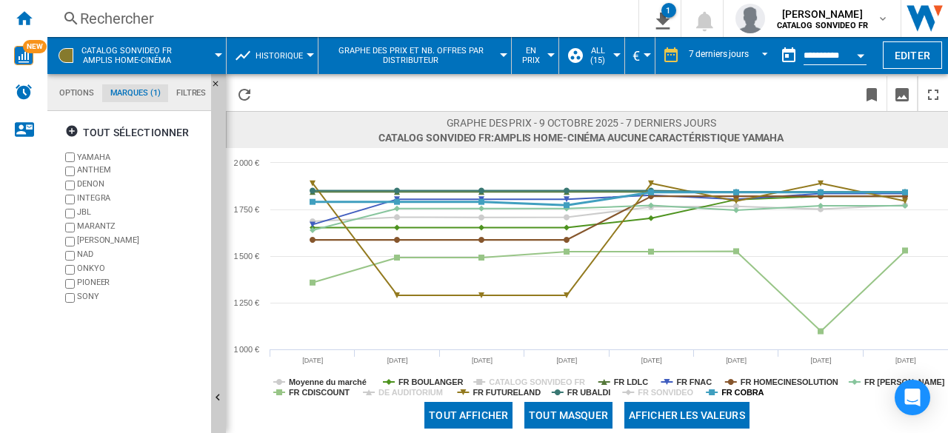
click at [730, 395] on tspan "FR COBRA" at bounding box center [743, 392] width 42 height 9
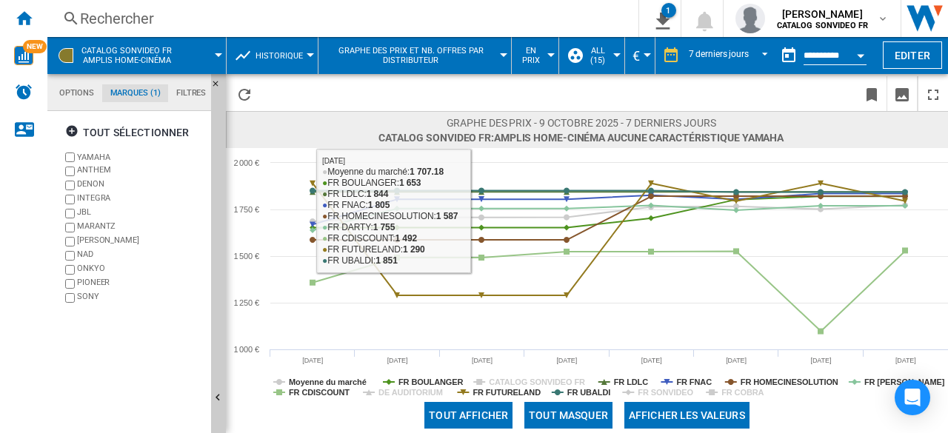
click at [408, 56] on span "Graphe des prix et nb. offres par distributeur" at bounding box center [411, 55] width 170 height 19
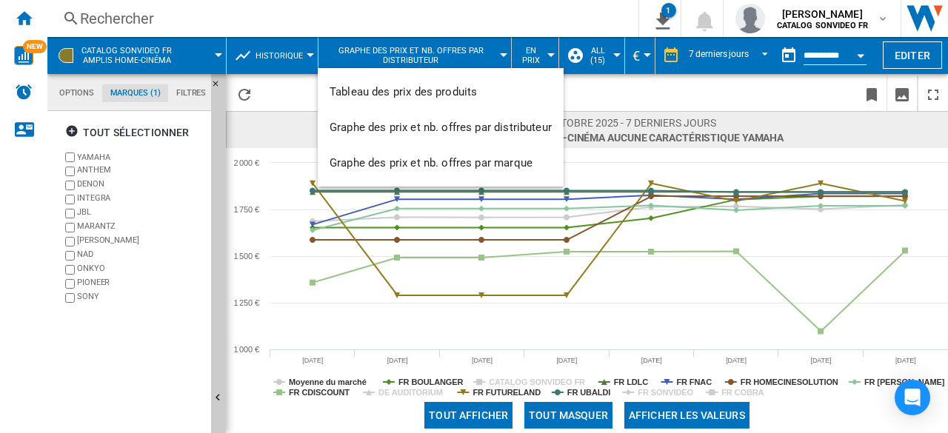
click at [538, 53] on md-backdrop at bounding box center [474, 216] width 948 height 433
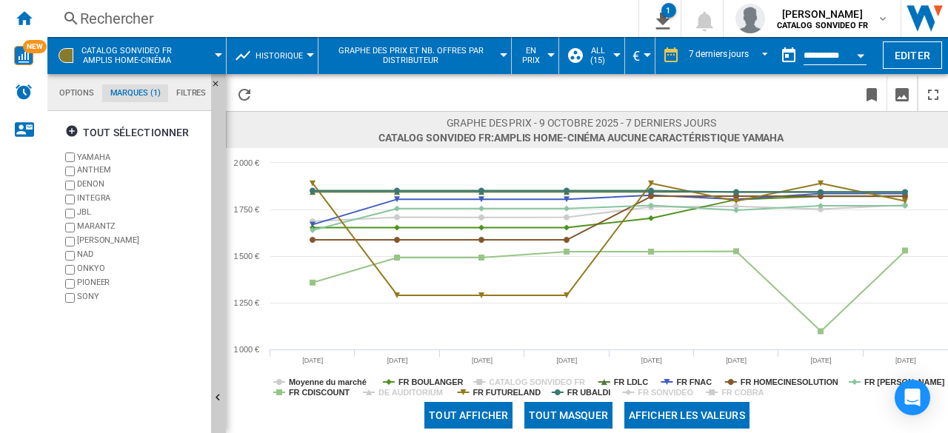
click at [537, 54] on span "En prix" at bounding box center [531, 55] width 24 height 19
click at [545, 130] on span "En nb. offres" at bounding box center [555, 127] width 64 height 13
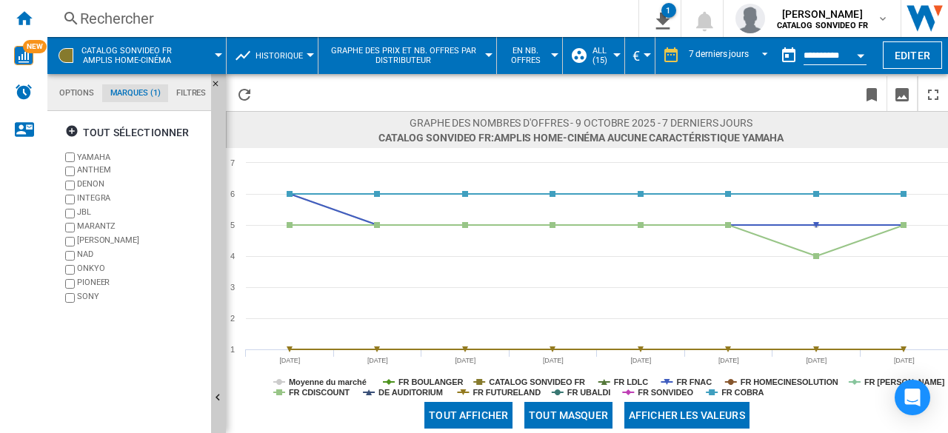
click at [290, 54] on span "Historique" at bounding box center [279, 56] width 47 height 10
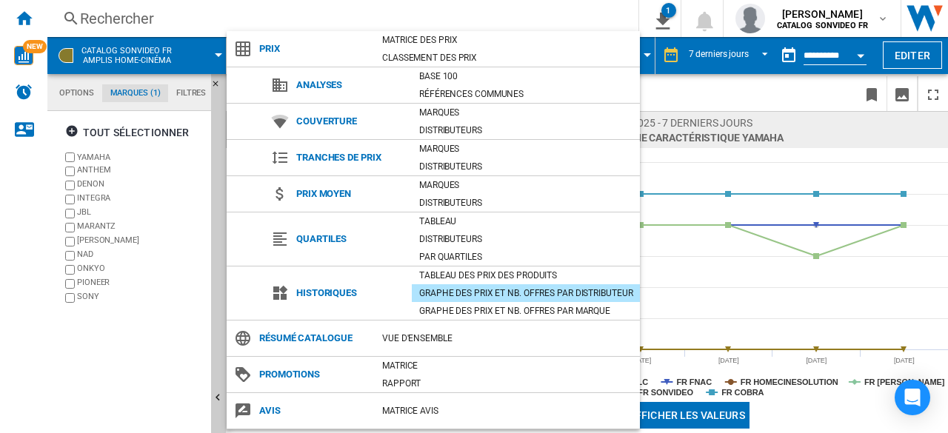
click at [683, 93] on md-backdrop at bounding box center [474, 216] width 948 height 433
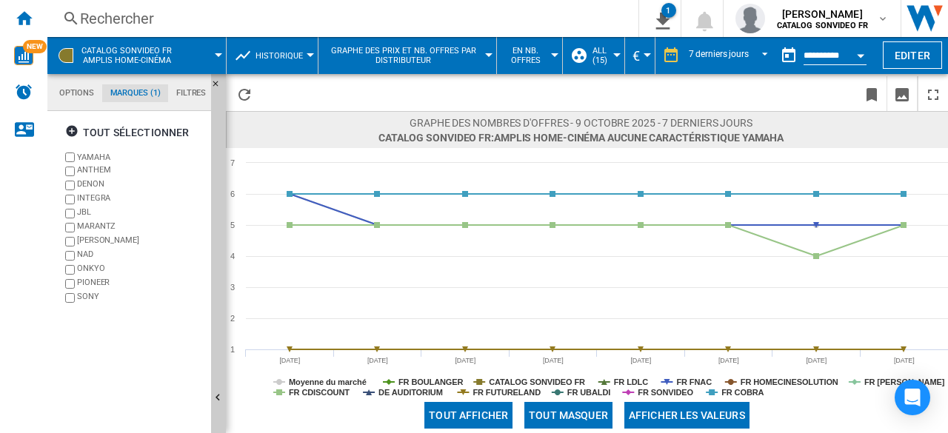
click at [426, 62] on span "Graphe des prix et nb. offres par distributeur" at bounding box center [404, 55] width 156 height 19
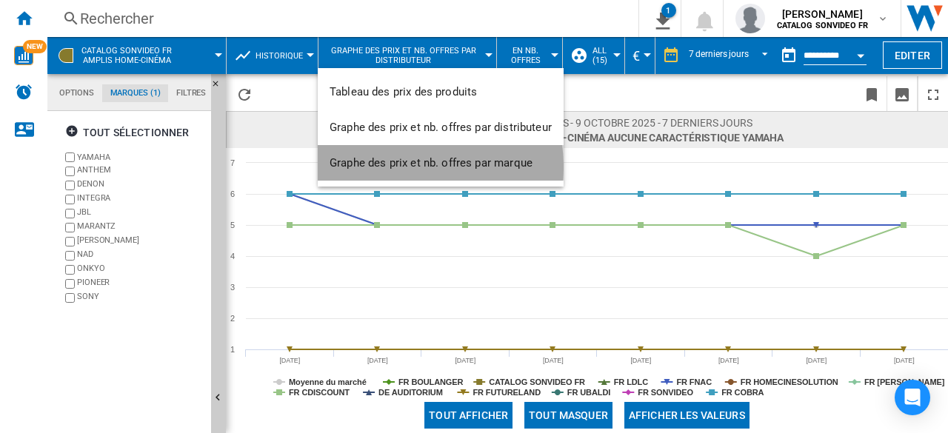
click at [405, 167] on span "Graphe des prix et nb. offres par marque" at bounding box center [431, 162] width 203 height 13
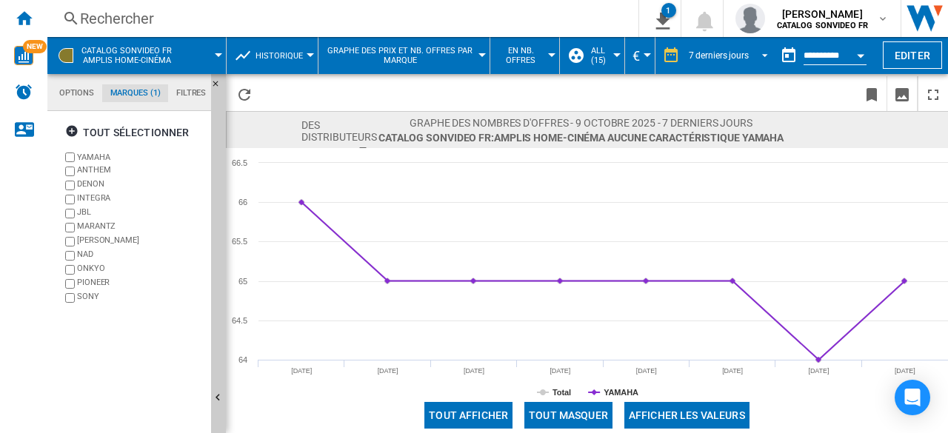
click at [701, 56] on div "7 derniers jours" at bounding box center [719, 55] width 60 height 10
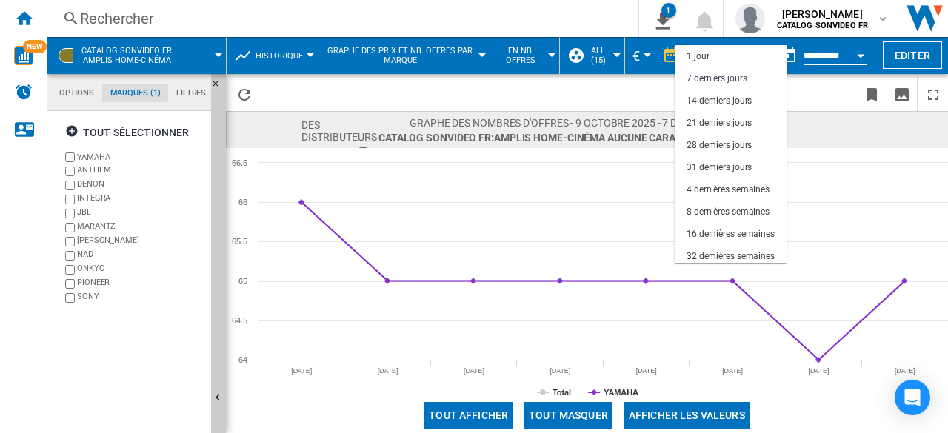
scroll to position [22, 0]
click at [538, 87] on md-backdrop at bounding box center [474, 216] width 948 height 433
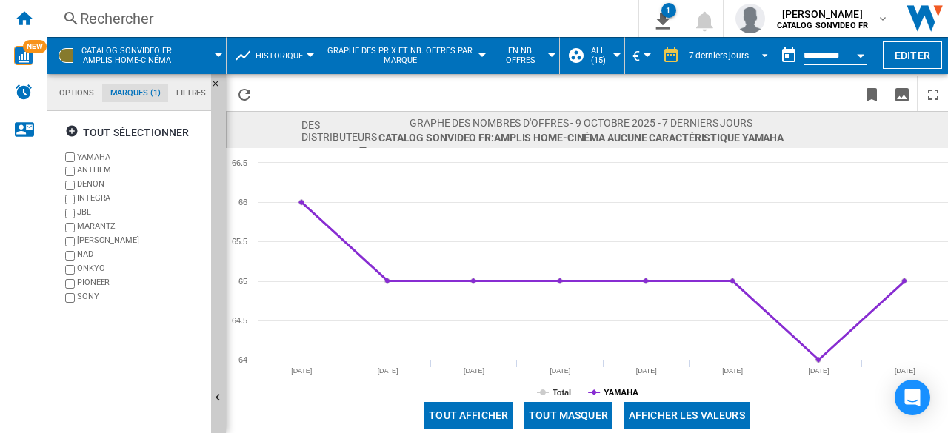
click at [612, 393] on tspan "YAMAHA" at bounding box center [621, 392] width 35 height 9
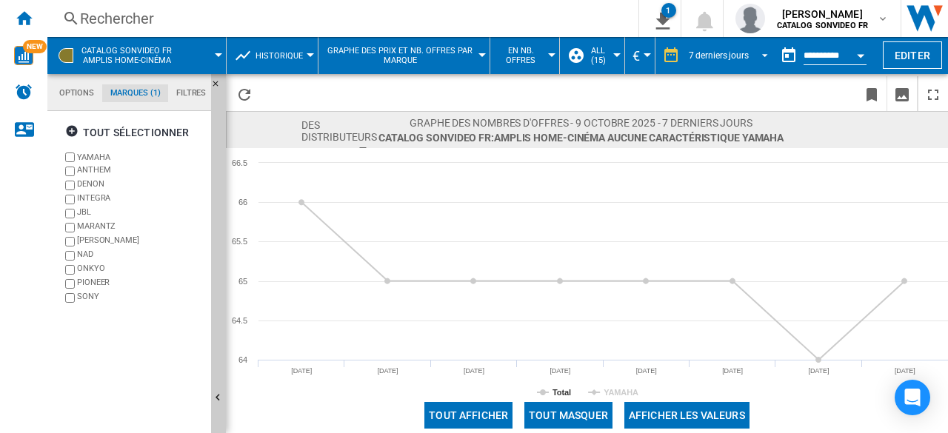
click at [612, 393] on tspan "YAMAHA" at bounding box center [621, 392] width 35 height 9
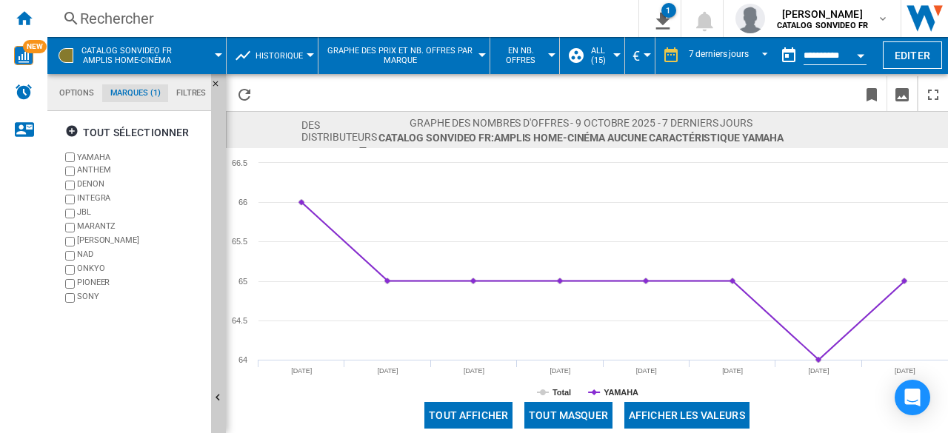
click at [295, 54] on span "Historique" at bounding box center [279, 56] width 47 height 10
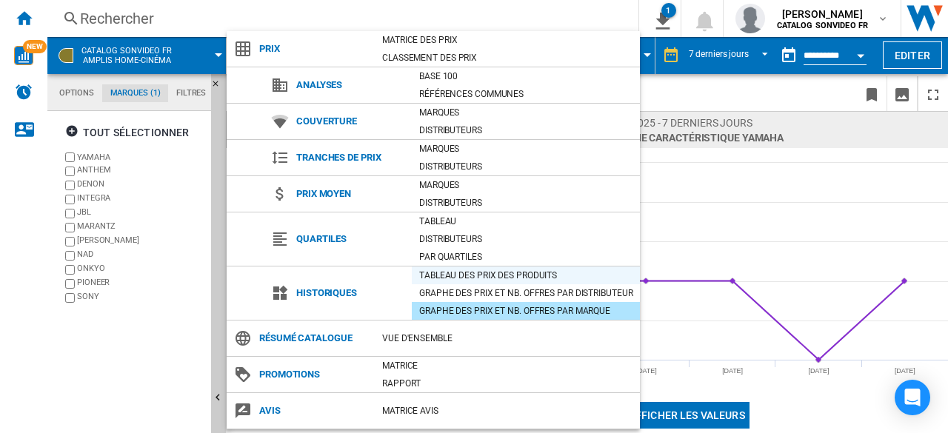
click at [452, 273] on div "Tableau des prix des produits" at bounding box center [526, 275] width 228 height 15
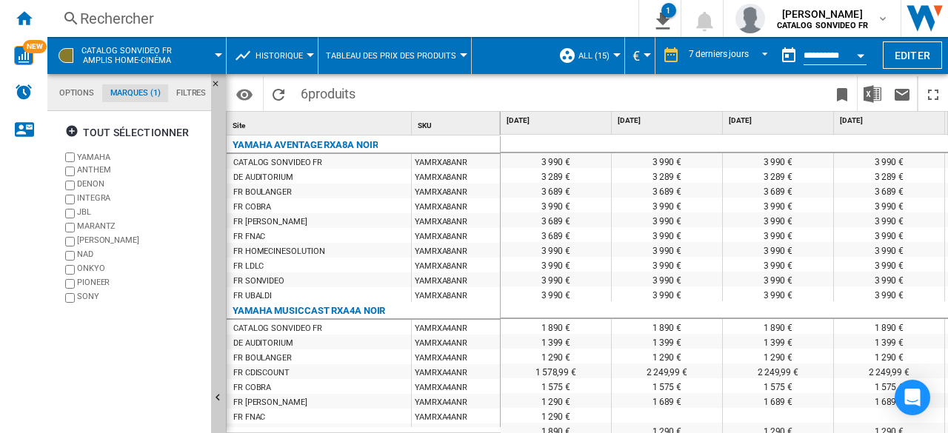
click at [398, 63] on button "Tableau des prix des produits" at bounding box center [395, 55] width 138 height 37
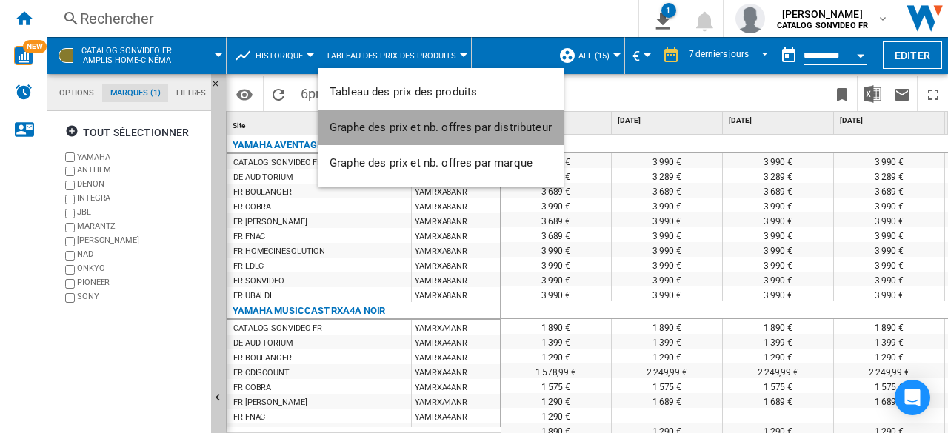
click at [467, 132] on span "Graphe des prix et nb. offres par distributeur" at bounding box center [441, 127] width 222 height 13
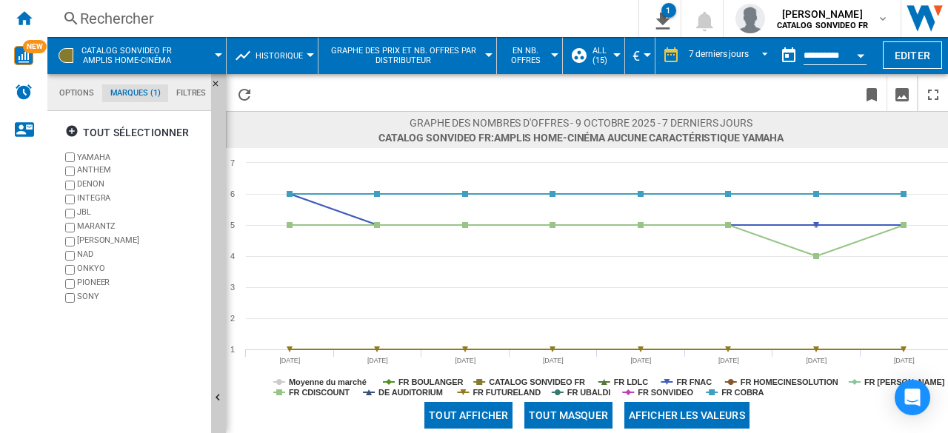
click at [282, 51] on span "Historique" at bounding box center [279, 56] width 47 height 10
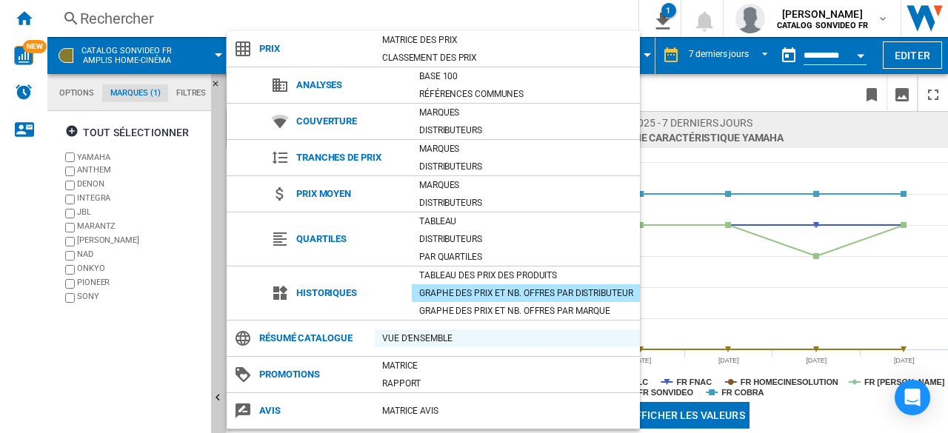
click at [436, 331] on div "Vue d'ensemble" at bounding box center [507, 338] width 265 height 15
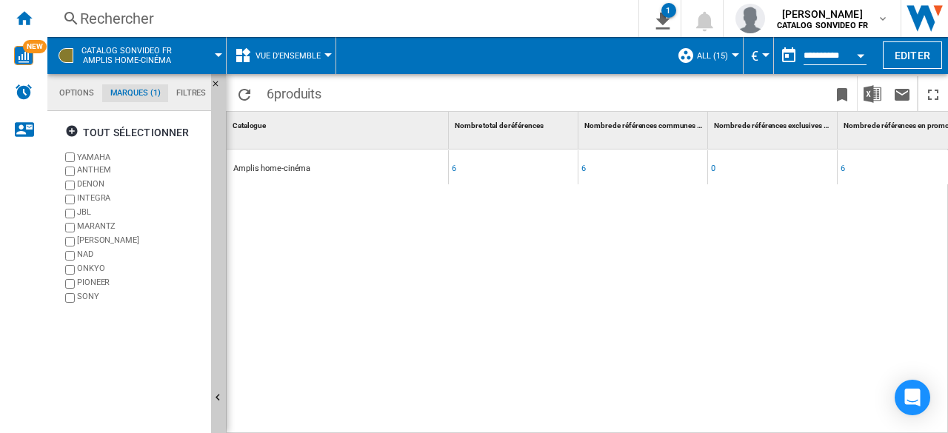
scroll to position [0, 8]
click at [270, 58] on span "Vue d'ensemble" at bounding box center [288, 56] width 65 height 10
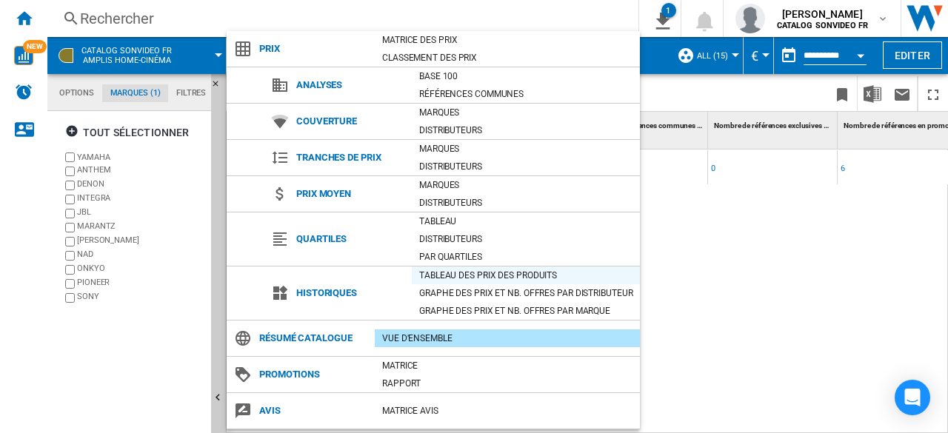
click at [459, 275] on div "Tableau des prix des produits" at bounding box center [526, 275] width 228 height 15
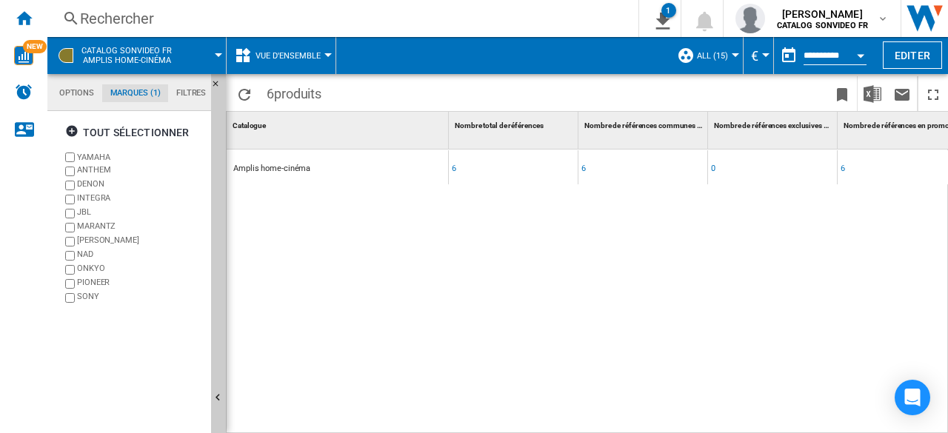
scroll to position [0, 8]
click at [255, 60] on div "Vue d'ensemble" at bounding box center [281, 55] width 94 height 37
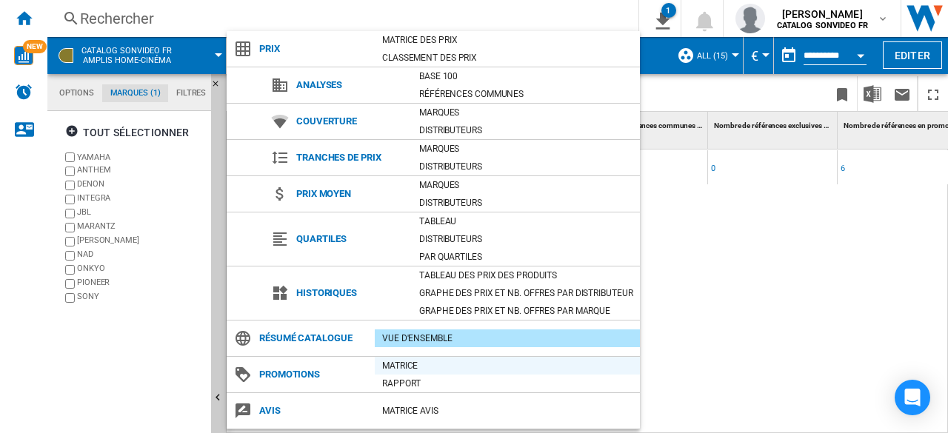
click at [402, 365] on div "Matrice" at bounding box center [507, 366] width 265 height 15
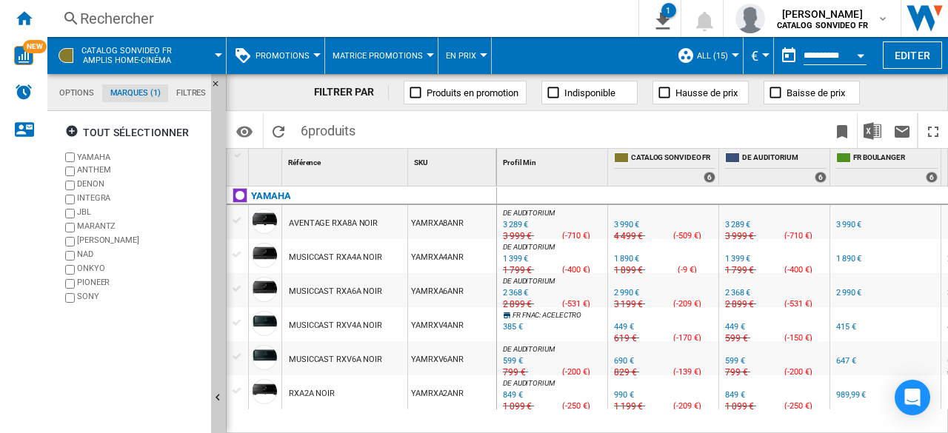
click at [284, 54] on span "Promotions" at bounding box center [283, 56] width 54 height 10
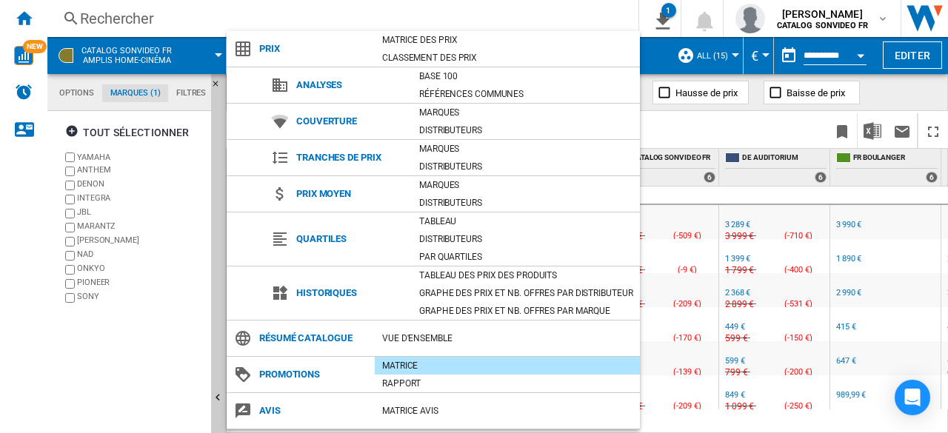
click at [745, 129] on md-backdrop at bounding box center [474, 216] width 948 height 433
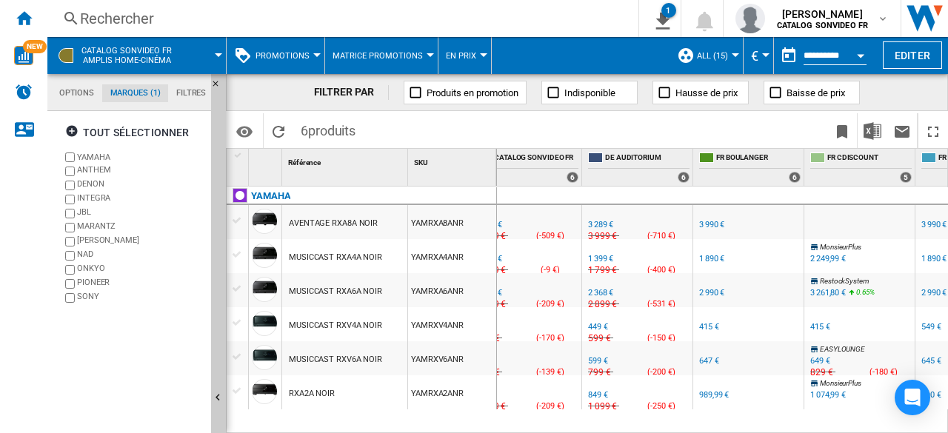
scroll to position [0, 138]
click at [597, 224] on div "3 289 €" at bounding box center [599, 225] width 25 height 10
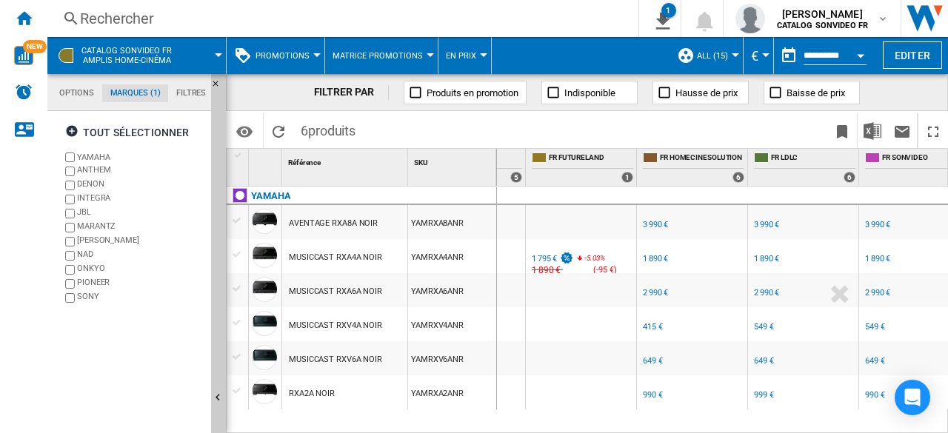
scroll to position [0, 939]
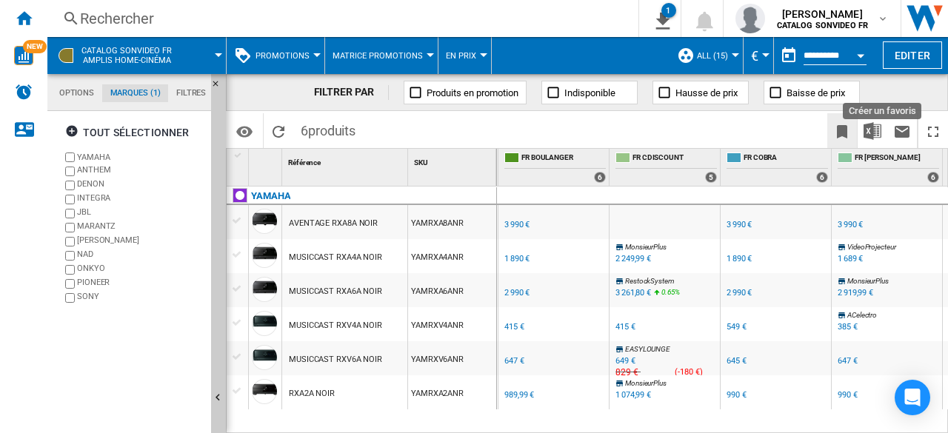
click at [839, 136] on ng-md-icon "Créer un favoris" at bounding box center [842, 132] width 18 height 18
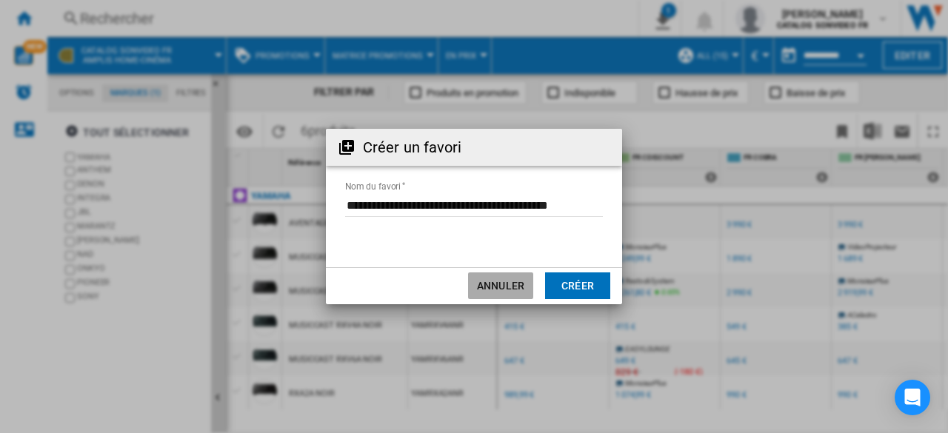
click at [495, 286] on button "Annuler" at bounding box center [500, 286] width 65 height 27
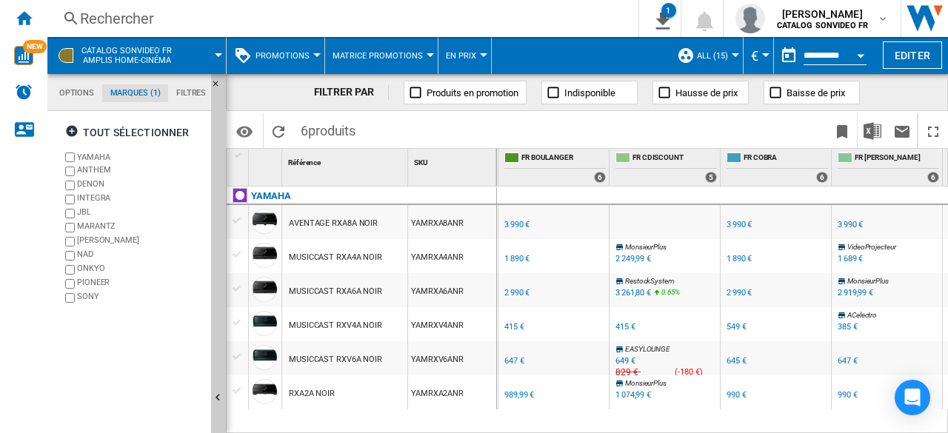
click at [844, 60] on input "**********" at bounding box center [835, 57] width 63 height 13
click at [473, 50] on button "En Prix" at bounding box center [465, 55] width 38 height 37
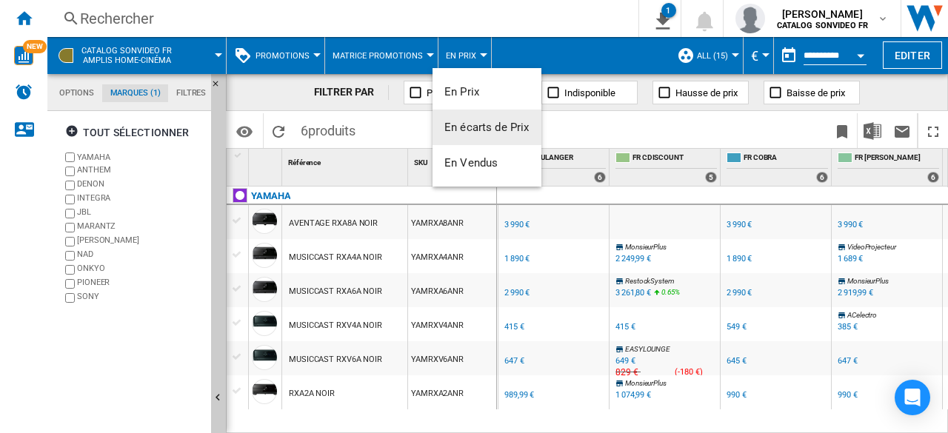
click at [487, 129] on span "En écarts de Prix" at bounding box center [487, 127] width 85 height 13
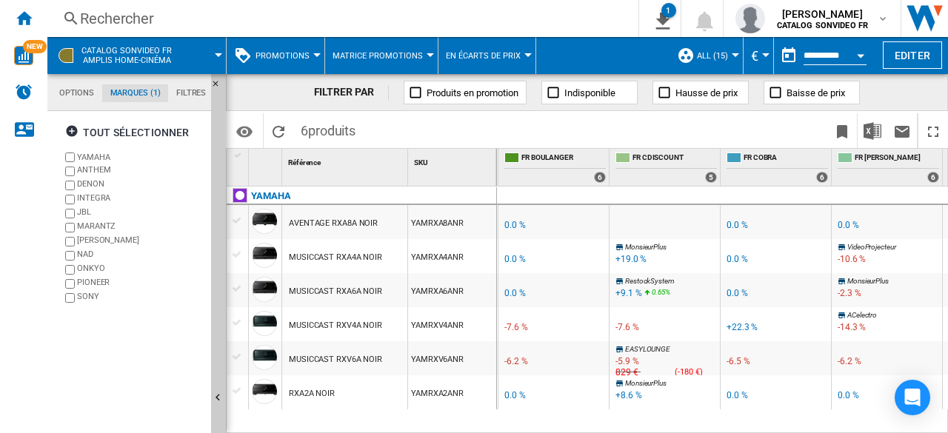
click at [490, 56] on span "En écarts de Prix" at bounding box center [483, 56] width 75 height 10
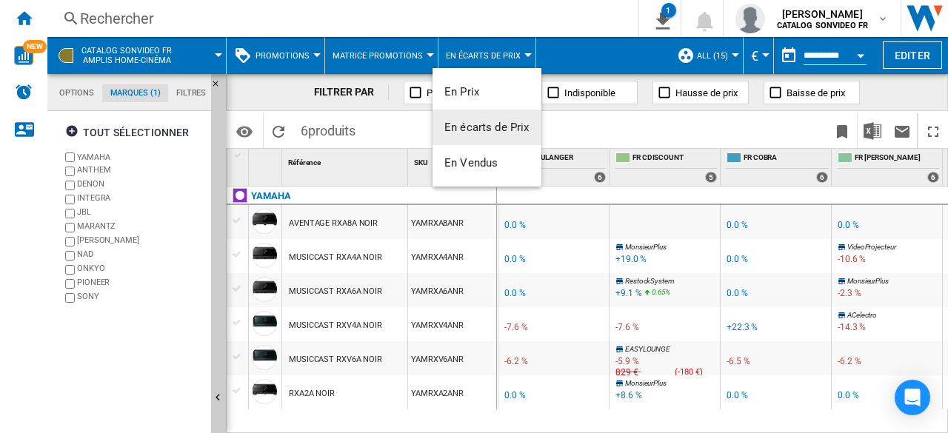
click at [489, 128] on span "En écarts de Prix" at bounding box center [487, 127] width 85 height 13
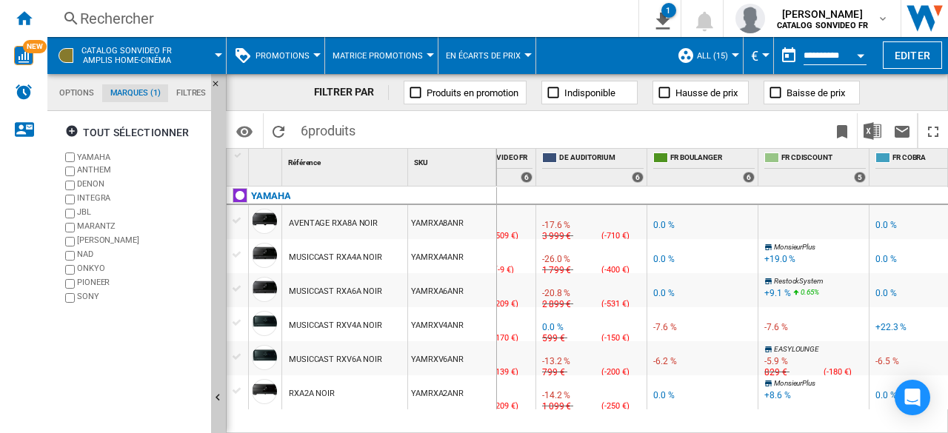
scroll to position [0, 119]
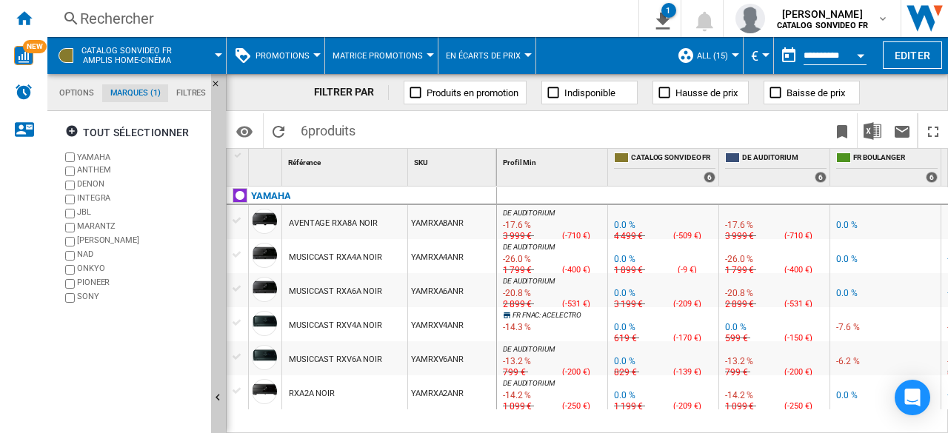
click at [476, 57] on span "En écarts de Prix" at bounding box center [483, 56] width 75 height 10
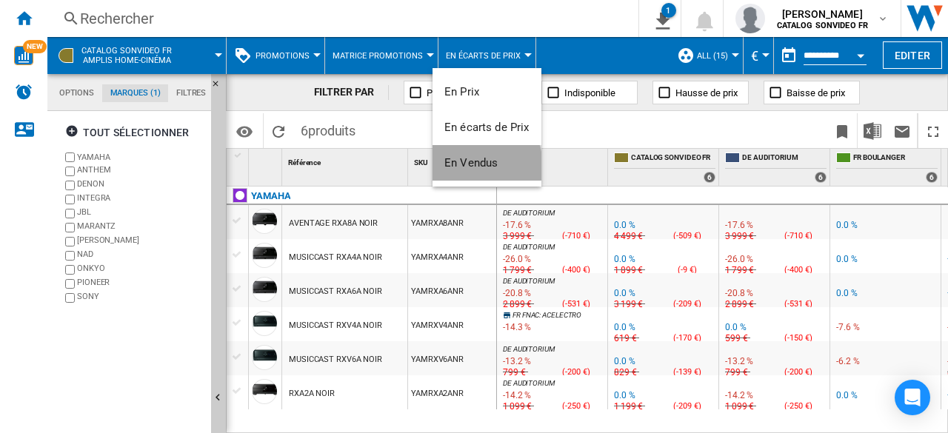
click at [471, 166] on span "En Vendus" at bounding box center [471, 162] width 53 height 13
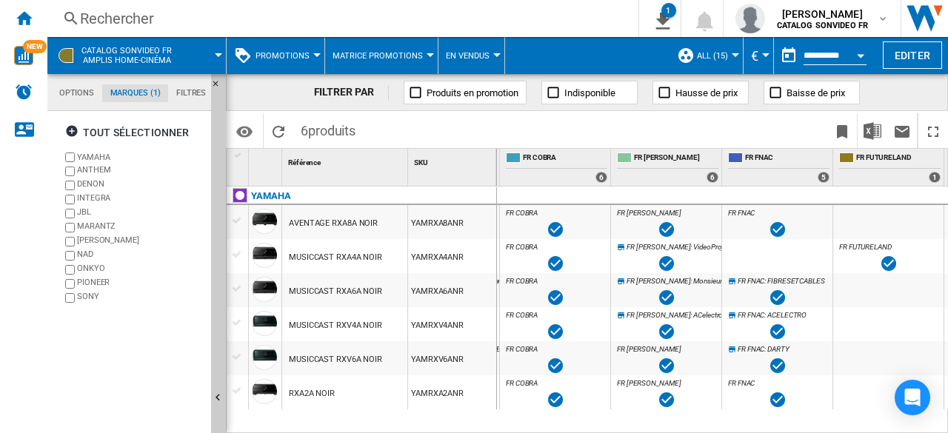
scroll to position [0, 666]
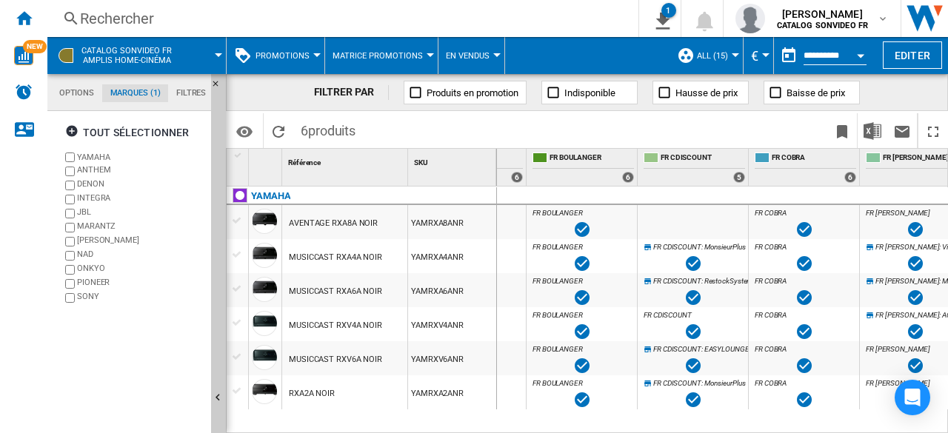
click at [280, 60] on button "Promotions" at bounding box center [286, 55] width 61 height 37
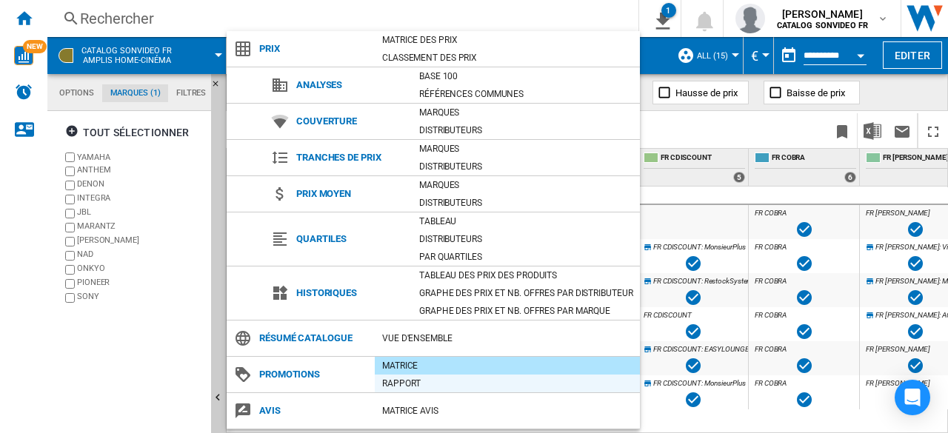
click at [410, 386] on div "Rapport" at bounding box center [507, 383] width 265 height 15
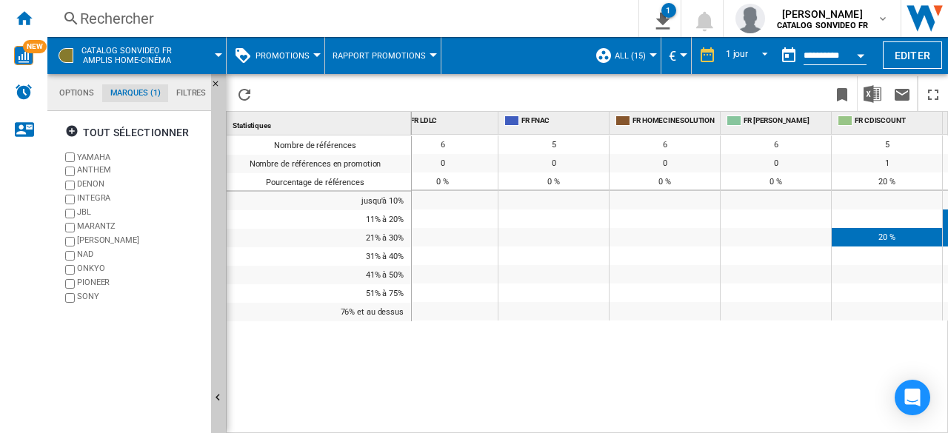
click at [279, 56] on span "Promotions" at bounding box center [283, 56] width 54 height 10
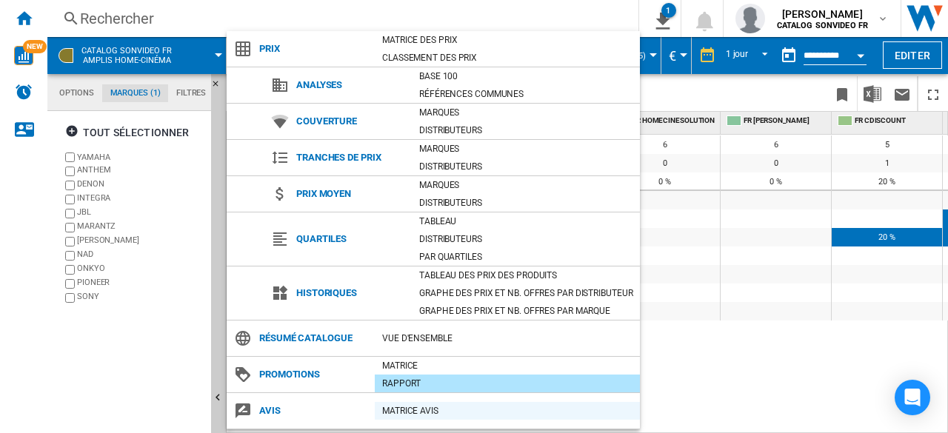
click at [428, 411] on div "Matrice AVIS" at bounding box center [507, 411] width 265 height 15
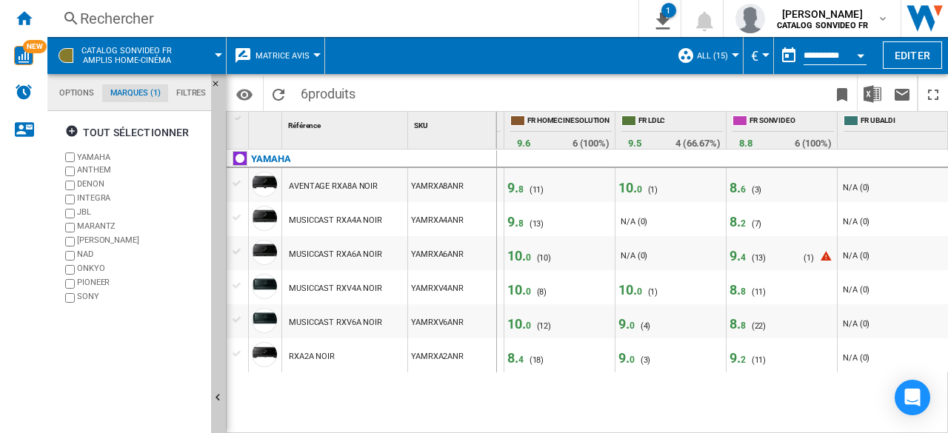
click at [736, 222] on span "8. 2" at bounding box center [738, 222] width 16 height 16
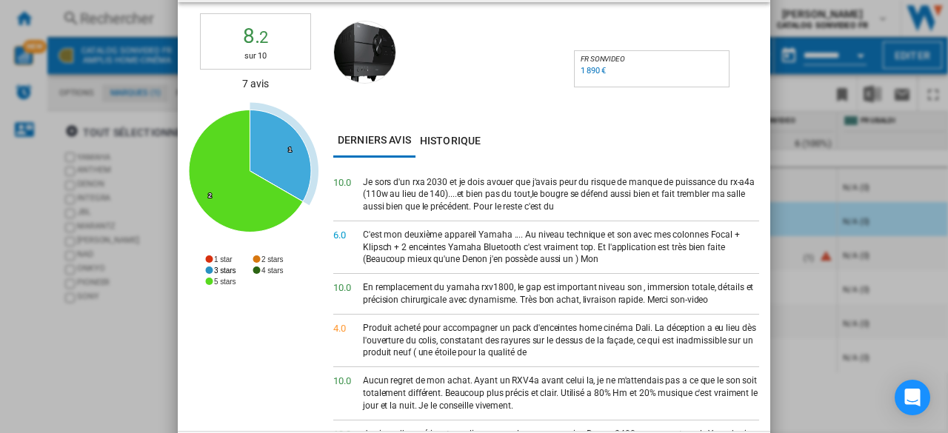
click at [219, 270] on tspan "3 stars" at bounding box center [224, 271] width 21 height 8
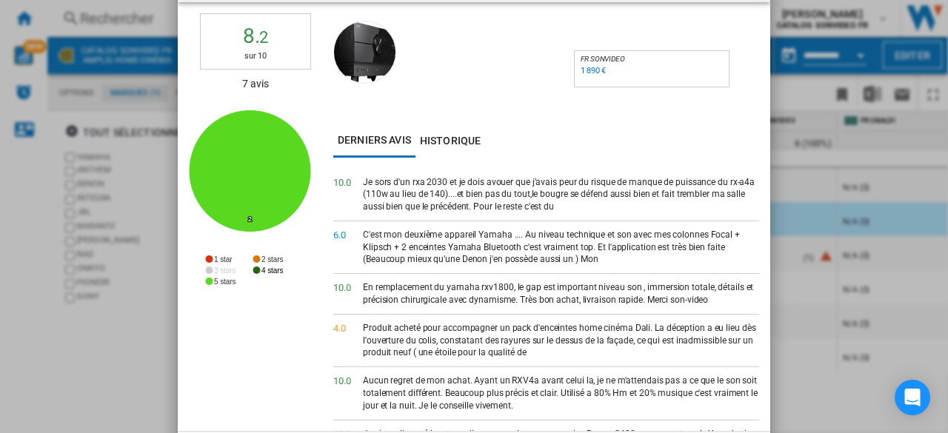
click at [279, 267] on tspan "4 stars" at bounding box center [272, 271] width 21 height 8
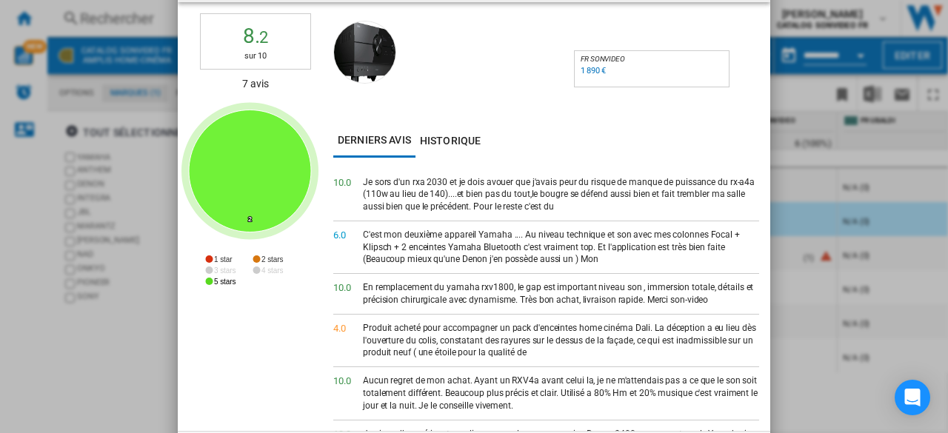
click at [222, 279] on tspan "5 stars" at bounding box center [224, 282] width 21 height 8
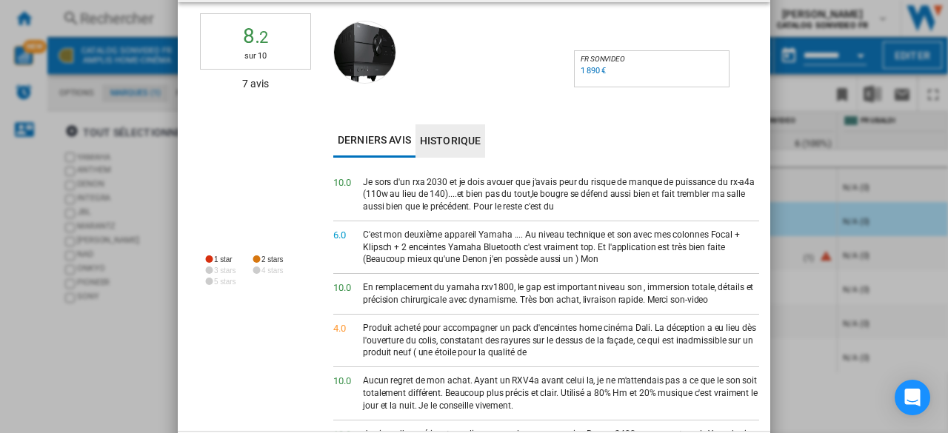
click at [450, 140] on button "Historique" at bounding box center [451, 140] width 70 height 33
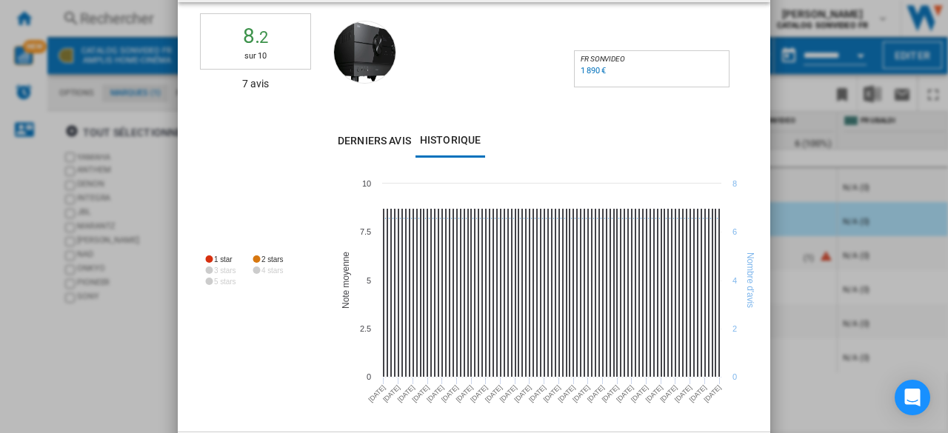
click at [75, 326] on div "Avis pour Yamaha Aventage RX-A4A 8. 2 sur 10 7 avis Created with Highcharts 5.0…" at bounding box center [474, 216] width 948 height 433
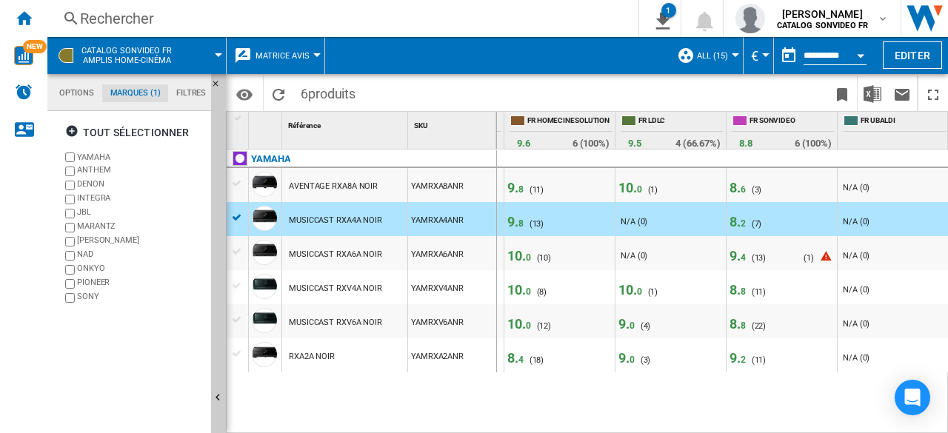
click at [712, 51] on span "ALL (15)" at bounding box center [712, 56] width 31 height 10
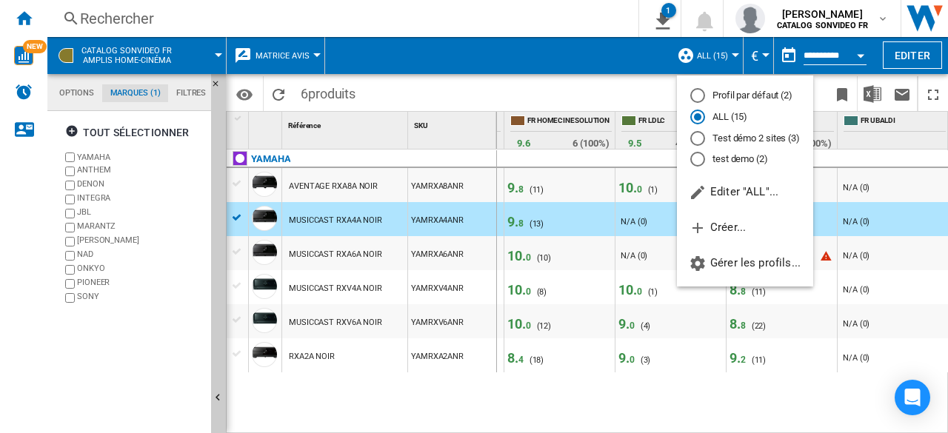
click at [530, 75] on md-backdrop at bounding box center [474, 216] width 948 height 433
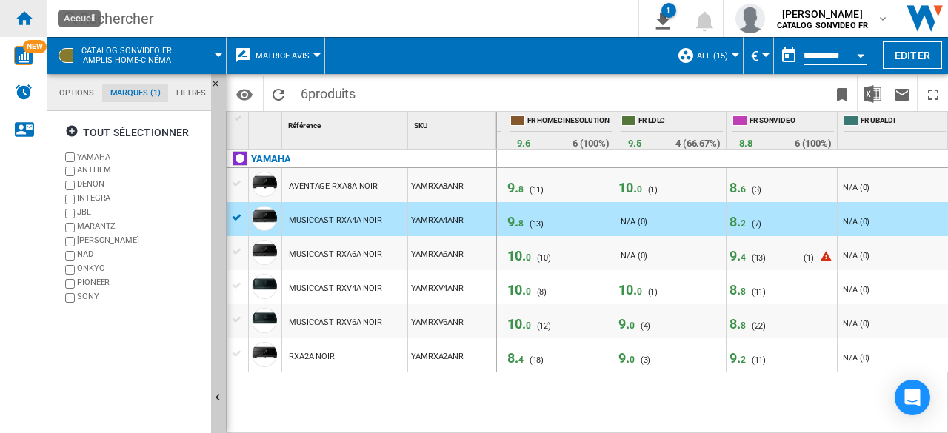
click at [22, 19] on ng-md-icon "Accueil" at bounding box center [24, 18] width 18 height 18
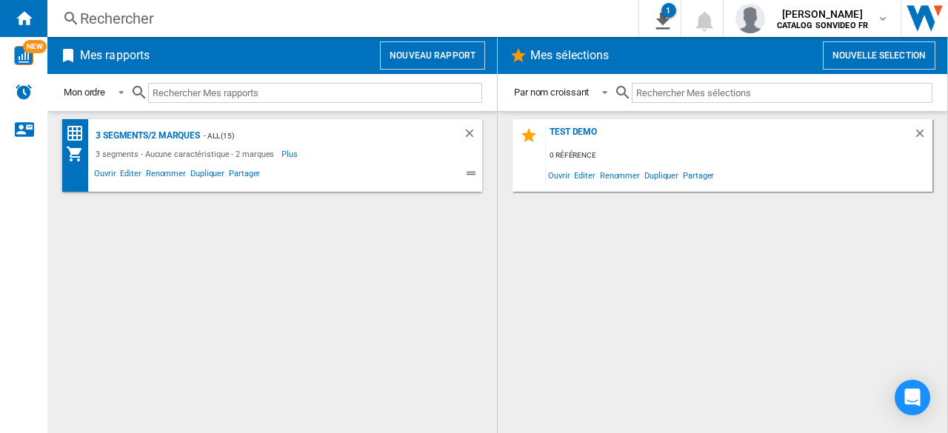
click at [426, 53] on button "Nouveau rapport" at bounding box center [432, 55] width 105 height 28
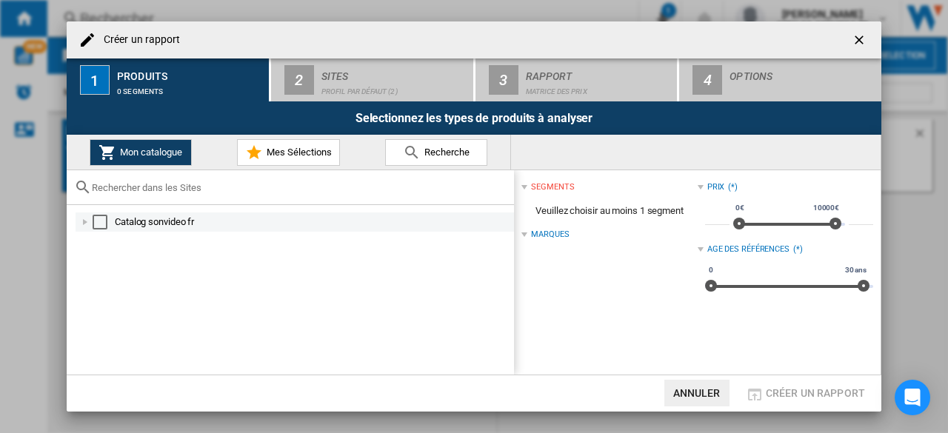
click at [99, 219] on div "Select" at bounding box center [100, 222] width 15 height 15
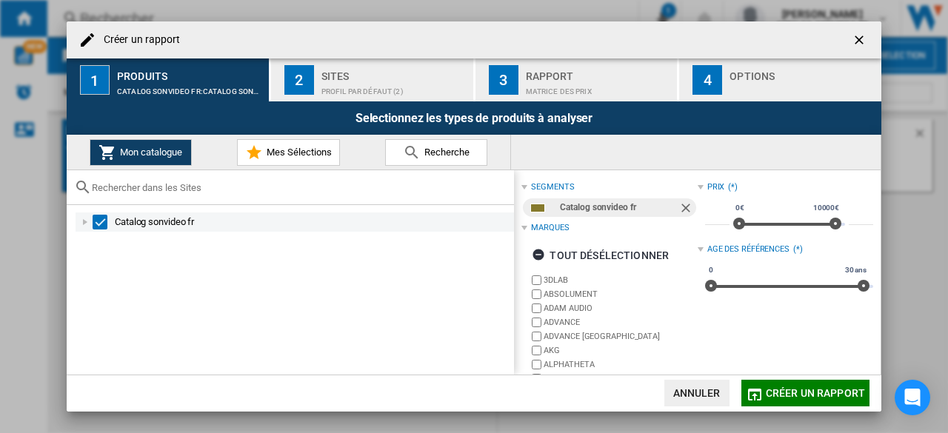
click at [83, 222] on div "Créer un ..." at bounding box center [85, 222] width 15 height 15
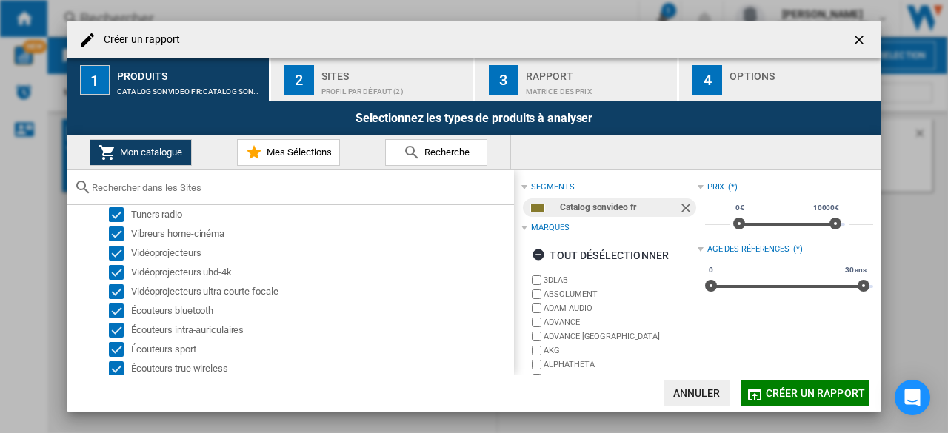
scroll to position [1725, 0]
click at [270, 157] on span "Mes Sélections" at bounding box center [297, 152] width 69 height 11
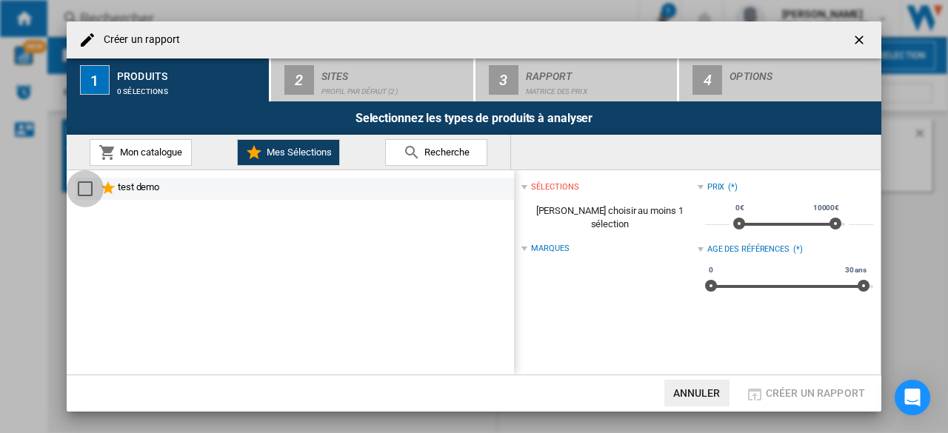
click at [79, 186] on div "Select" at bounding box center [85, 189] width 15 height 15
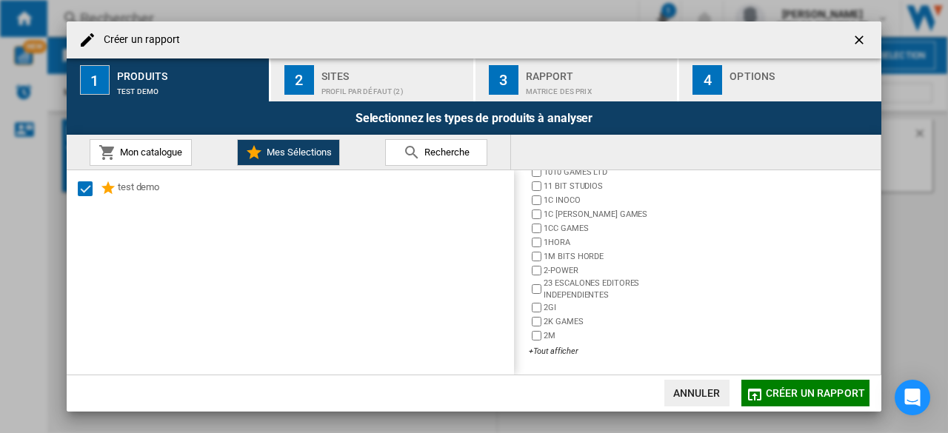
scroll to position [0, 0]
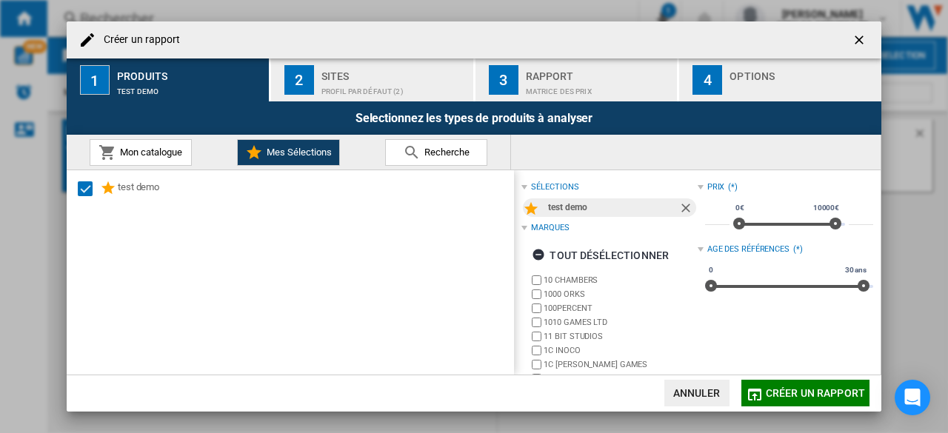
drag, startPoint x: 122, startPoint y: 184, endPoint x: 95, endPoint y: 227, distance: 51.0
click at [95, 227] on div "test demo" at bounding box center [290, 272] width 447 height 204
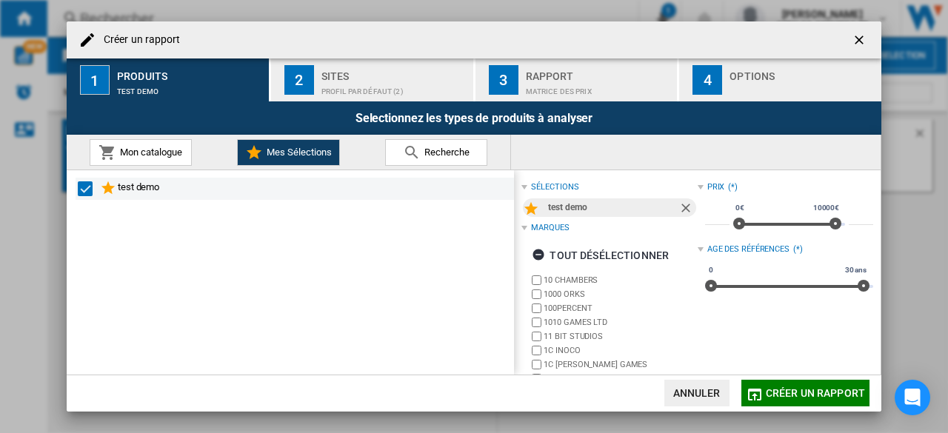
click at [84, 189] on div "Select" at bounding box center [85, 189] width 15 height 15
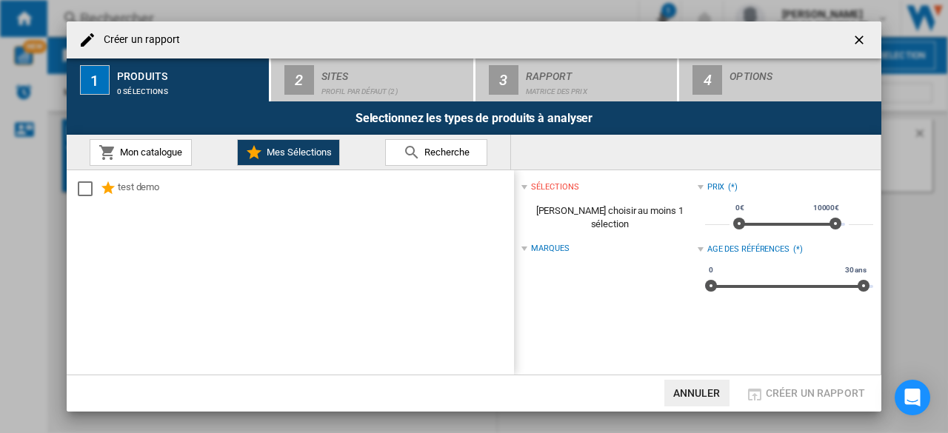
click at [133, 155] on span "Mon catalogue" at bounding box center [149, 152] width 66 height 11
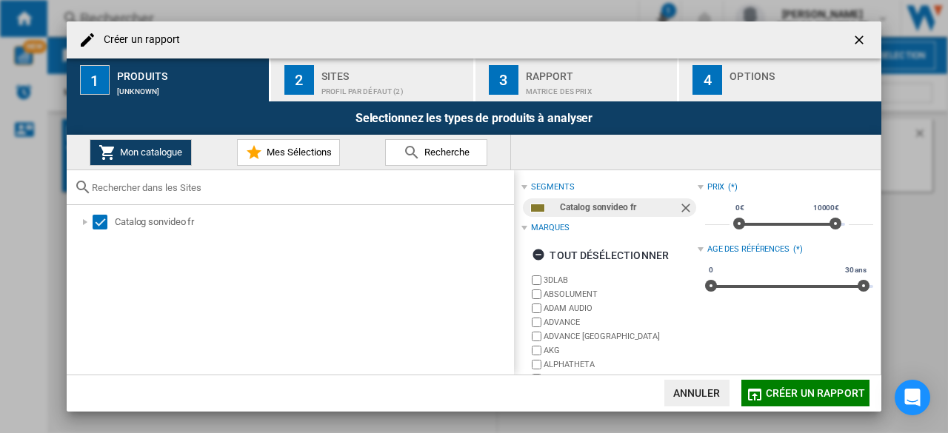
click at [350, 80] on div "Profil par défaut (2)" at bounding box center [395, 88] width 146 height 16
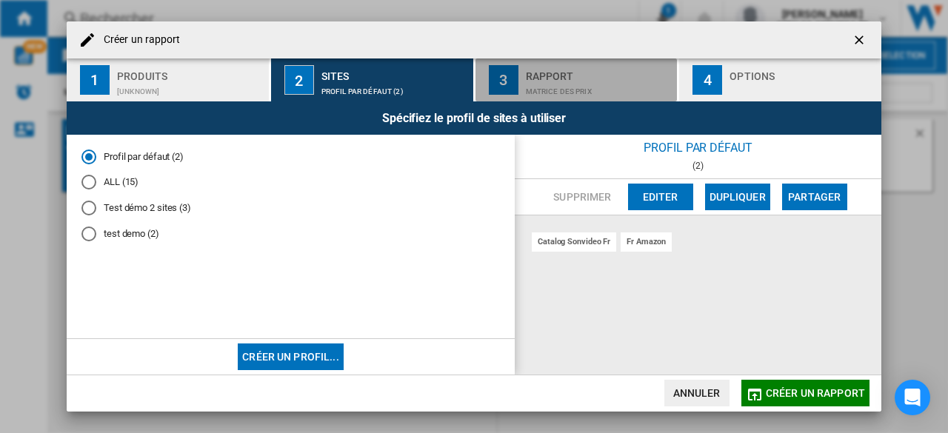
click at [545, 93] on div "Matrice des prix" at bounding box center [599, 88] width 146 height 16
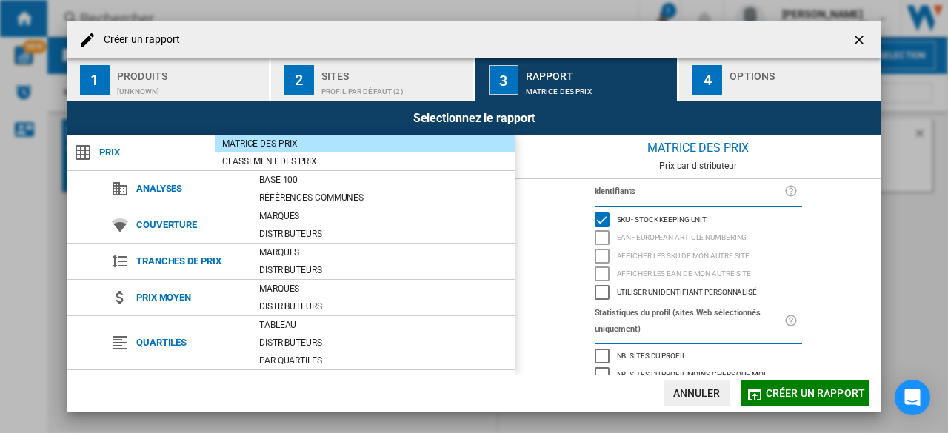
click at [725, 79] on button "4 Options" at bounding box center [780, 80] width 202 height 43
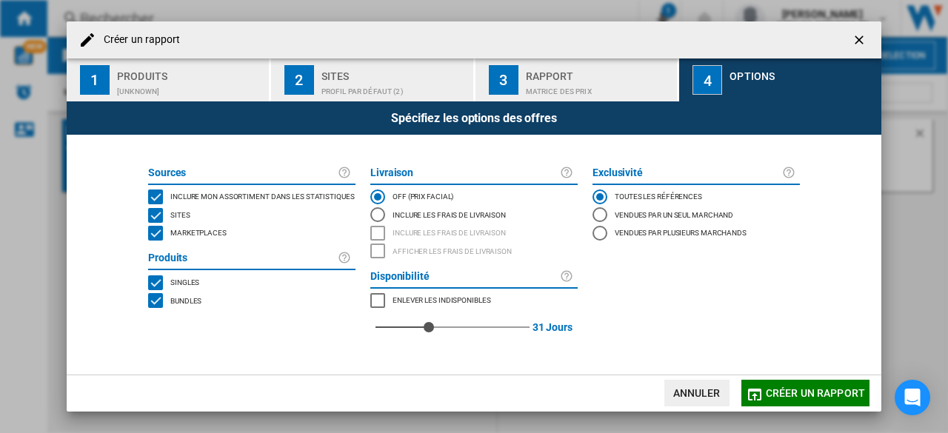
click at [768, 399] on span "Créer un rapport" at bounding box center [815, 393] width 99 height 12
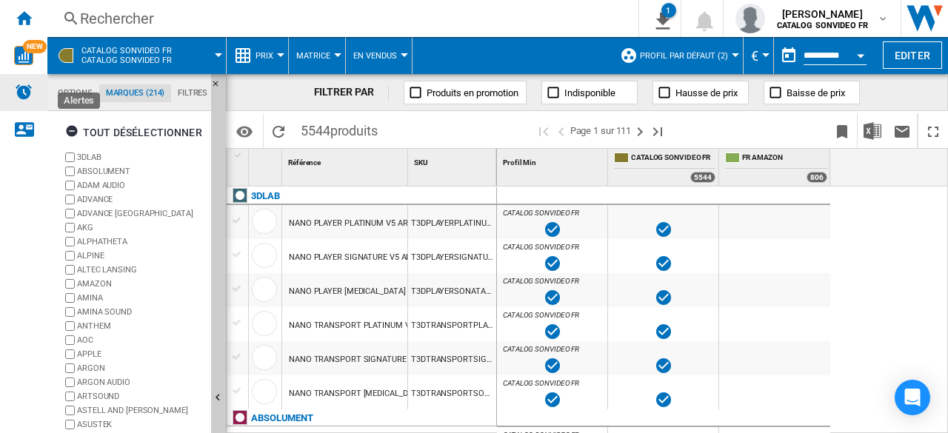
click at [27, 90] on img "Alertes" at bounding box center [24, 92] width 18 height 18
click at [27, 21] on ng-md-icon "Accueil" at bounding box center [24, 18] width 18 height 18
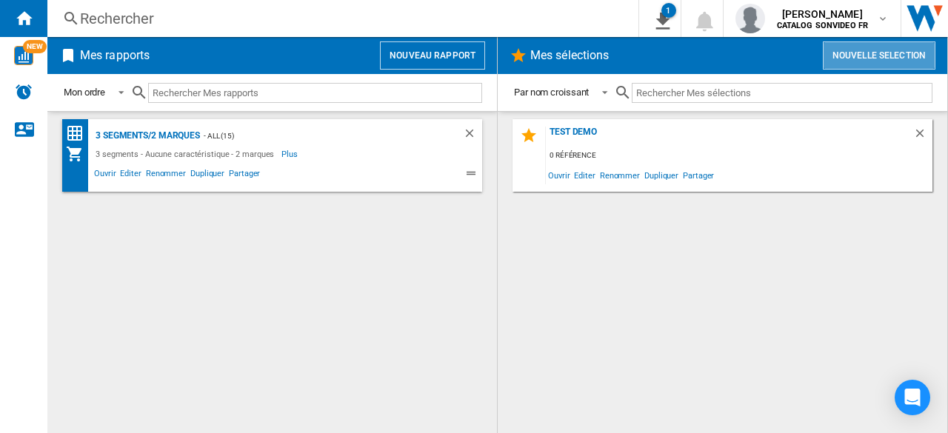
click at [876, 56] on button "Nouvelle selection" at bounding box center [879, 55] width 113 height 28
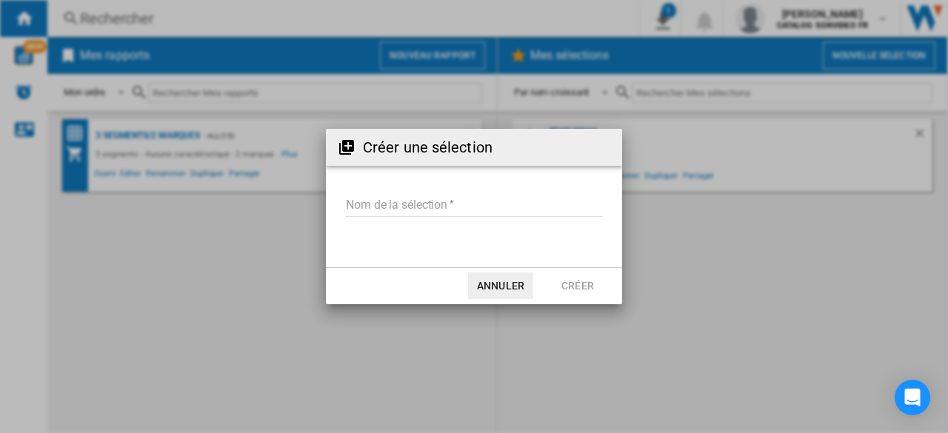
click at [461, 195] on input "Nom de la sélection" at bounding box center [474, 206] width 258 height 22
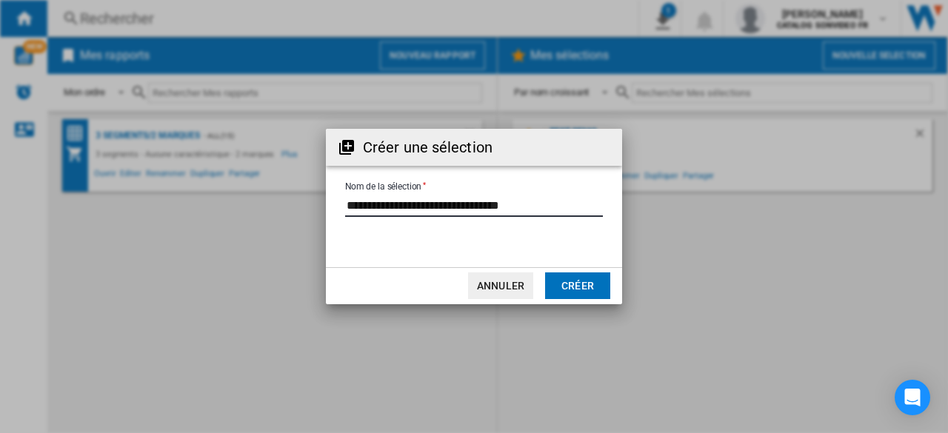
type input "**********"
click at [593, 273] on button "Créer" at bounding box center [577, 286] width 65 height 27
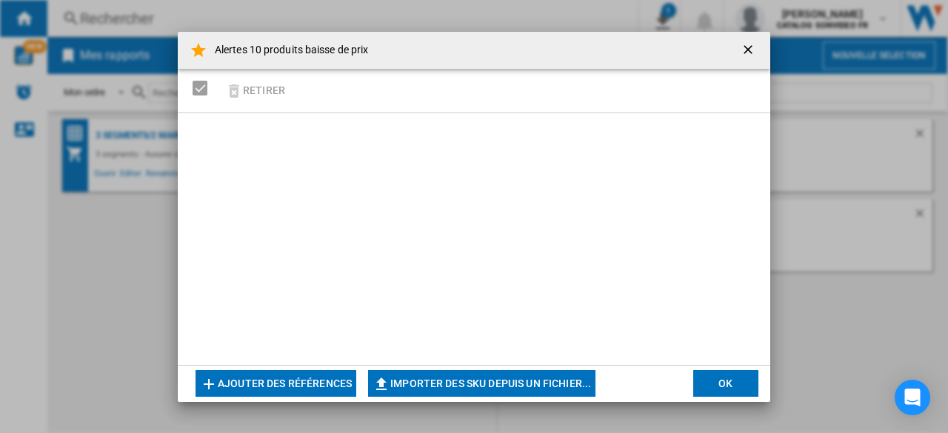
click at [253, 385] on button "Ajouter des références" at bounding box center [276, 383] width 161 height 27
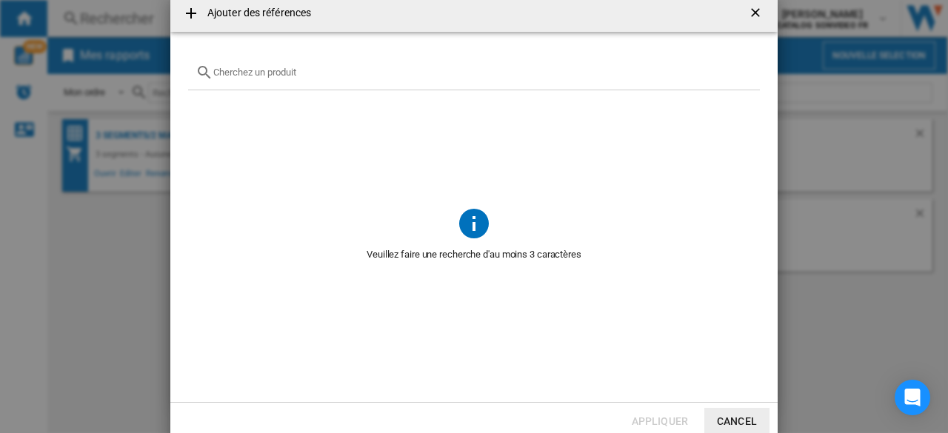
scroll to position [1, 0]
click at [267, 77] on div "Ajouter des ..." at bounding box center [474, 72] width 572 height 35
click at [261, 74] on input "Ajouter des ..." at bounding box center [482, 71] width 539 height 11
click at [739, 419] on button "Cancel" at bounding box center [737, 420] width 65 height 27
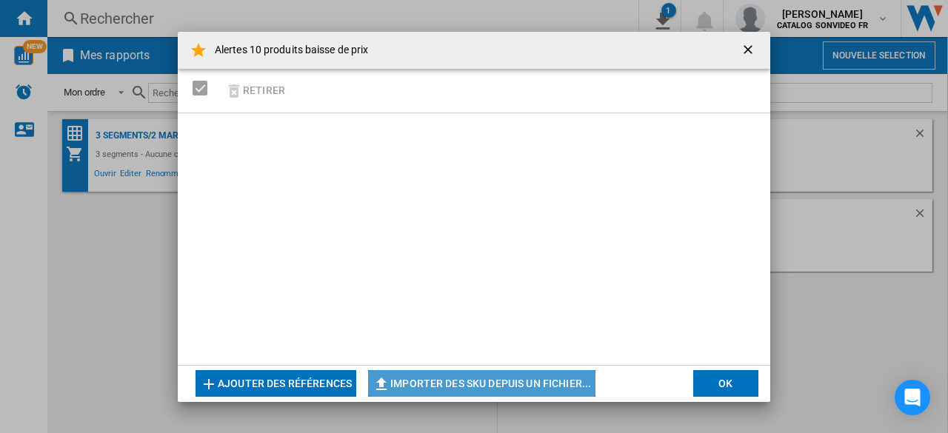
click at [489, 385] on button "Importer des SKU depuis un fichier..." at bounding box center [481, 383] width 227 height 27
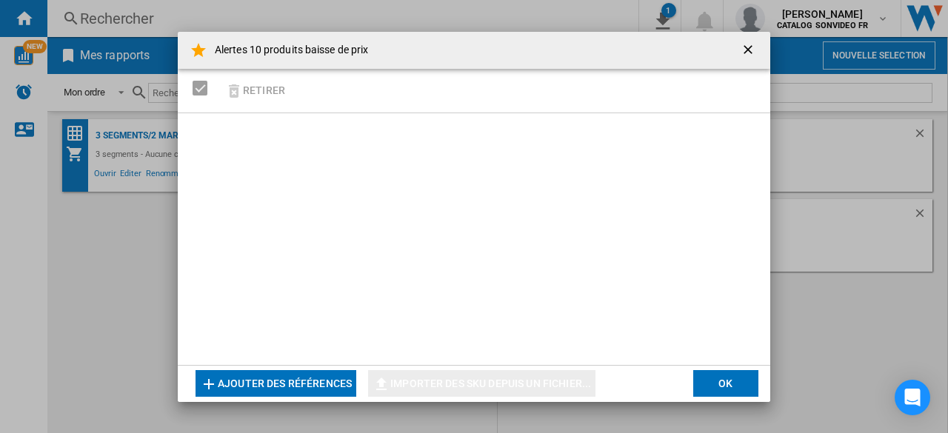
click at [750, 45] on ng-md-icon "getI18NText('BUTTONS.CLOSE_DIALOG')" at bounding box center [750, 51] width 18 height 18
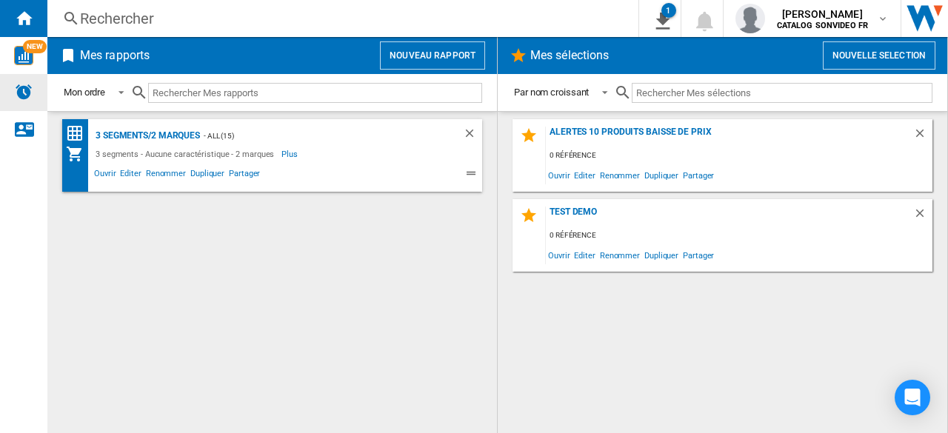
click at [28, 90] on img "Alertes" at bounding box center [24, 92] width 18 height 18
click at [27, 90] on img "Alertes" at bounding box center [24, 92] width 18 height 18
click at [24, 50] on span "NEW" at bounding box center [35, 46] width 24 height 13
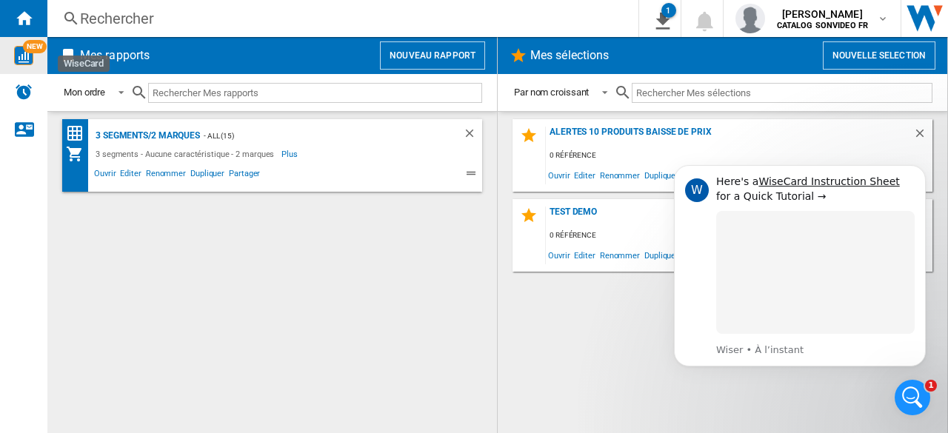
scroll to position [0, 0]
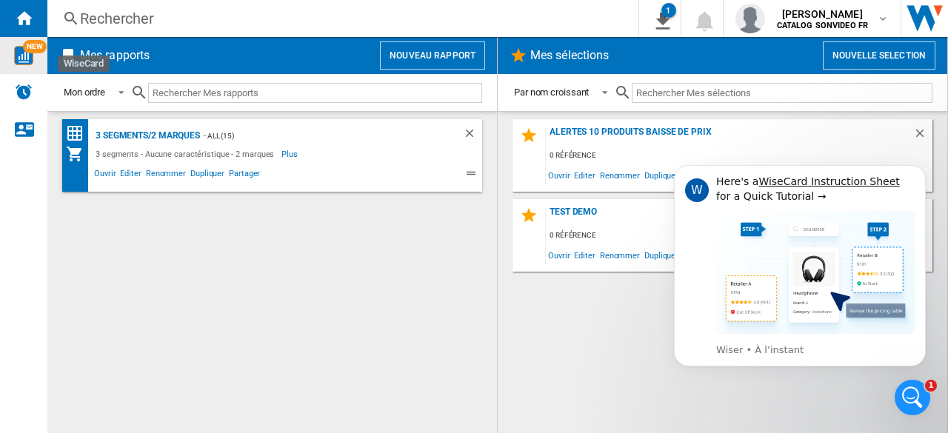
click at [21, 56] on img "WiseCard" at bounding box center [23, 55] width 19 height 19
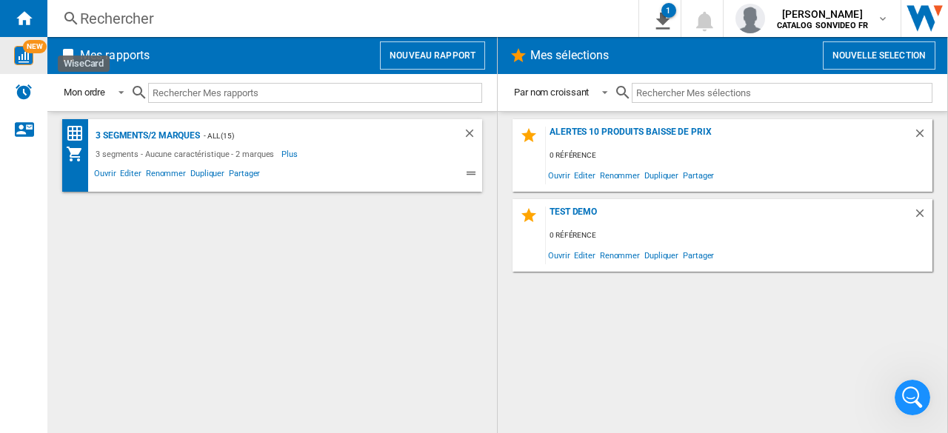
click at [27, 55] on img "WiseCard" at bounding box center [23, 55] width 19 height 19
